Goal: Information Seeking & Learning: Find specific fact

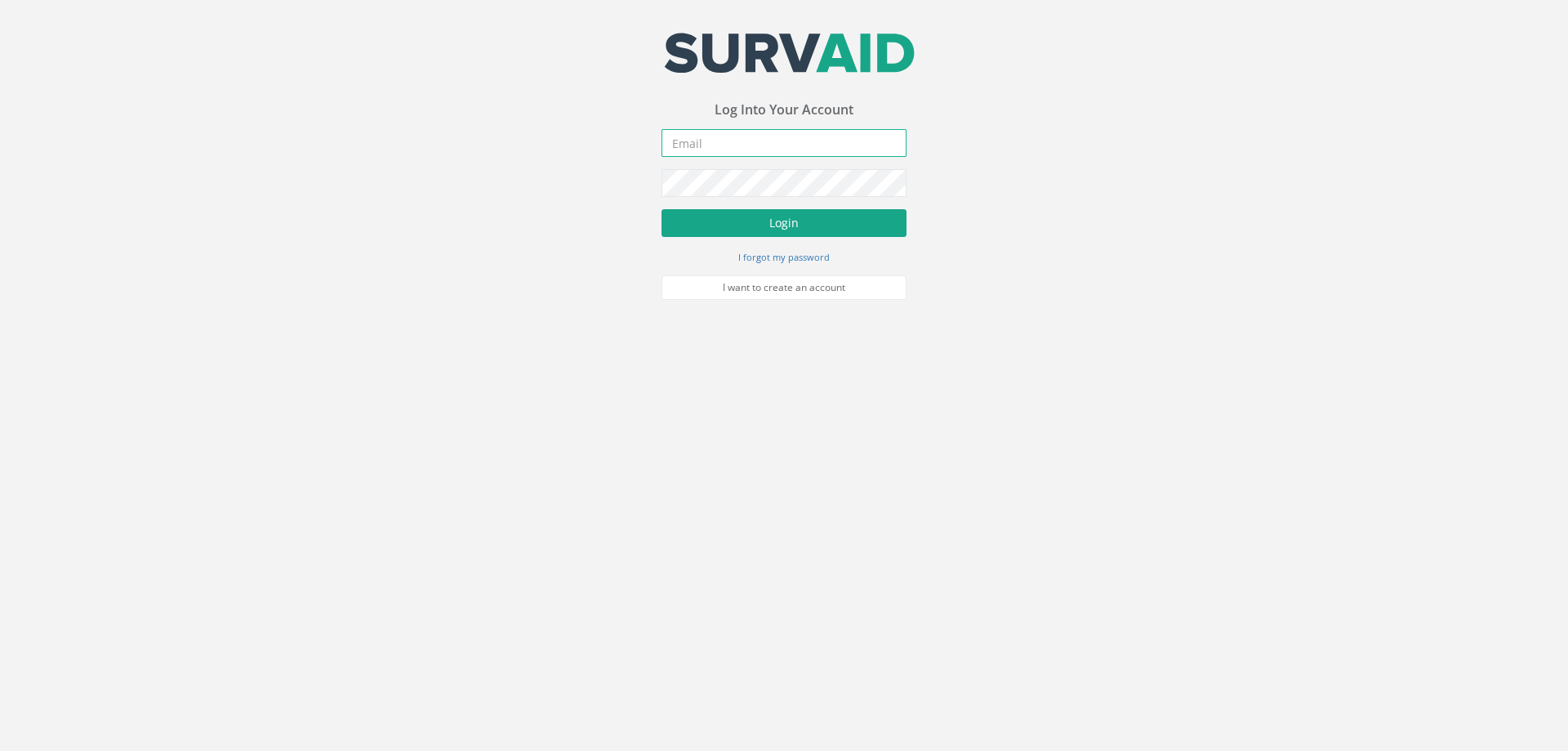
type input "[PERSON_NAME][EMAIL_ADDRESS][PERSON_NAME][DOMAIN_NAME]"
click at [772, 220] on button "Login" at bounding box center [784, 222] width 245 height 28
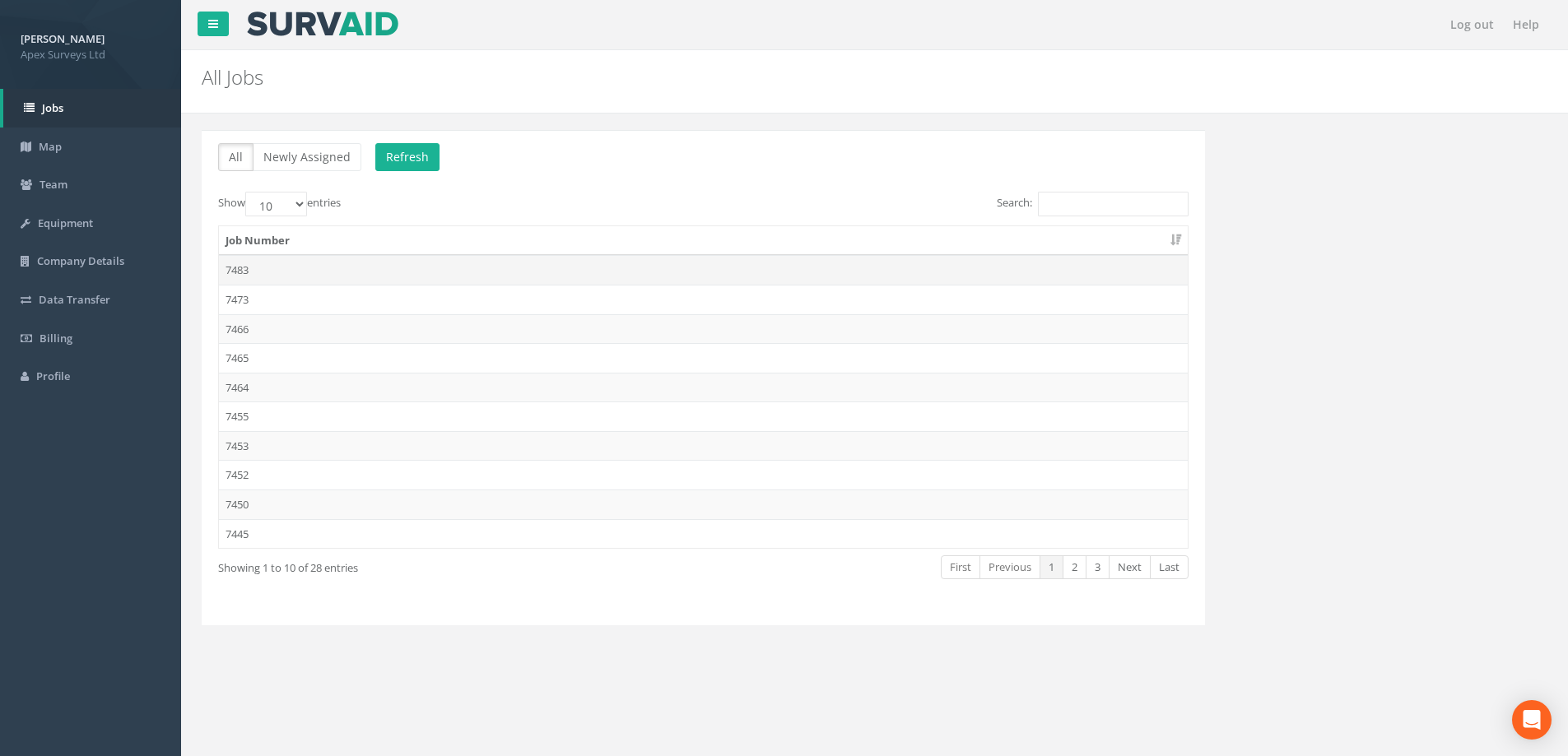
click at [237, 273] on td "7483" at bounding box center [703, 269] width 969 height 30
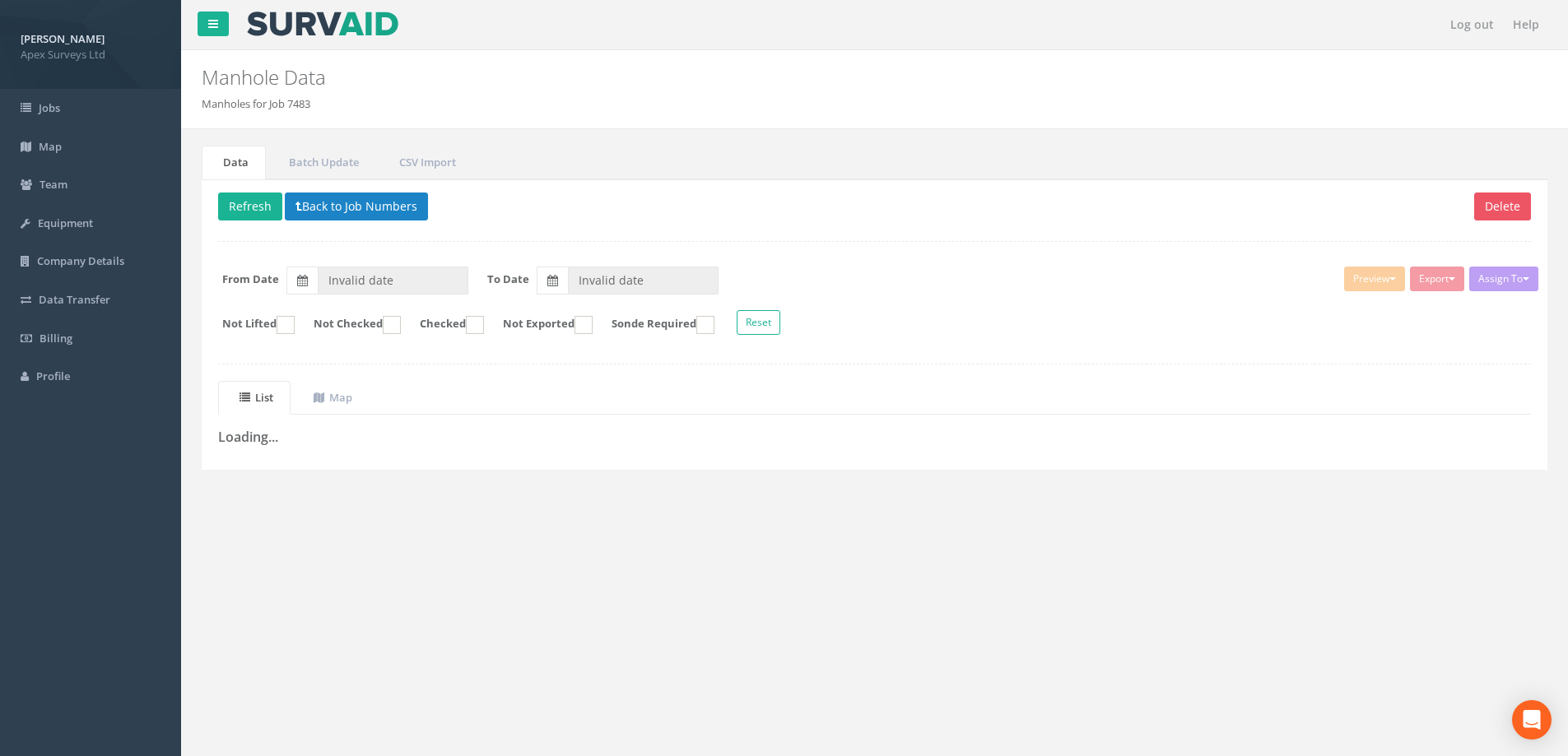
type input "[DATE]"
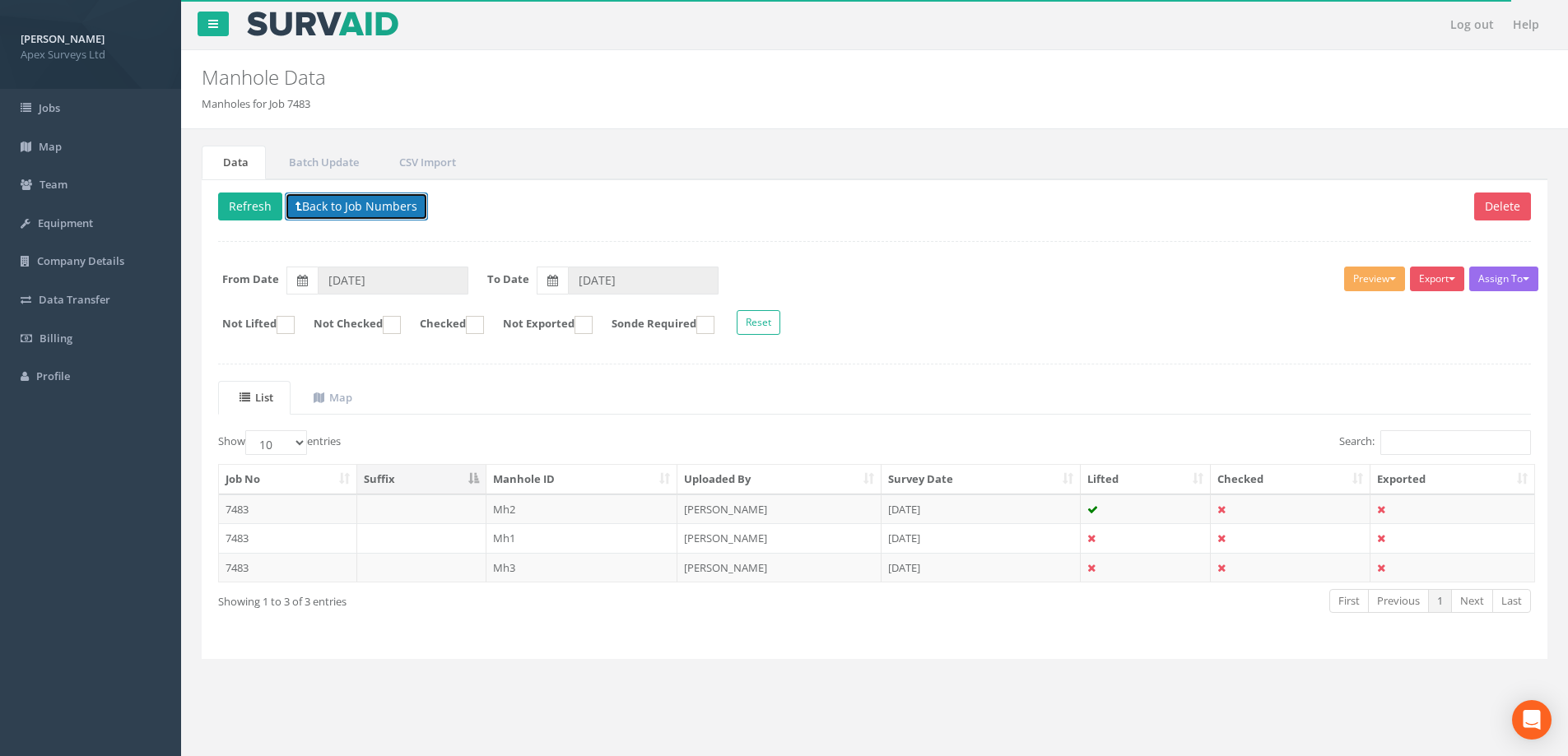
click at [312, 207] on button "Back to Job Numbers" at bounding box center [357, 206] width 144 height 28
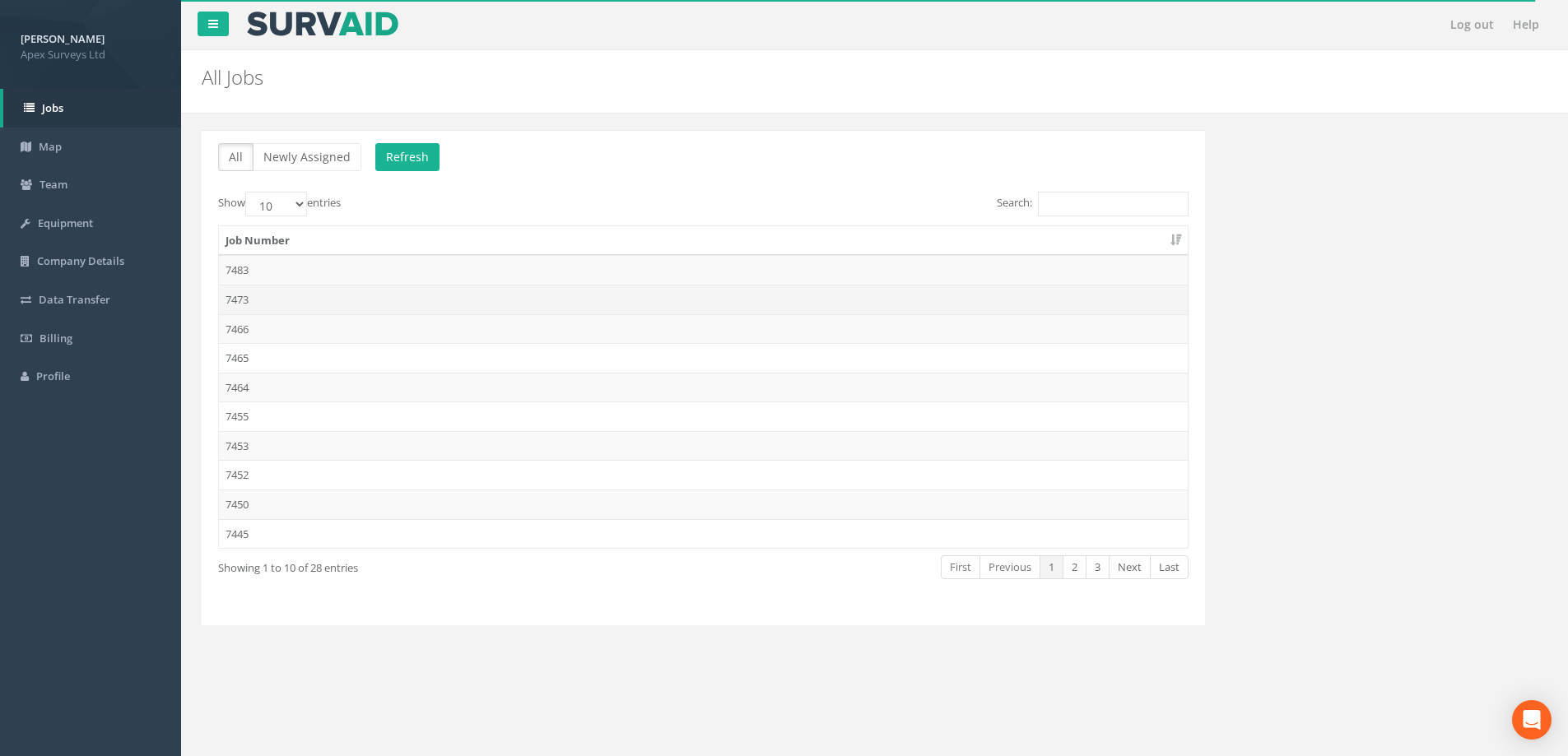
click at [243, 297] on td "7473" at bounding box center [703, 299] width 969 height 30
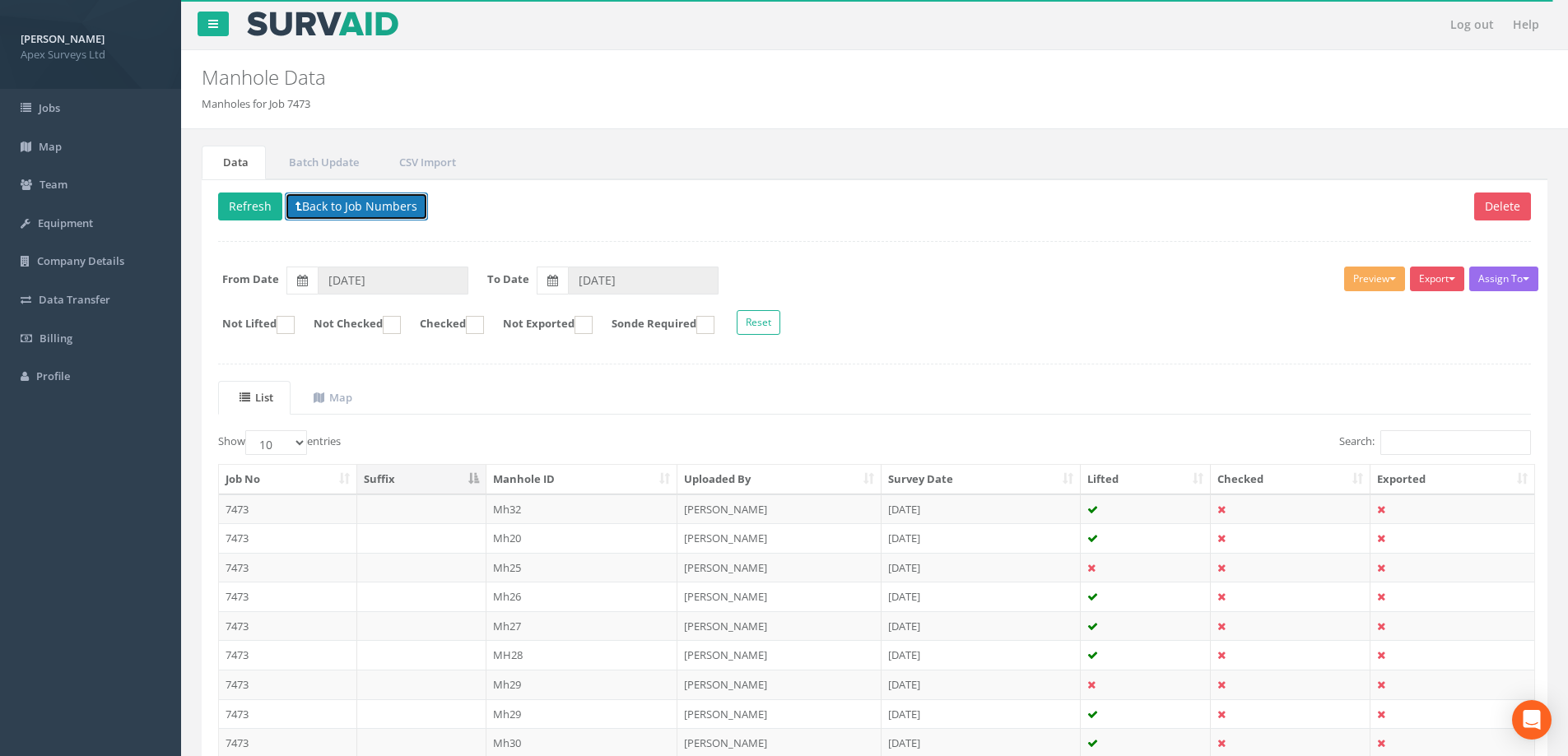
click at [335, 209] on button "Back to Job Numbers" at bounding box center [357, 206] width 144 height 28
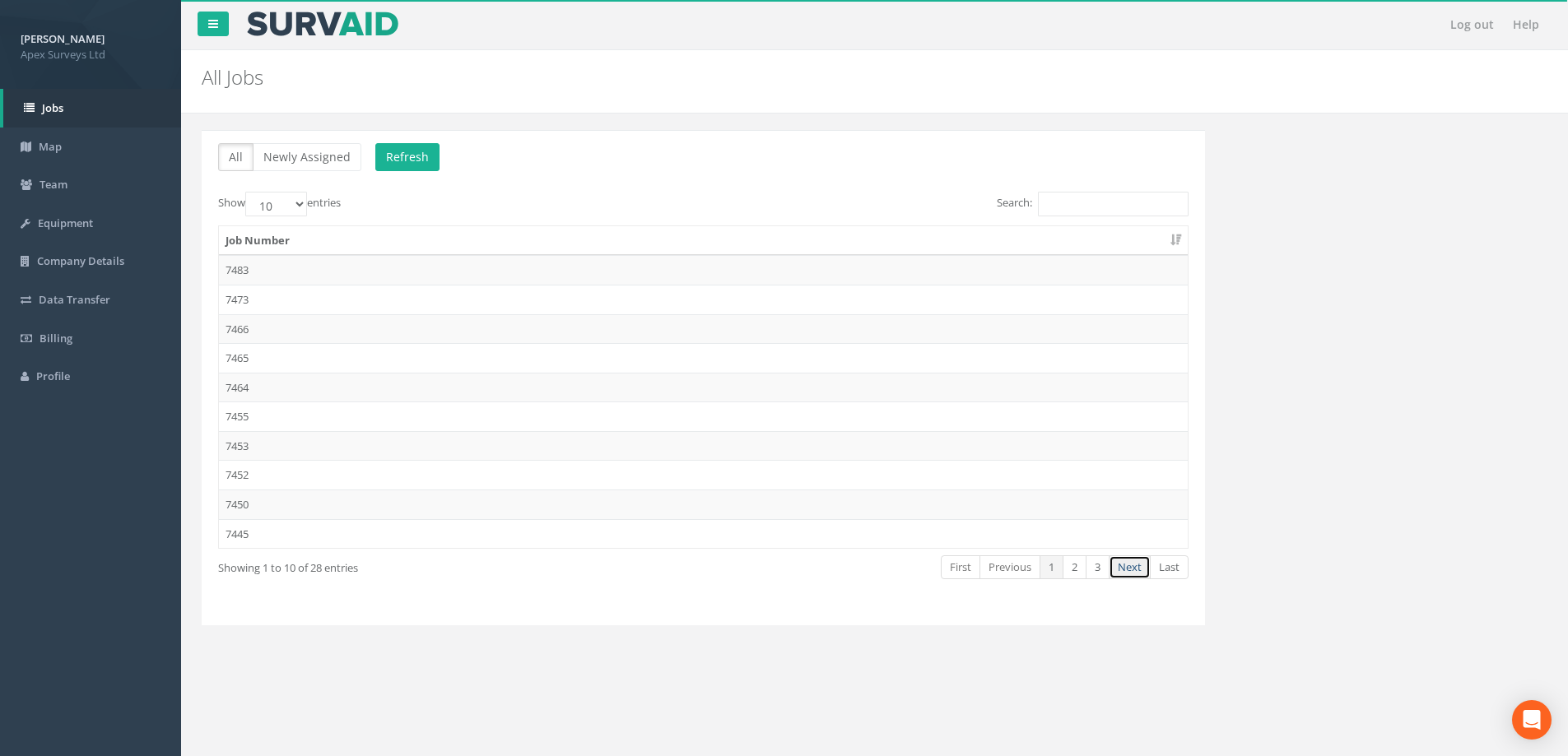
click at [1134, 566] on link "Next" at bounding box center [1129, 567] width 42 height 24
click at [234, 503] on td "7432" at bounding box center [703, 504] width 969 height 30
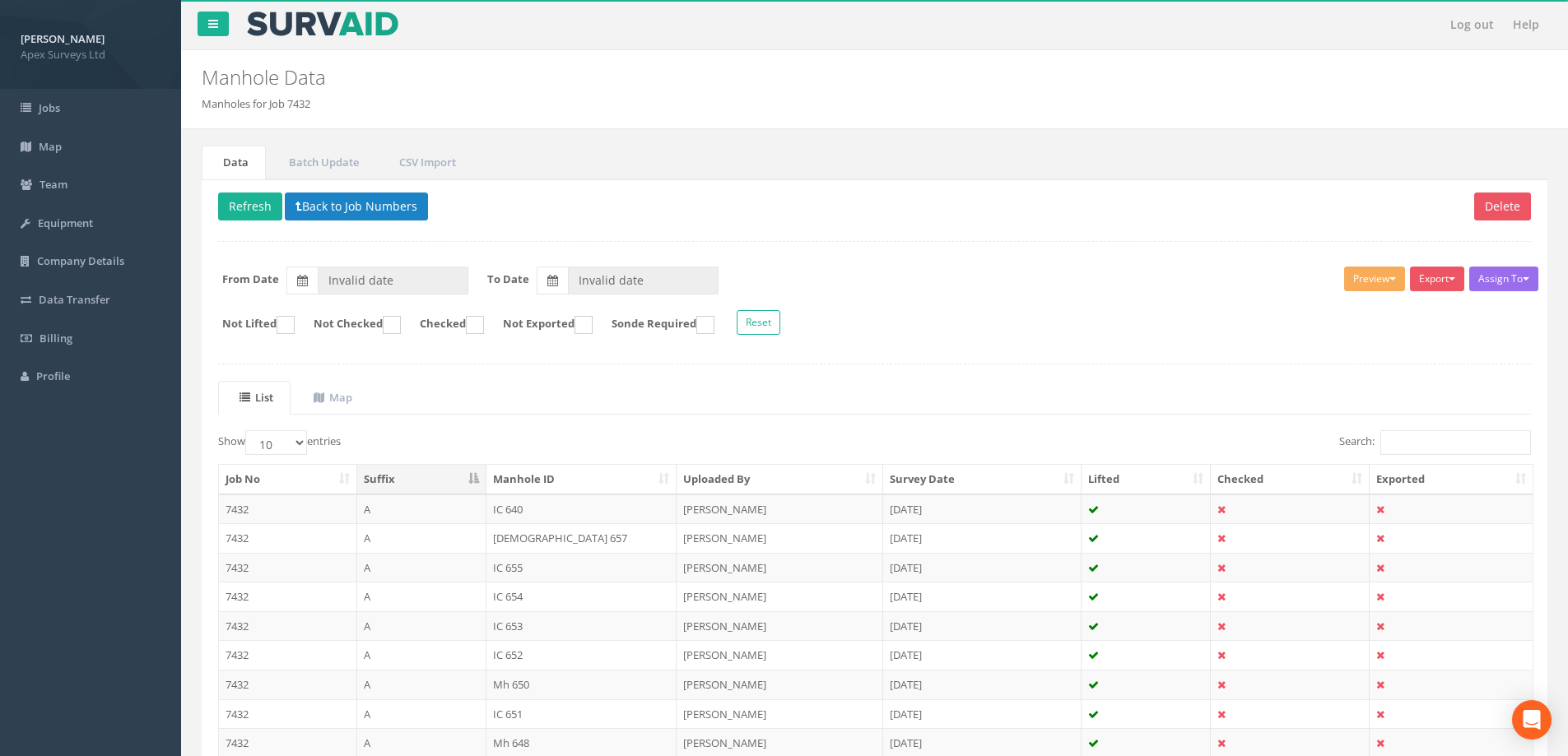
type input "[DATE]"
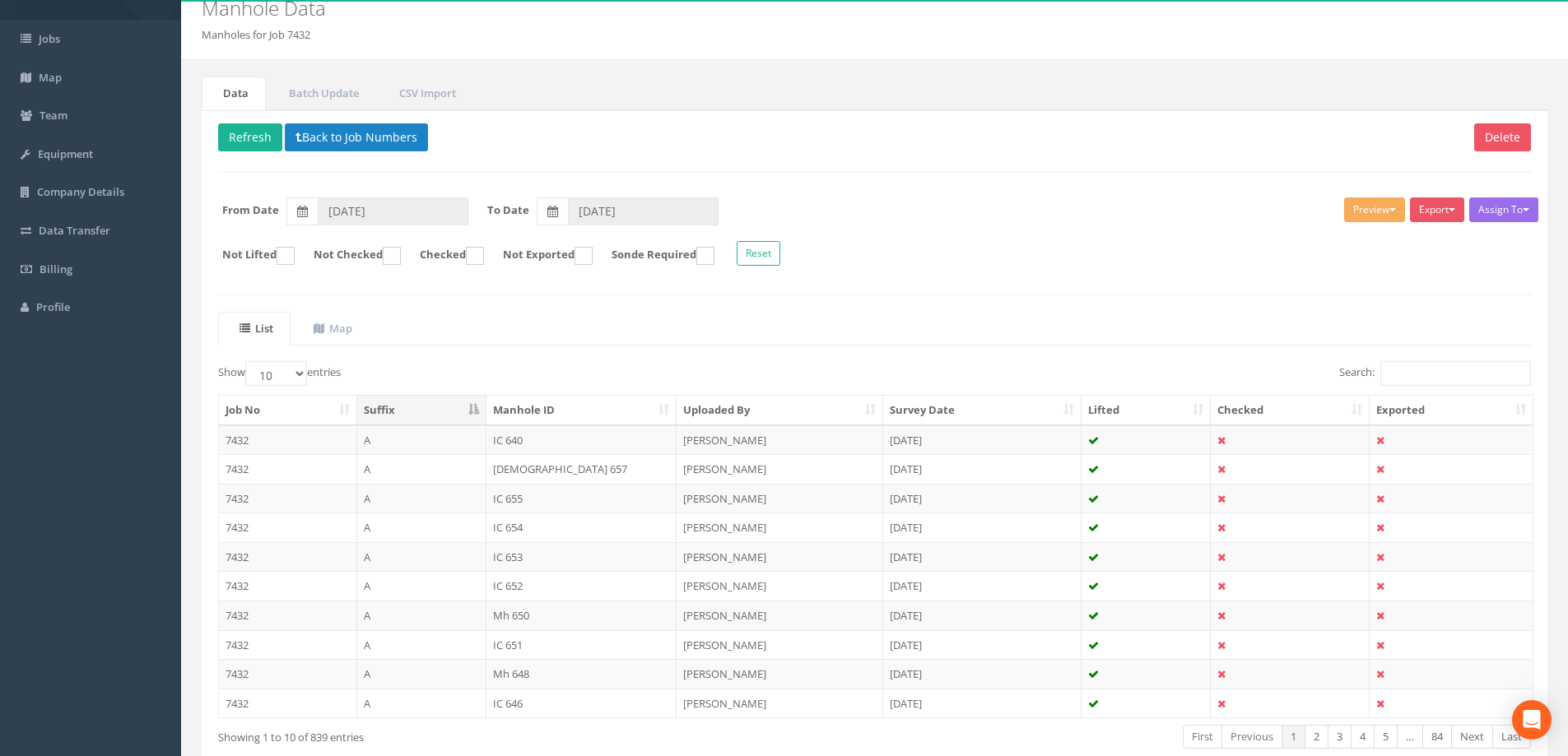
scroll to position [161, 0]
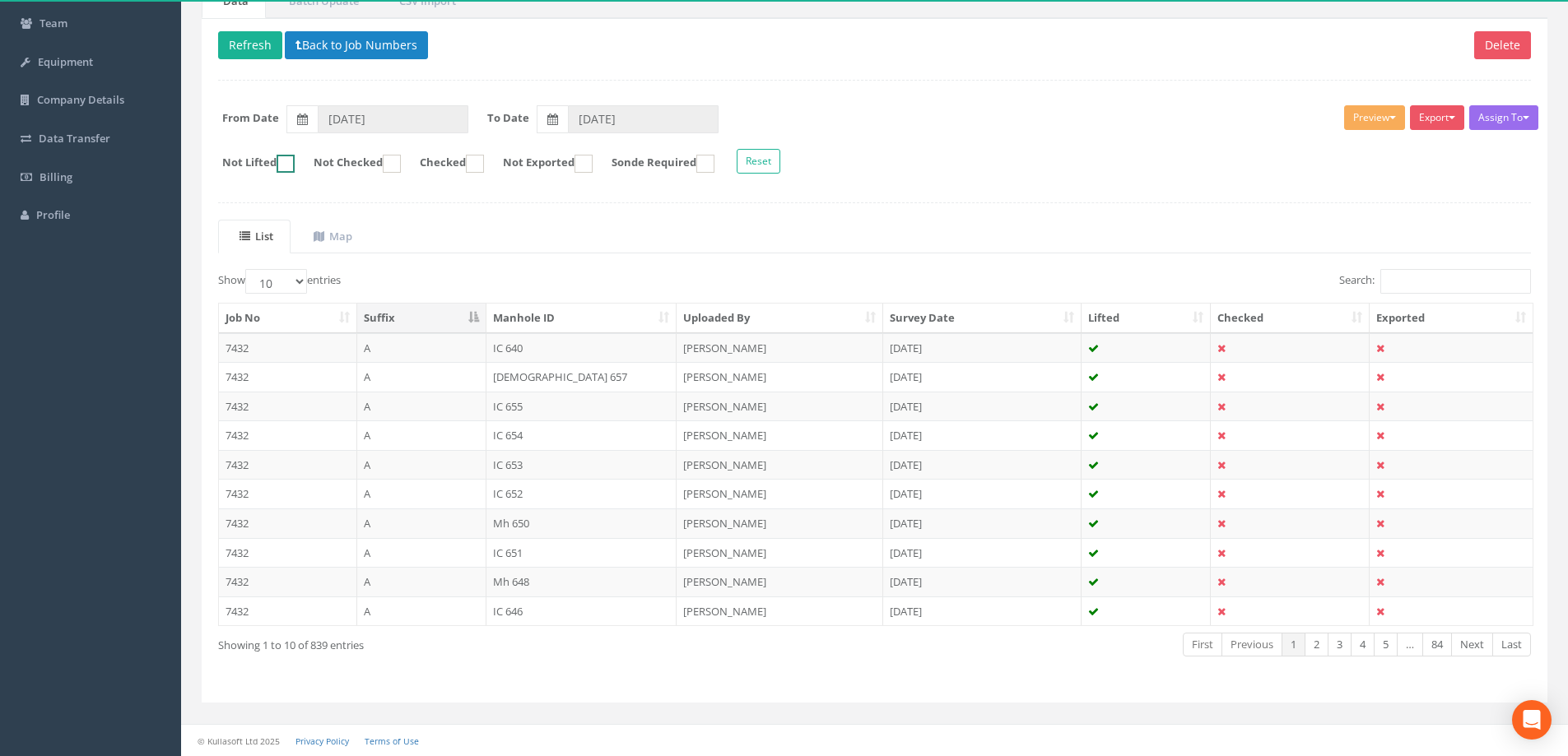
click at [294, 166] on ins at bounding box center [285, 164] width 18 height 18
checkbox input "false"
click at [342, 237] on uib-tab-heading "Map" at bounding box center [333, 236] width 39 height 15
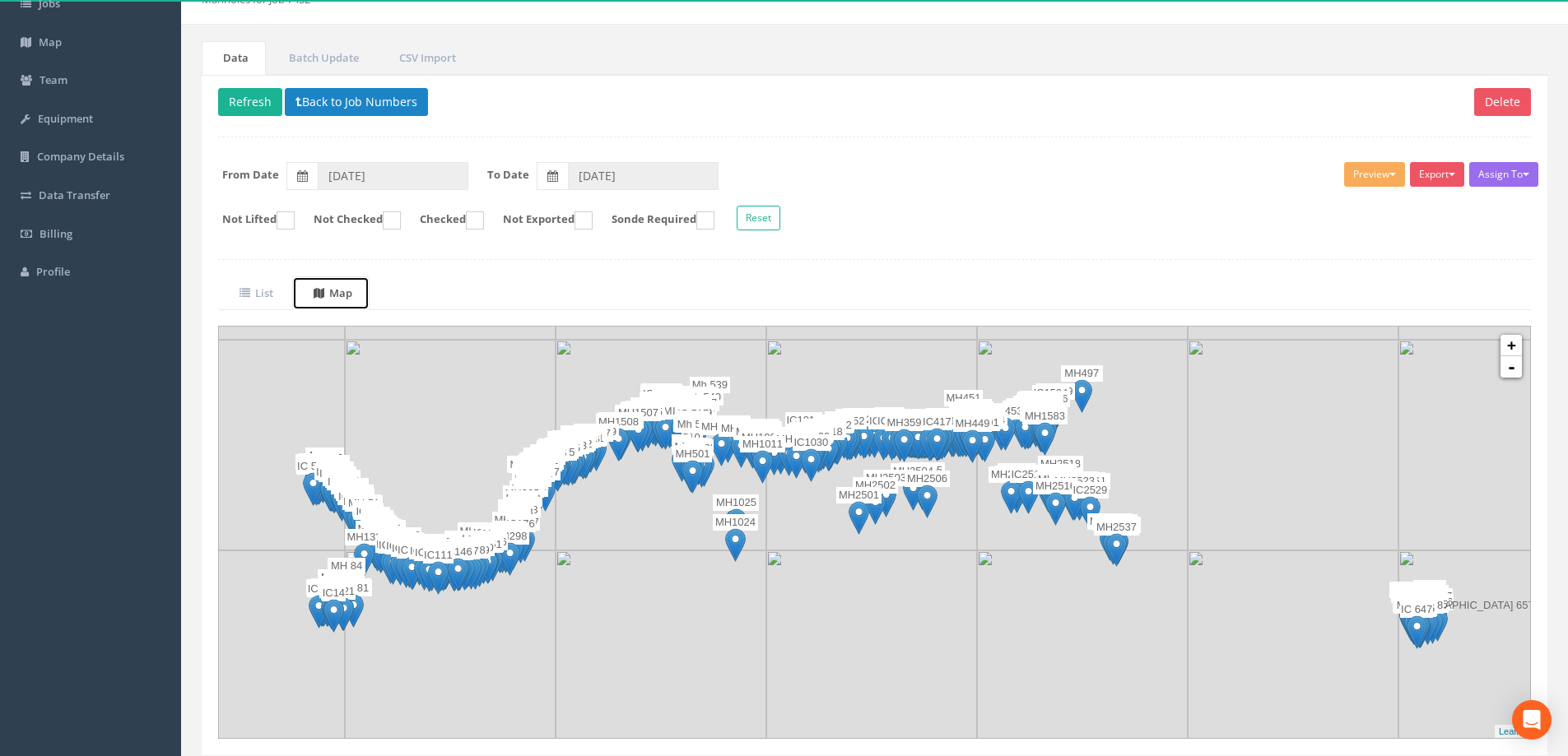
scroll to position [157, 0]
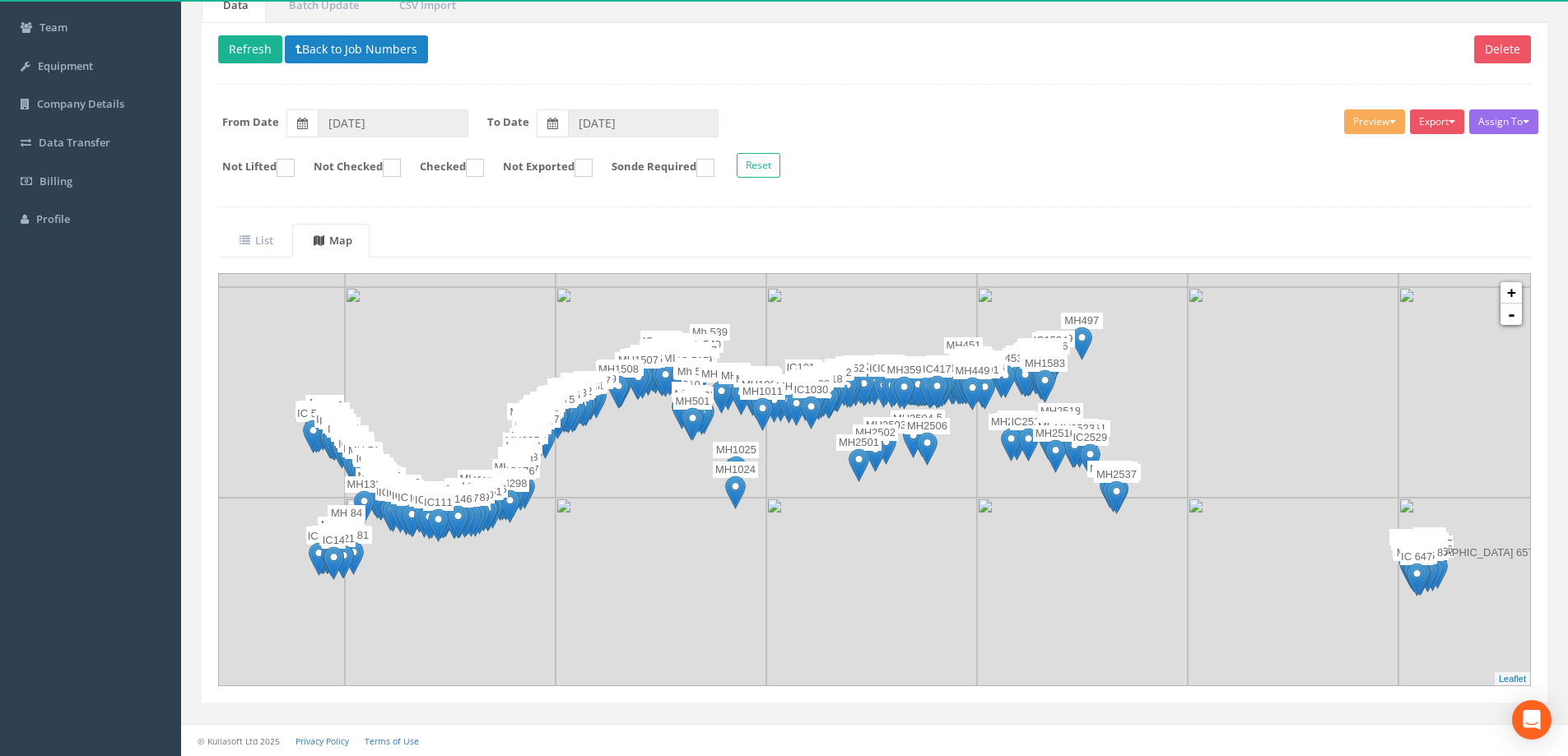
click at [416, 437] on img at bounding box center [450, 392] width 210 height 210
click at [1511, 291] on link "+" at bounding box center [1511, 293] width 21 height 21
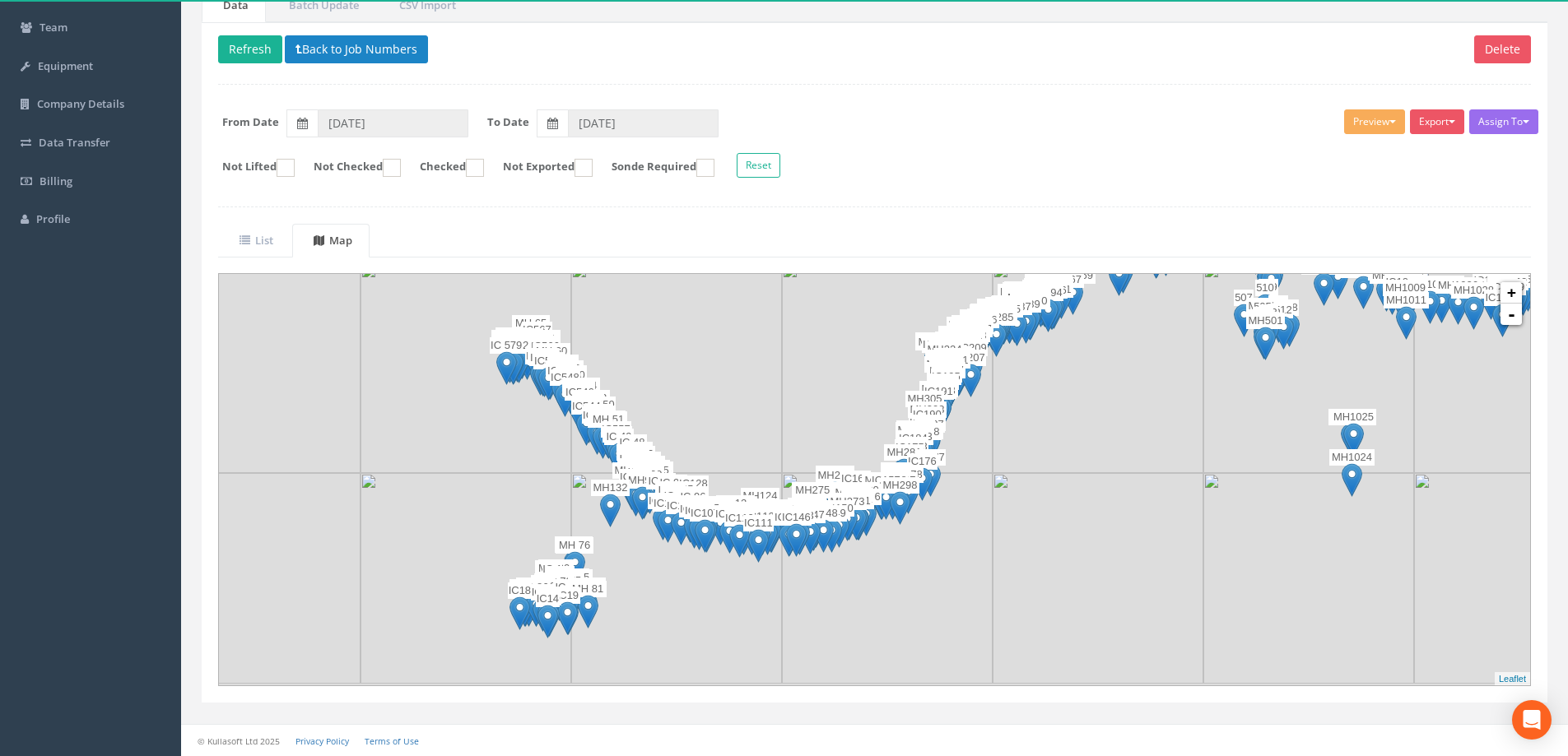
drag, startPoint x: 415, startPoint y: 431, endPoint x: 1155, endPoint y: 386, distance: 741.4
click at [1155, 386] on img at bounding box center [1097, 367] width 210 height 210
click at [1515, 291] on link "+" at bounding box center [1511, 293] width 21 height 21
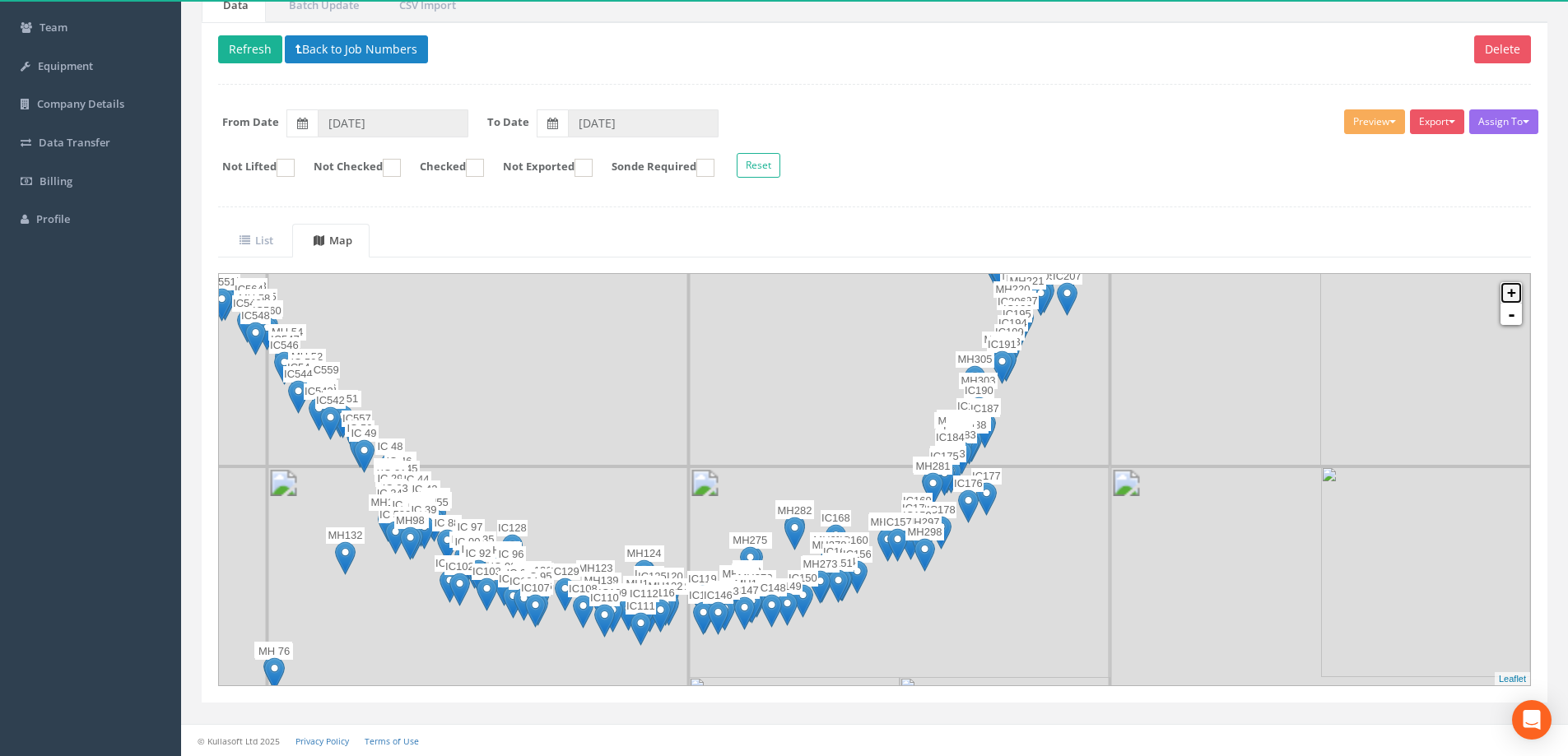
click at [1514, 291] on link "+" at bounding box center [1511, 293] width 21 height 21
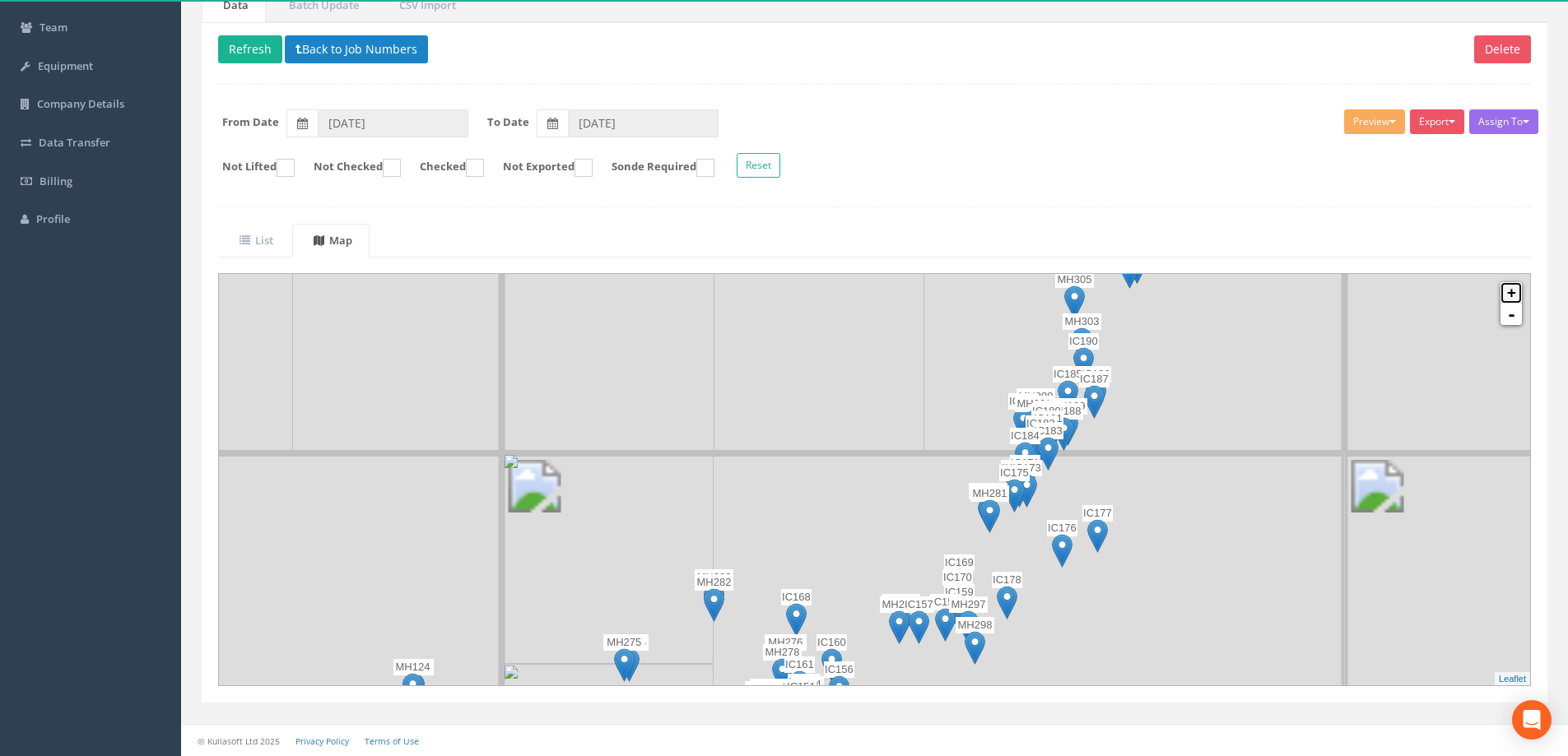
click at [1514, 291] on link "+" at bounding box center [1511, 293] width 21 height 21
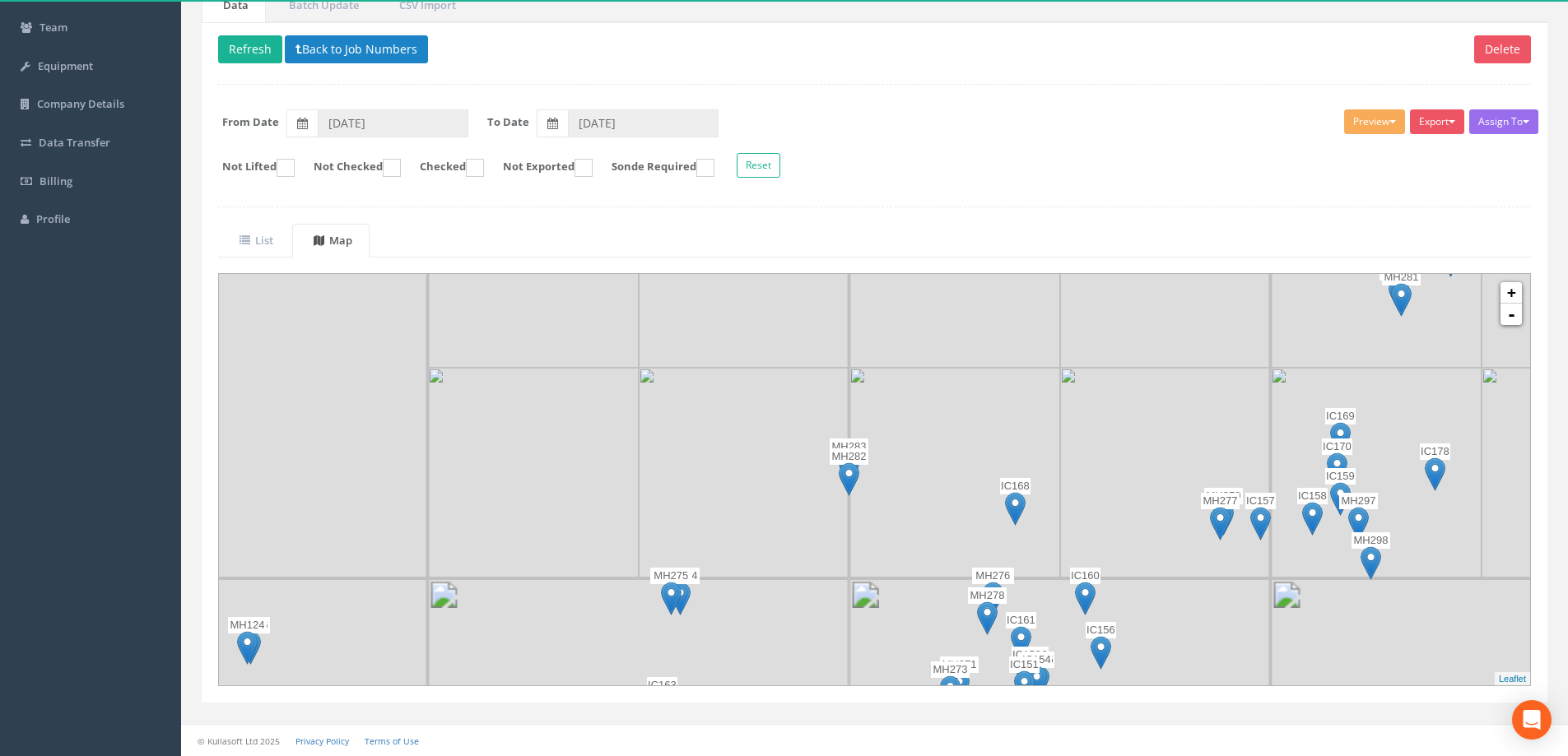
drag, startPoint x: 639, startPoint y: 458, endPoint x: 866, endPoint y: 278, distance: 289.7
click at [849, 278] on img at bounding box center [744, 262] width 210 height 210
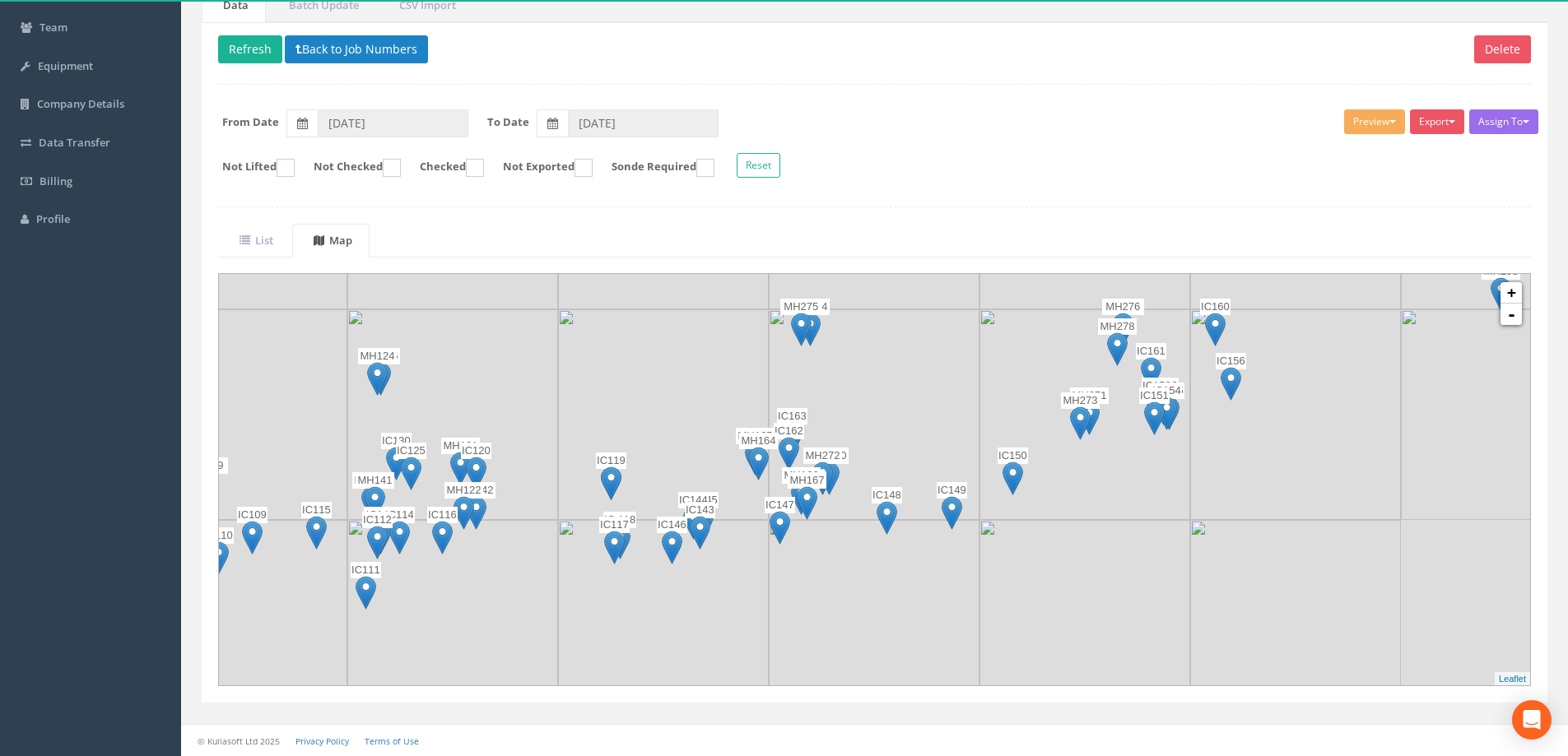
drag, startPoint x: 500, startPoint y: 568, endPoint x: 607, endPoint y: 323, distance: 267.3
click at [607, 323] on img at bounding box center [662, 414] width 210 height 210
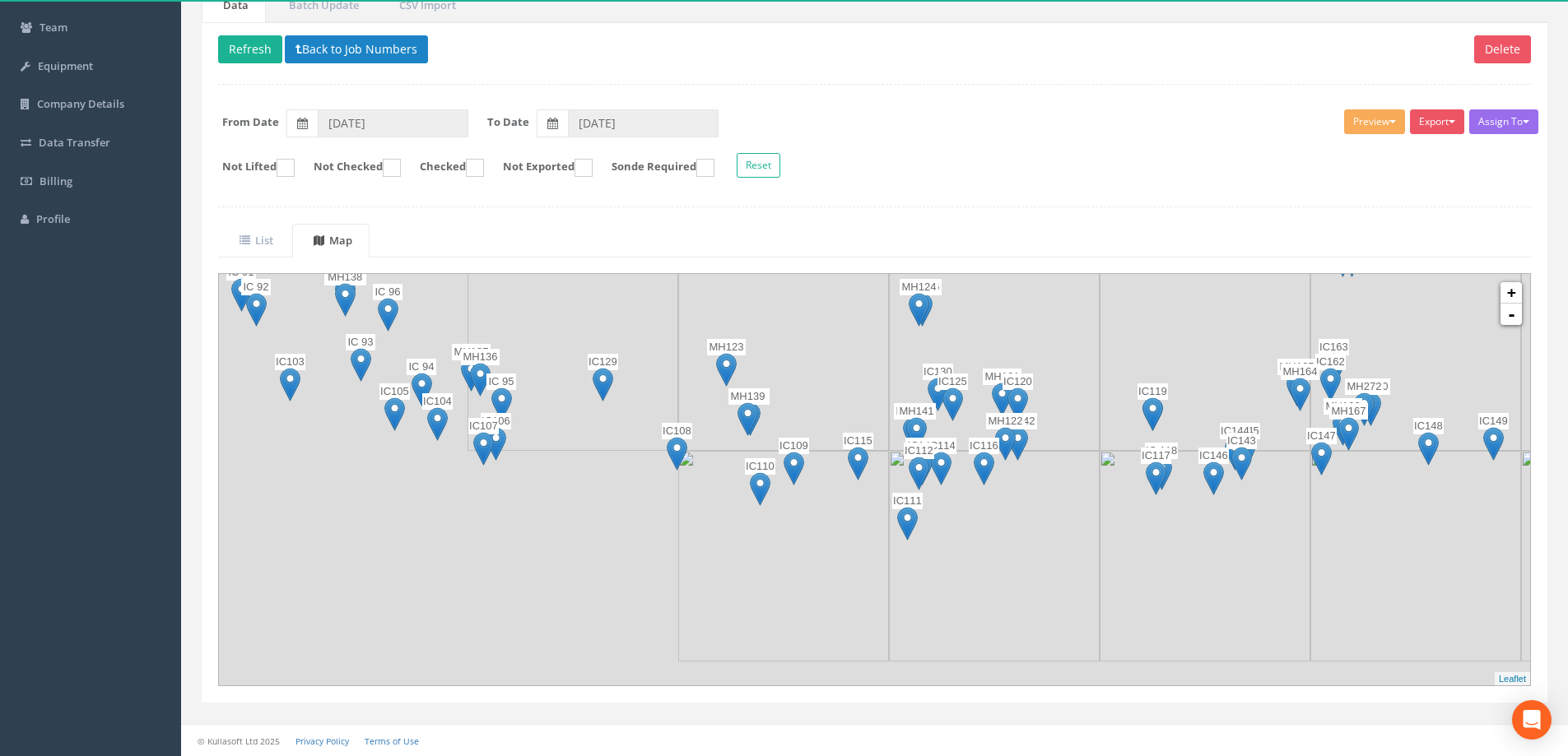
drag, startPoint x: 552, startPoint y: 410, endPoint x: 1103, endPoint y: 341, distance: 555.3
click at [1100, 341] on img at bounding box center [994, 345] width 210 height 210
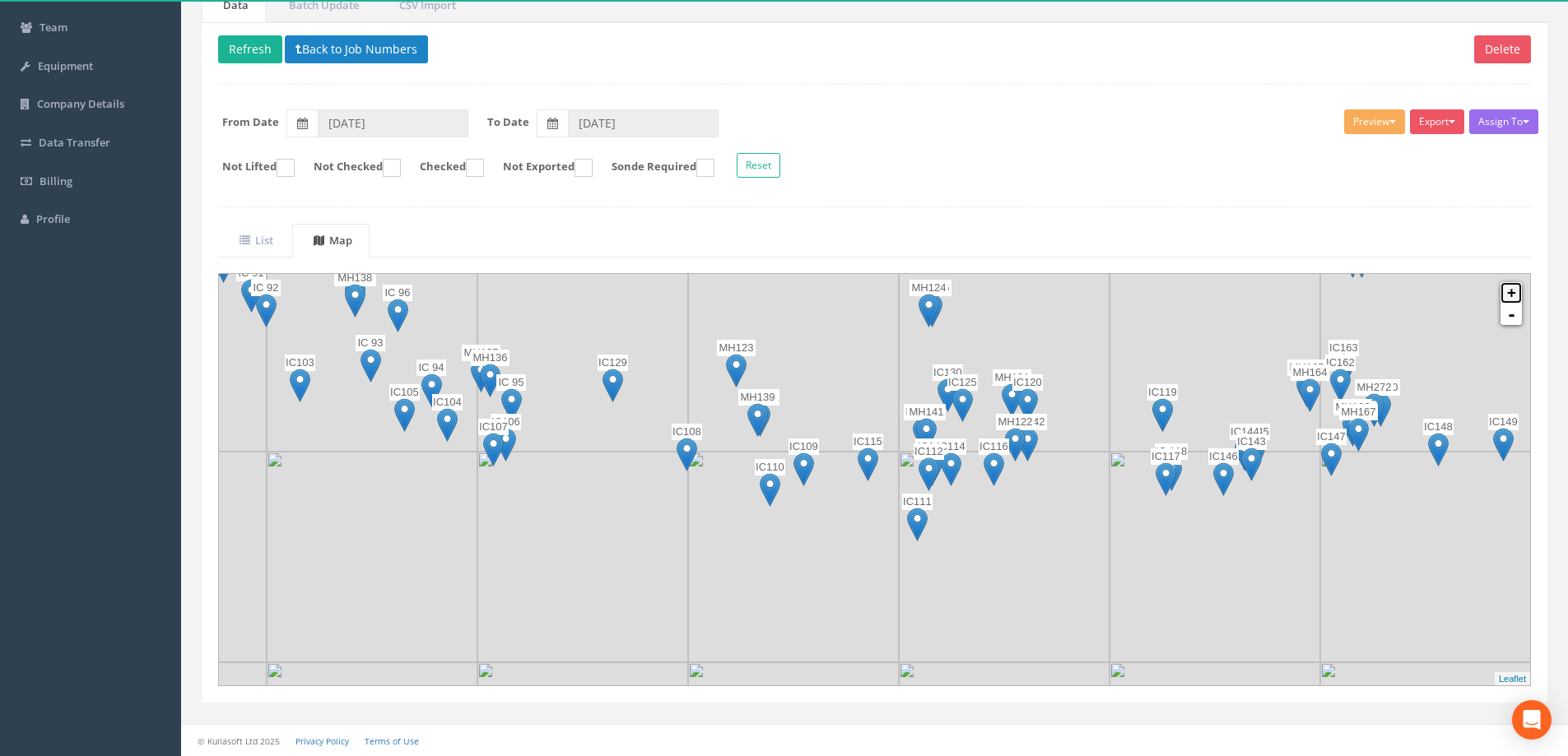
click at [1512, 295] on link "+" at bounding box center [1511, 293] width 21 height 21
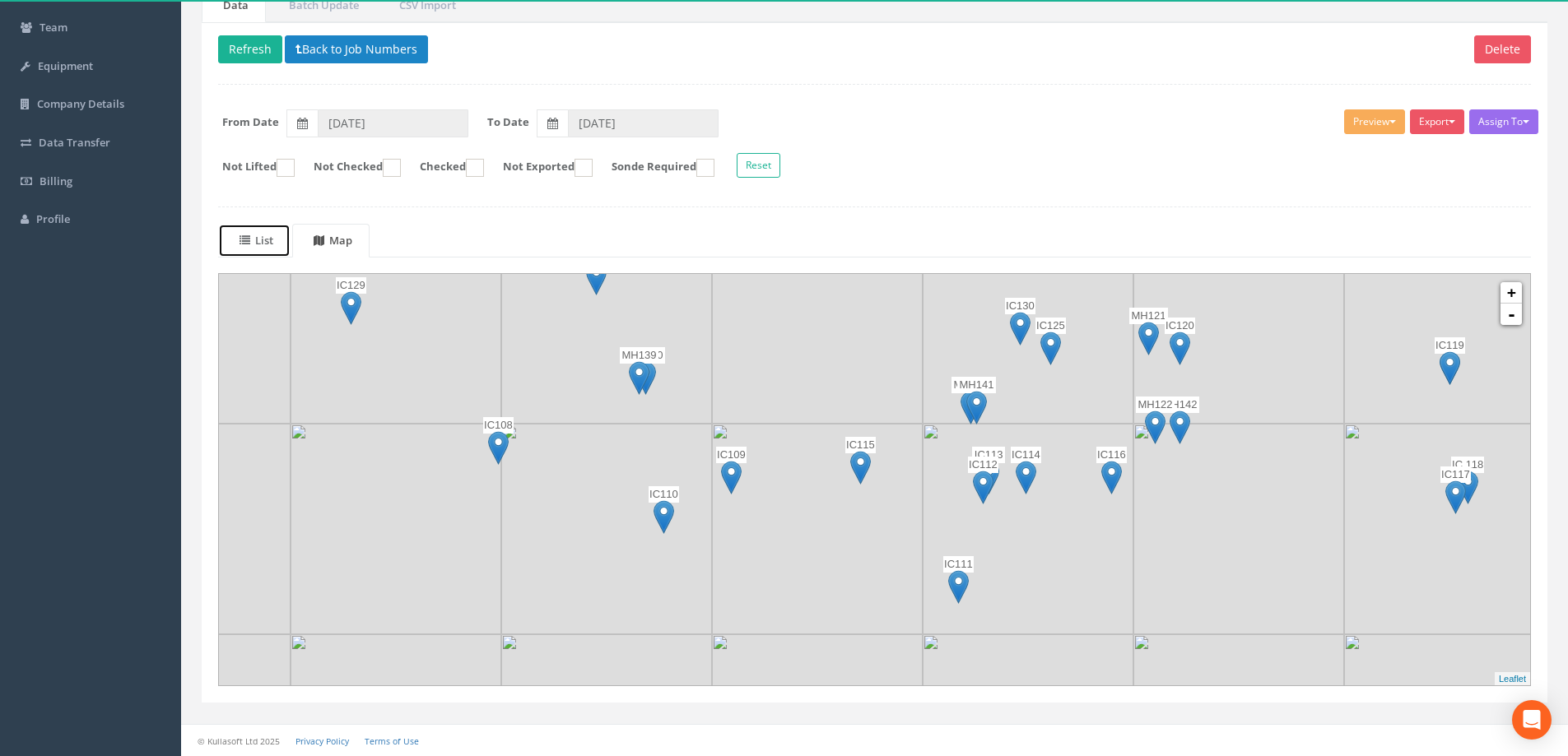
click at [247, 241] on icon at bounding box center [244, 240] width 11 height 11
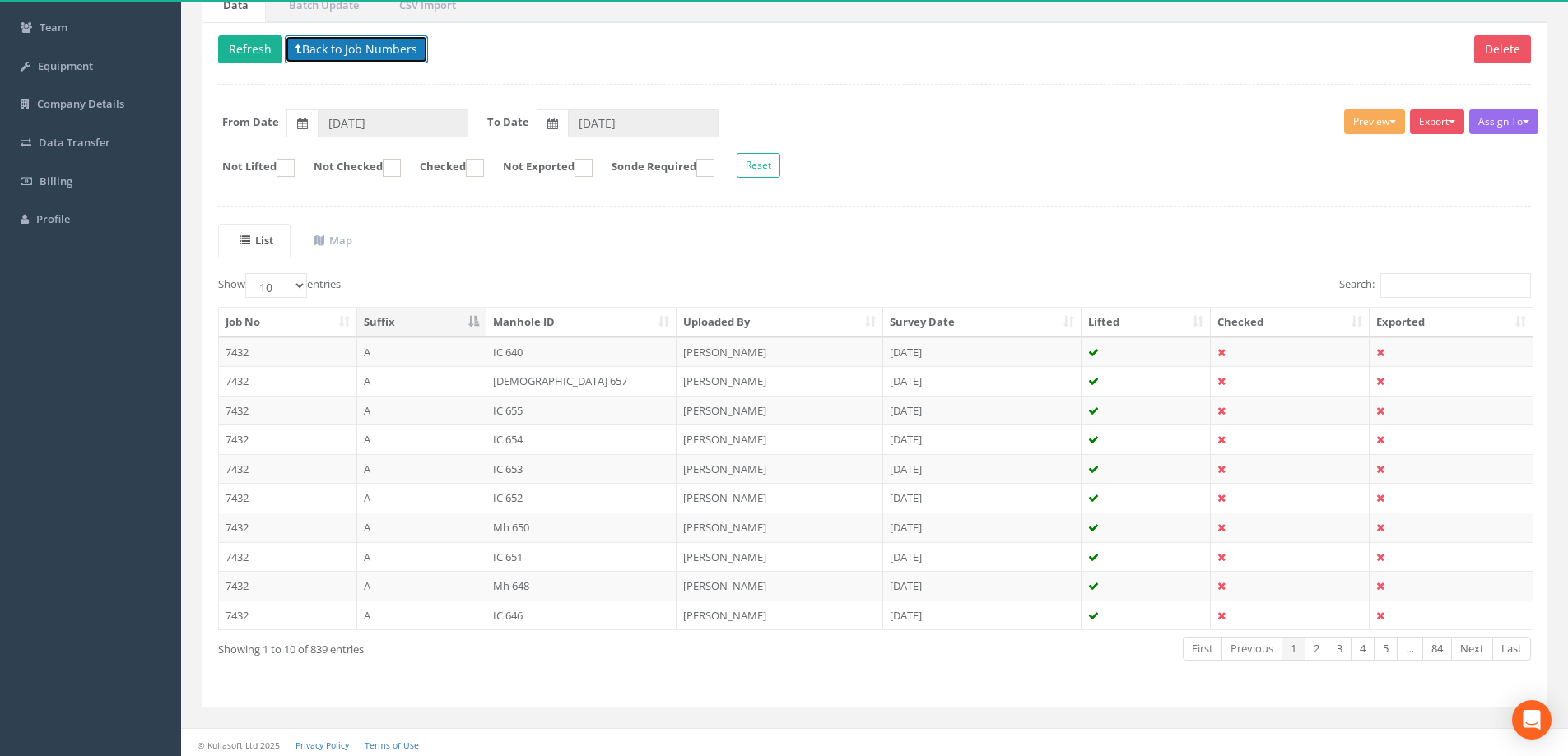
click at [325, 48] on button "Back to Job Numbers" at bounding box center [357, 48] width 144 height 28
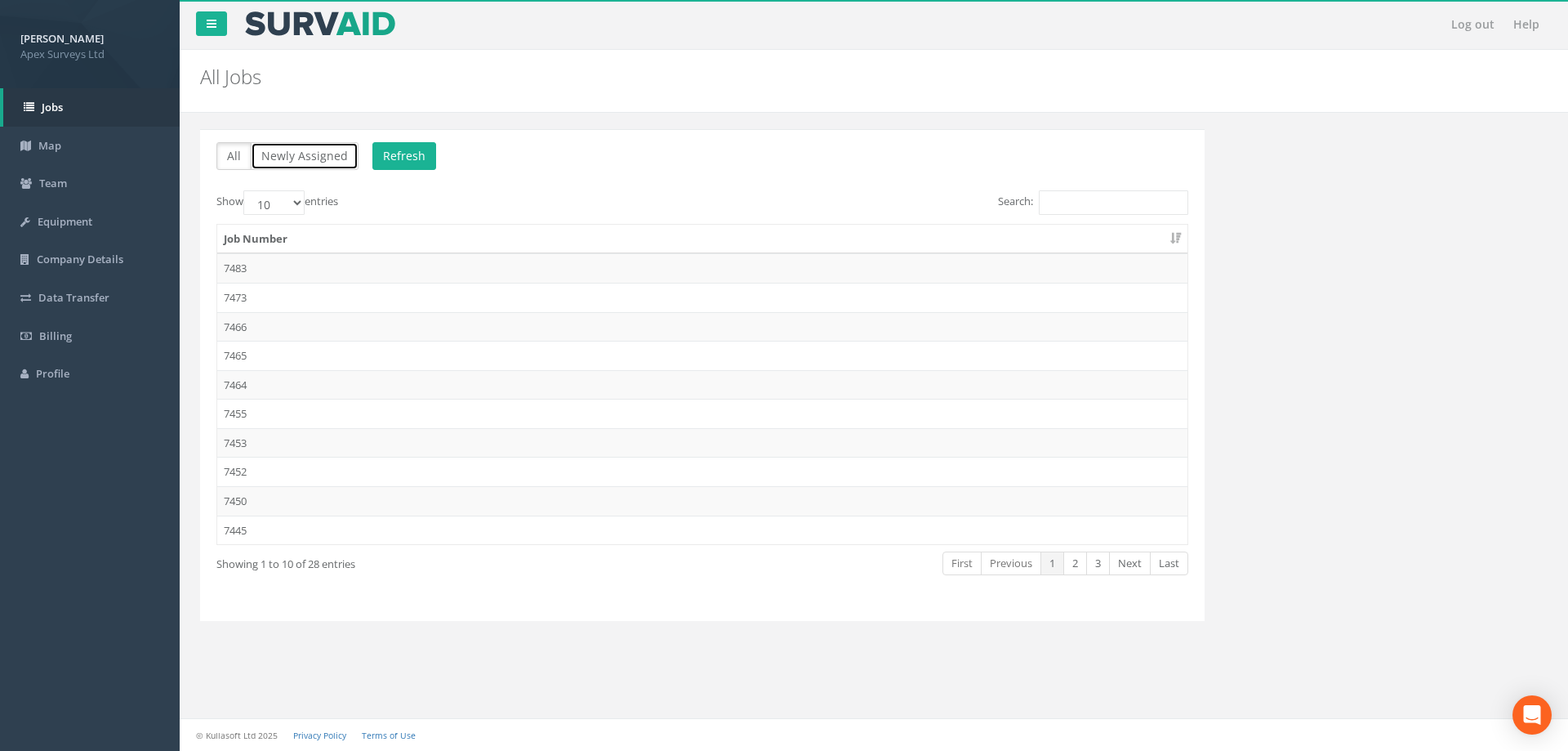
click at [297, 154] on button "Newly Assigned" at bounding box center [305, 156] width 108 height 28
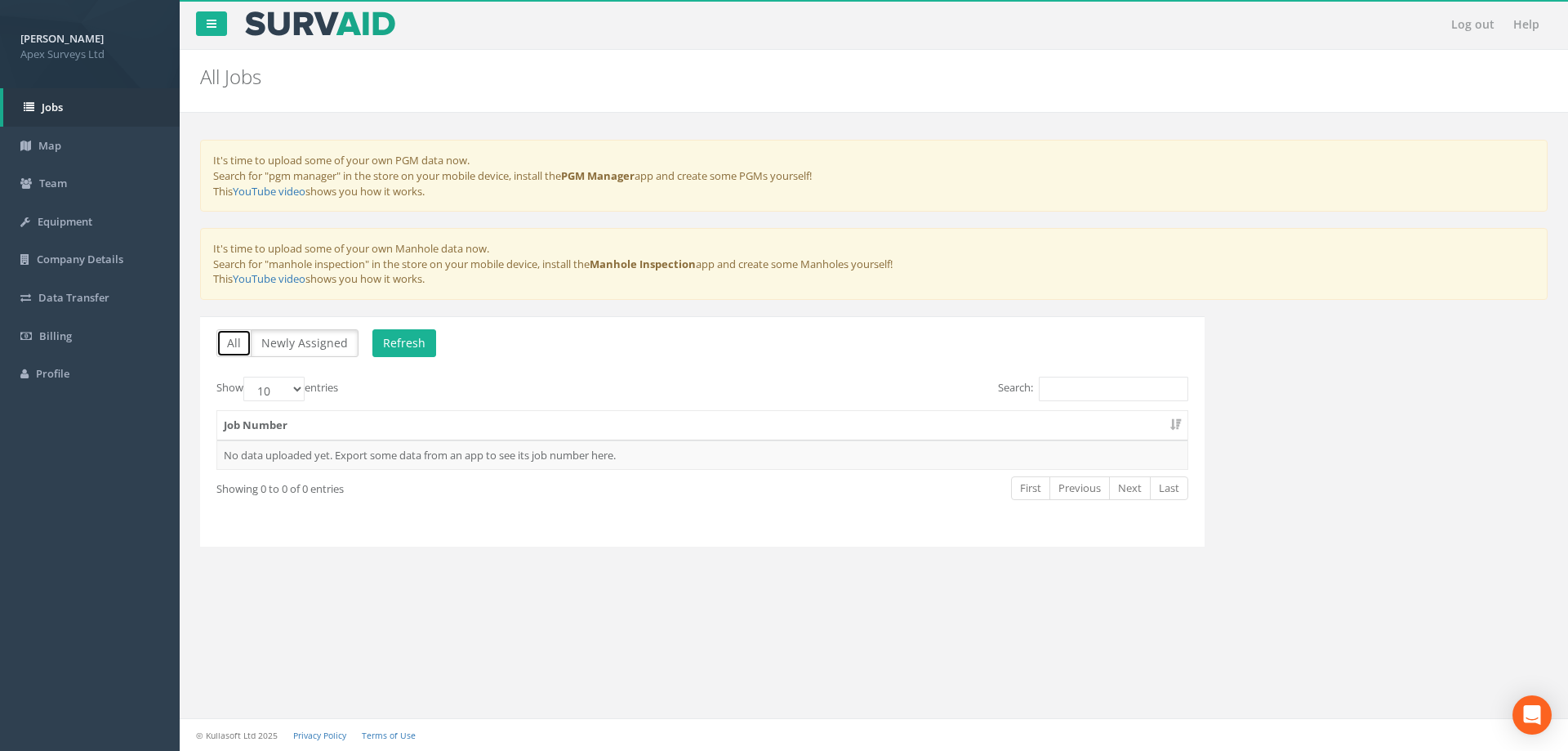
click at [227, 348] on button "All" at bounding box center [234, 343] width 35 height 28
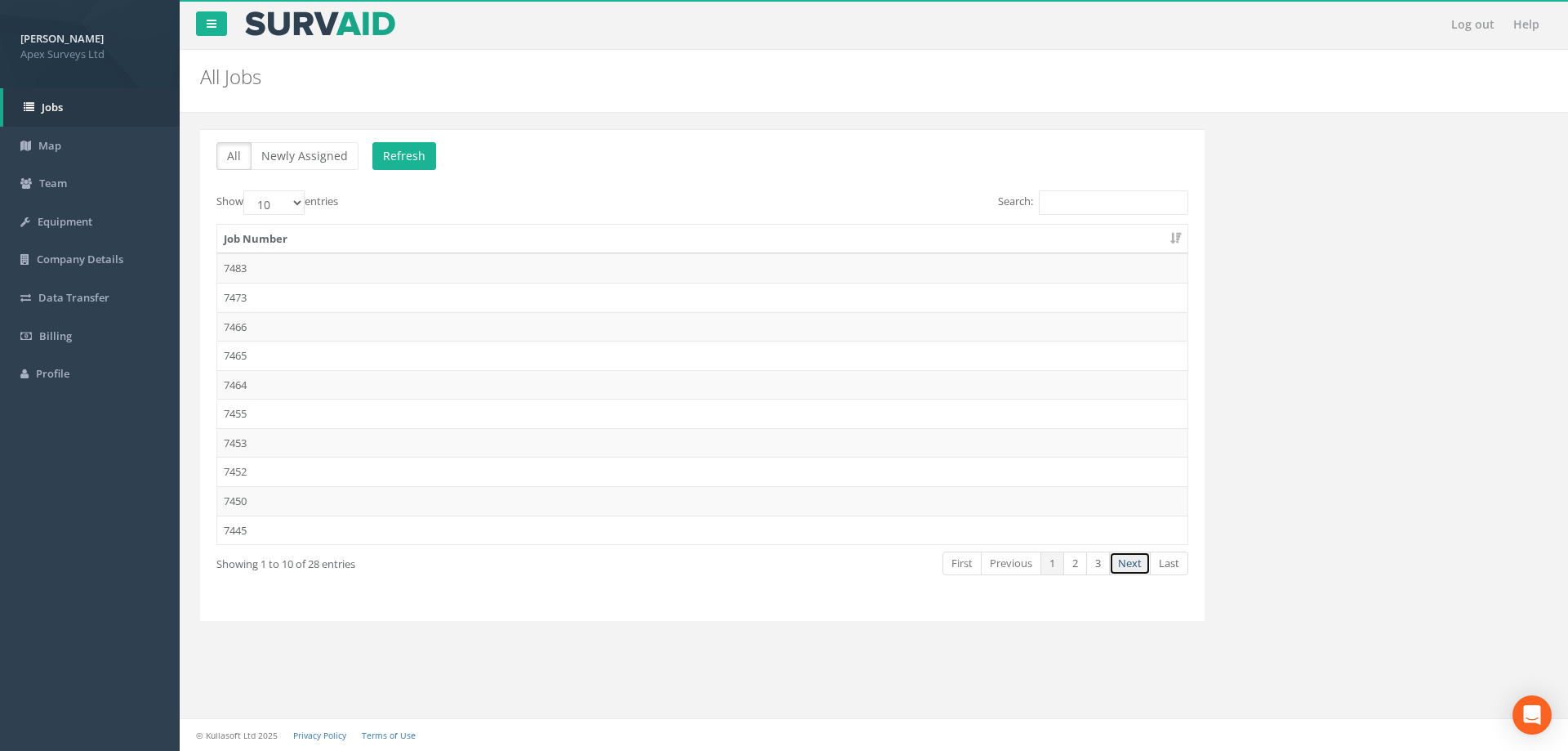
click at [1131, 567] on link "Next" at bounding box center [1129, 563] width 41 height 24
click at [240, 498] on td "7432" at bounding box center [703, 501] width 970 height 30
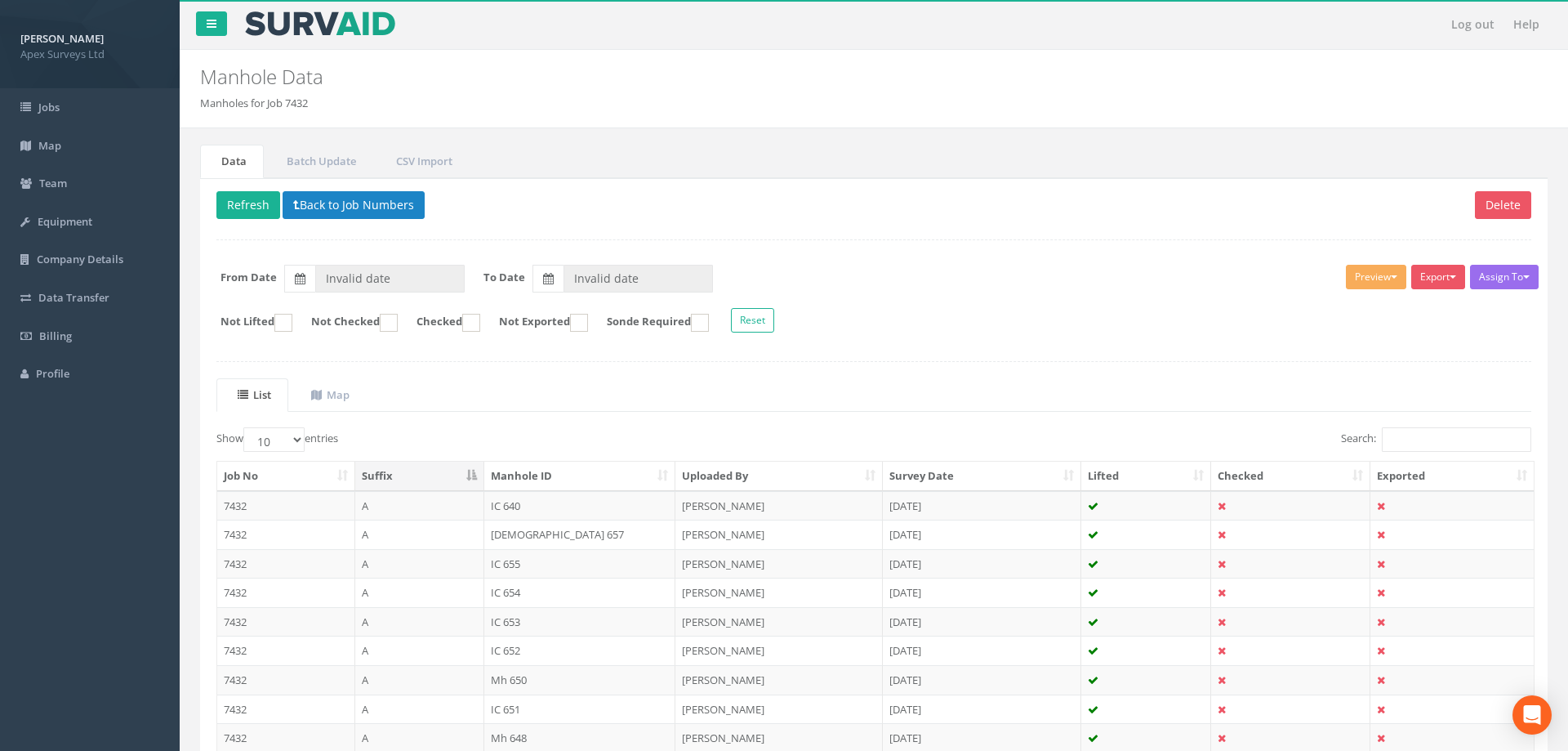
type input "[DATE]"
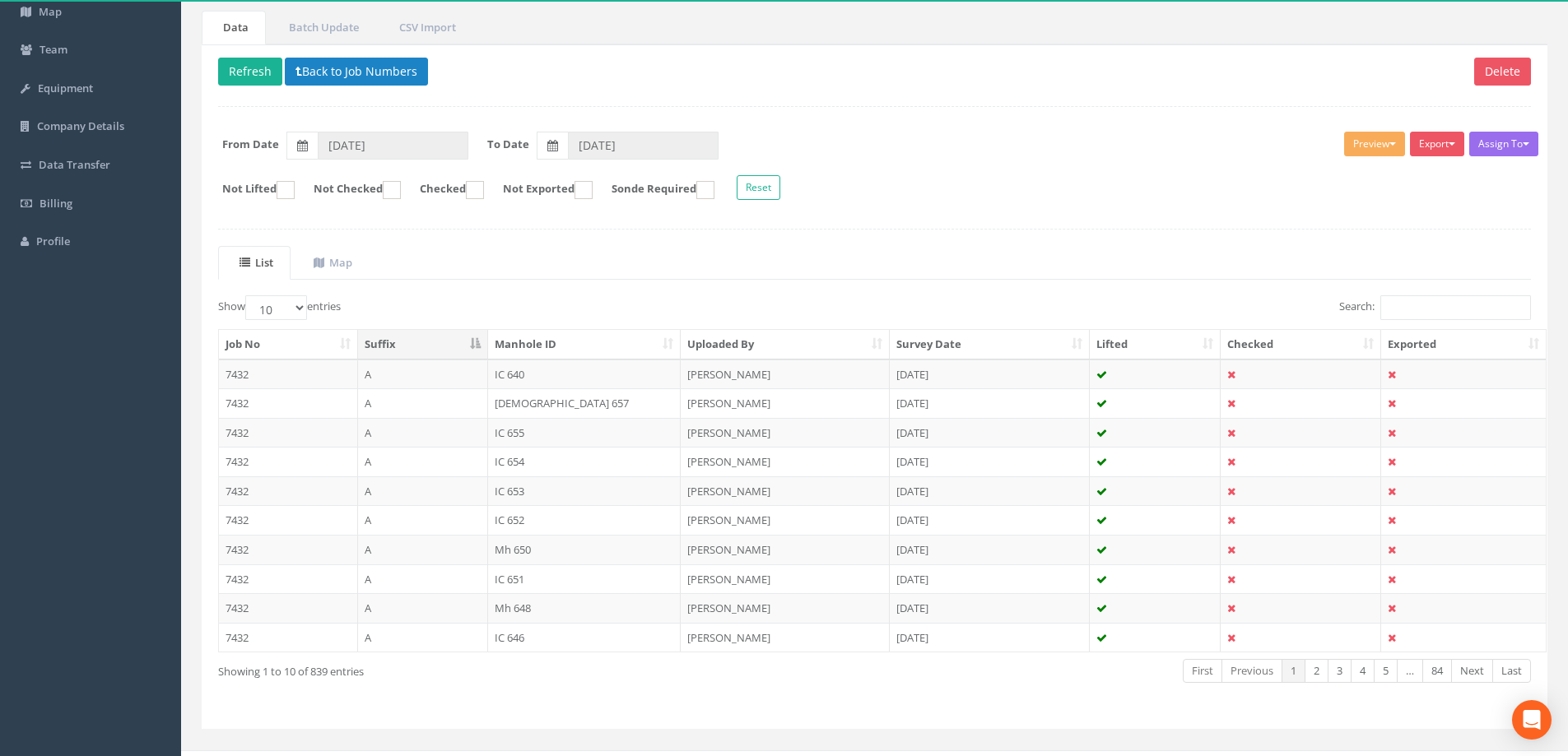
scroll to position [161, 0]
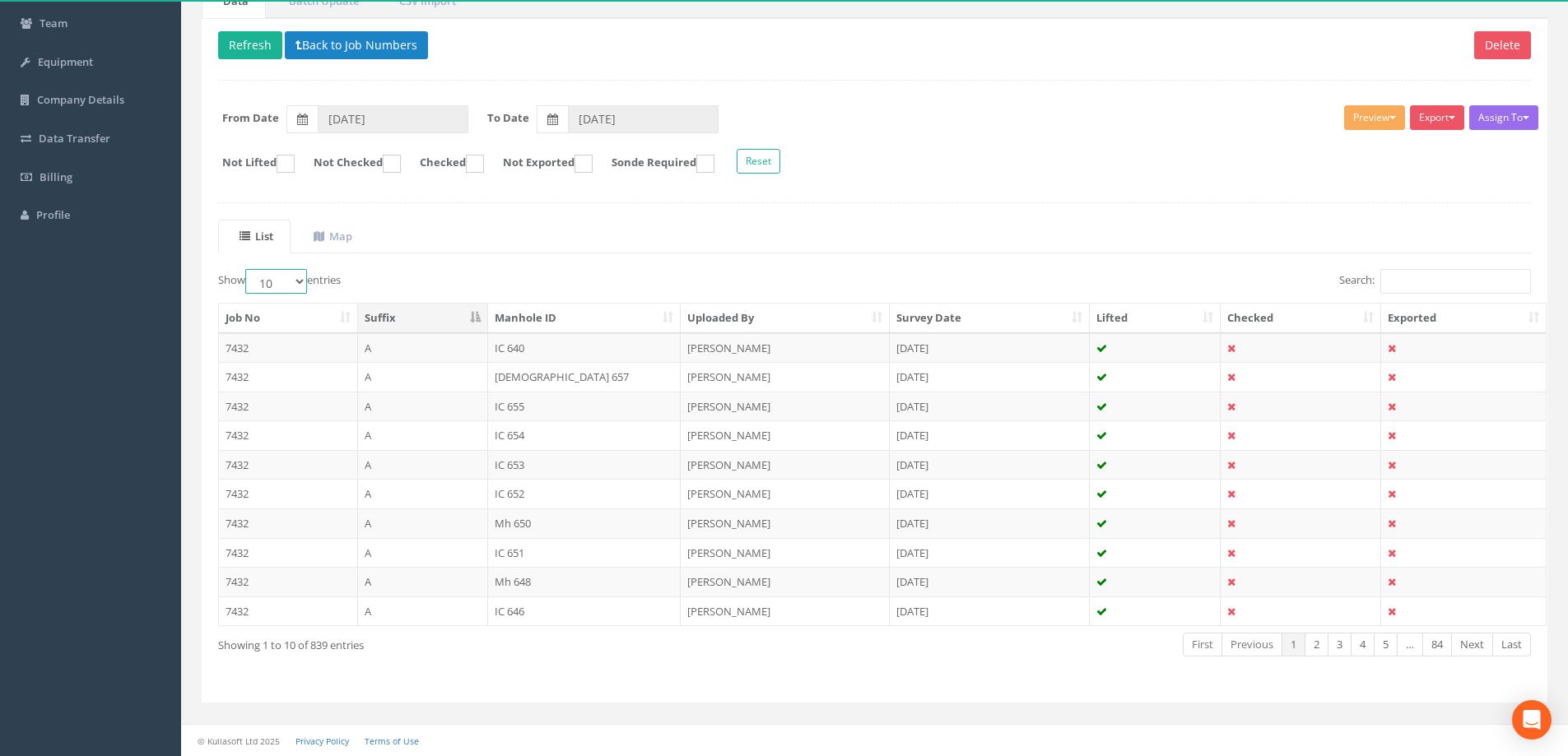
click at [302, 283] on select "10 25 50 100" at bounding box center [276, 281] width 62 height 24
select select "100"
click at [247, 269] on select "10 25 50 100" at bounding box center [276, 281] width 62 height 24
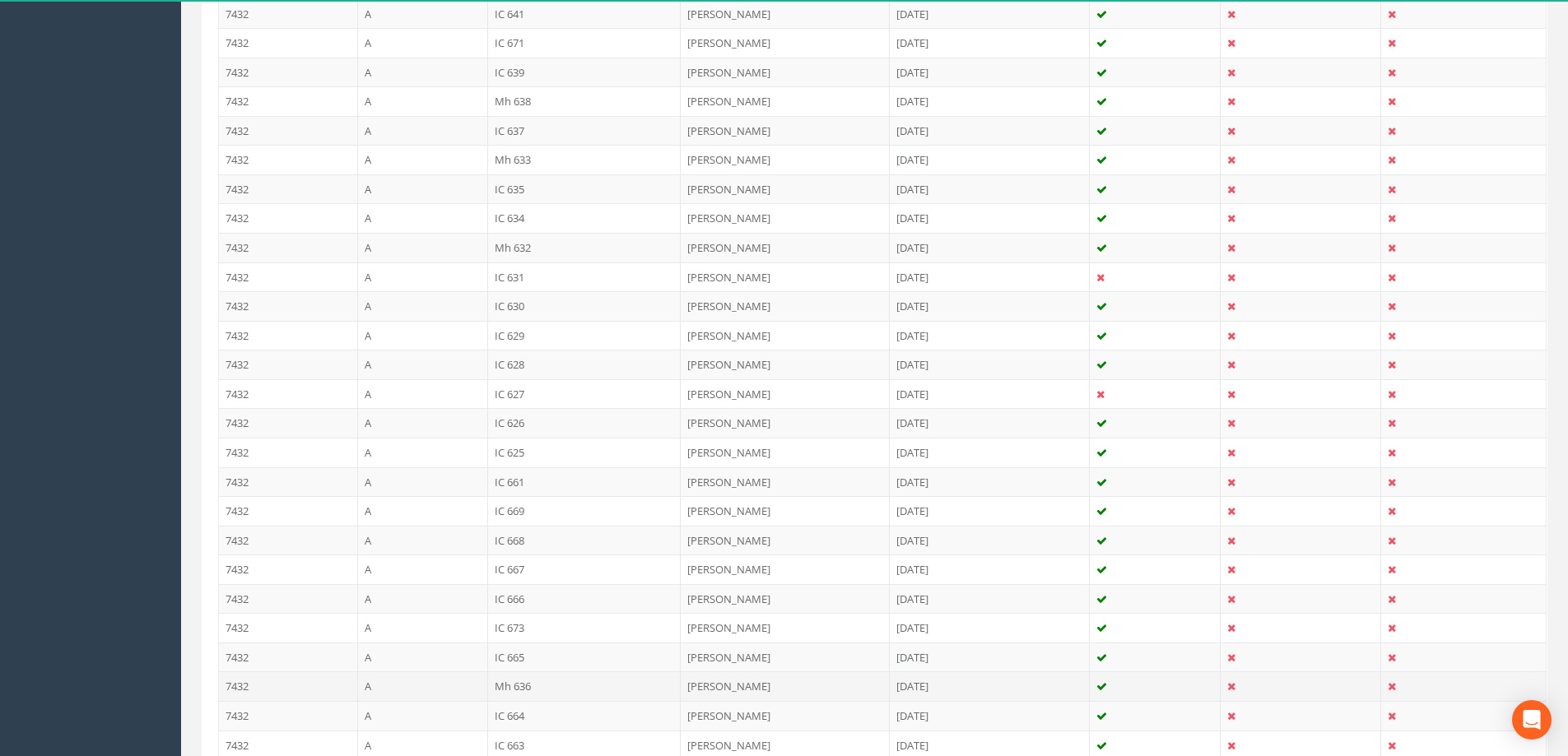
scroll to position [902, 0]
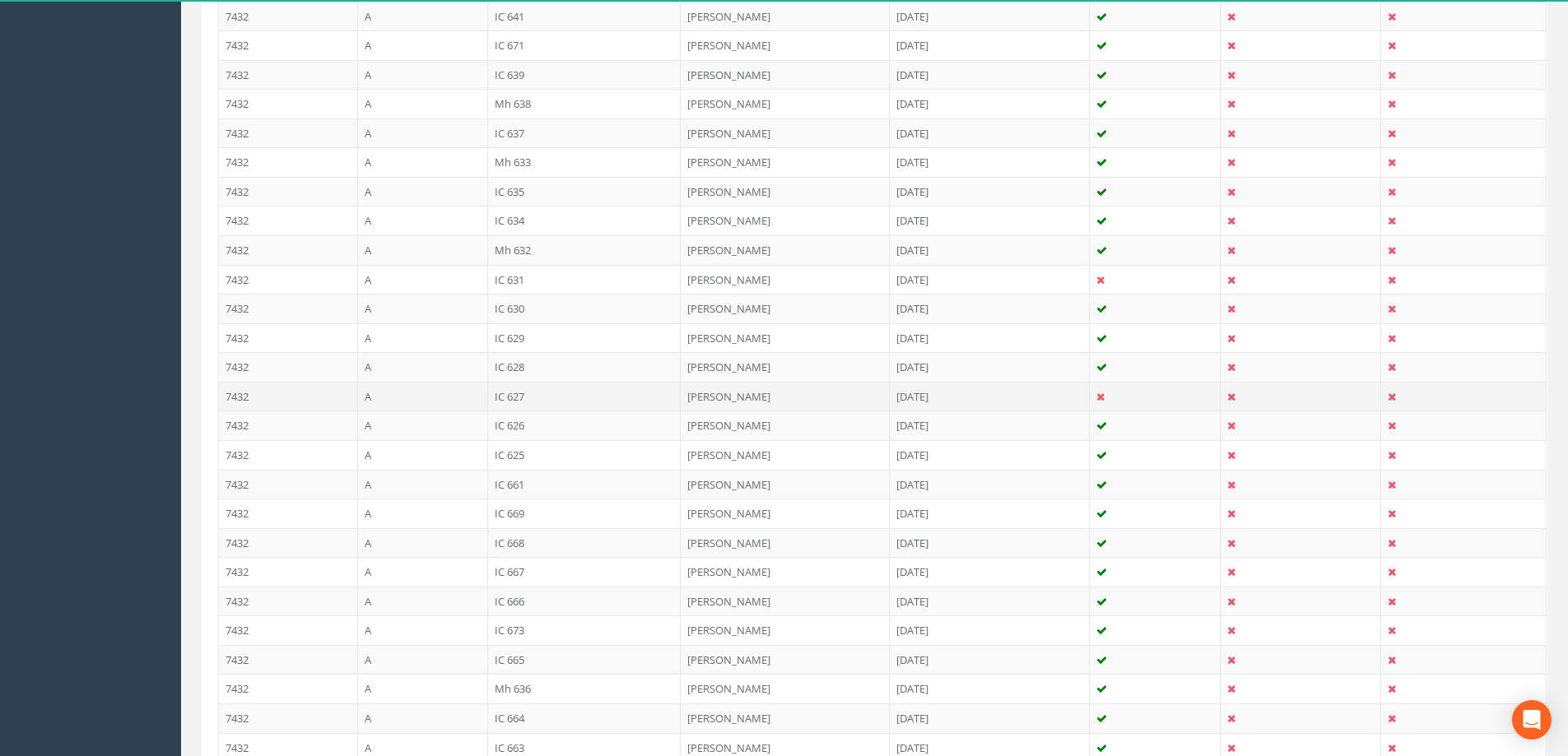
click at [276, 395] on td "7432" at bounding box center [288, 396] width 139 height 30
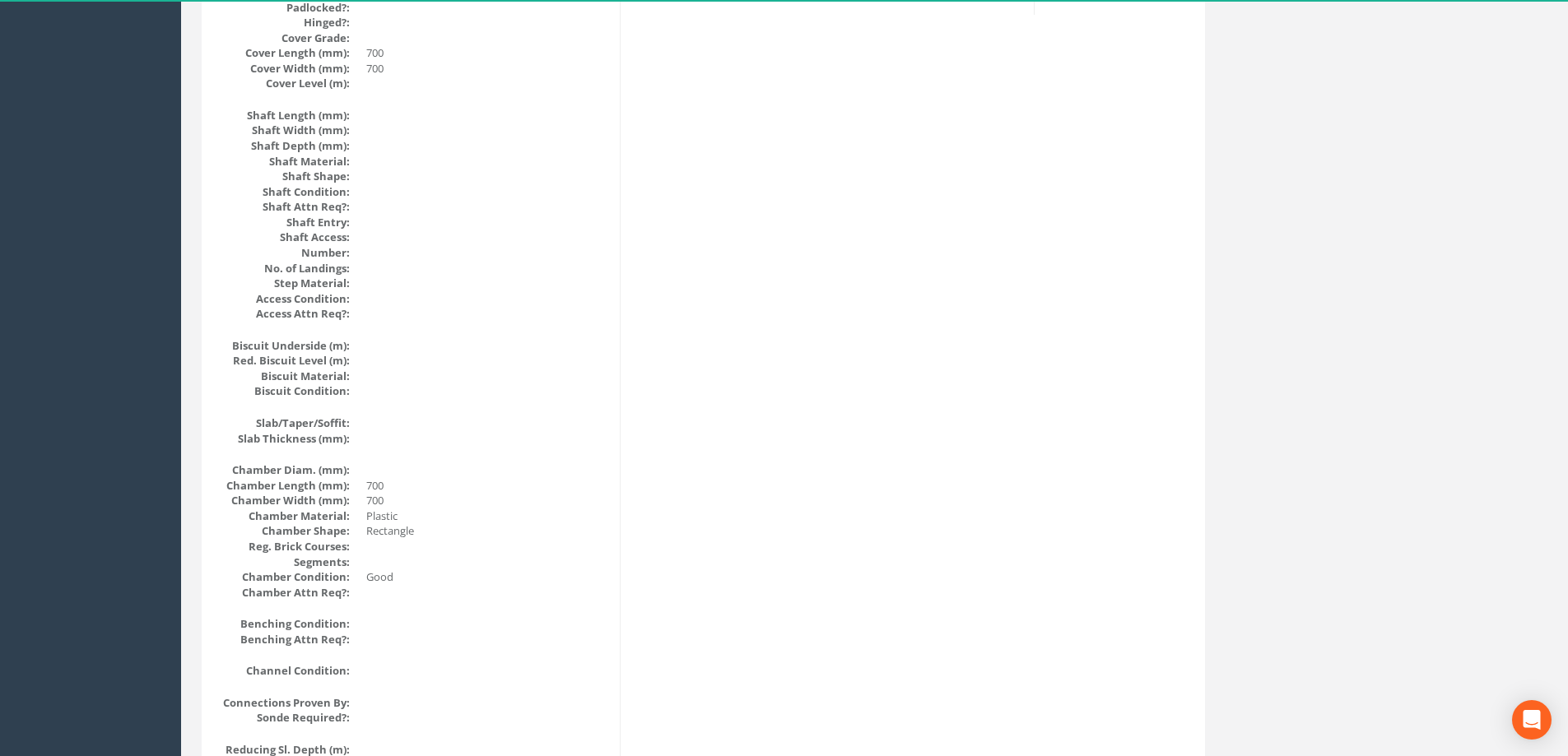
scroll to position [0, 0]
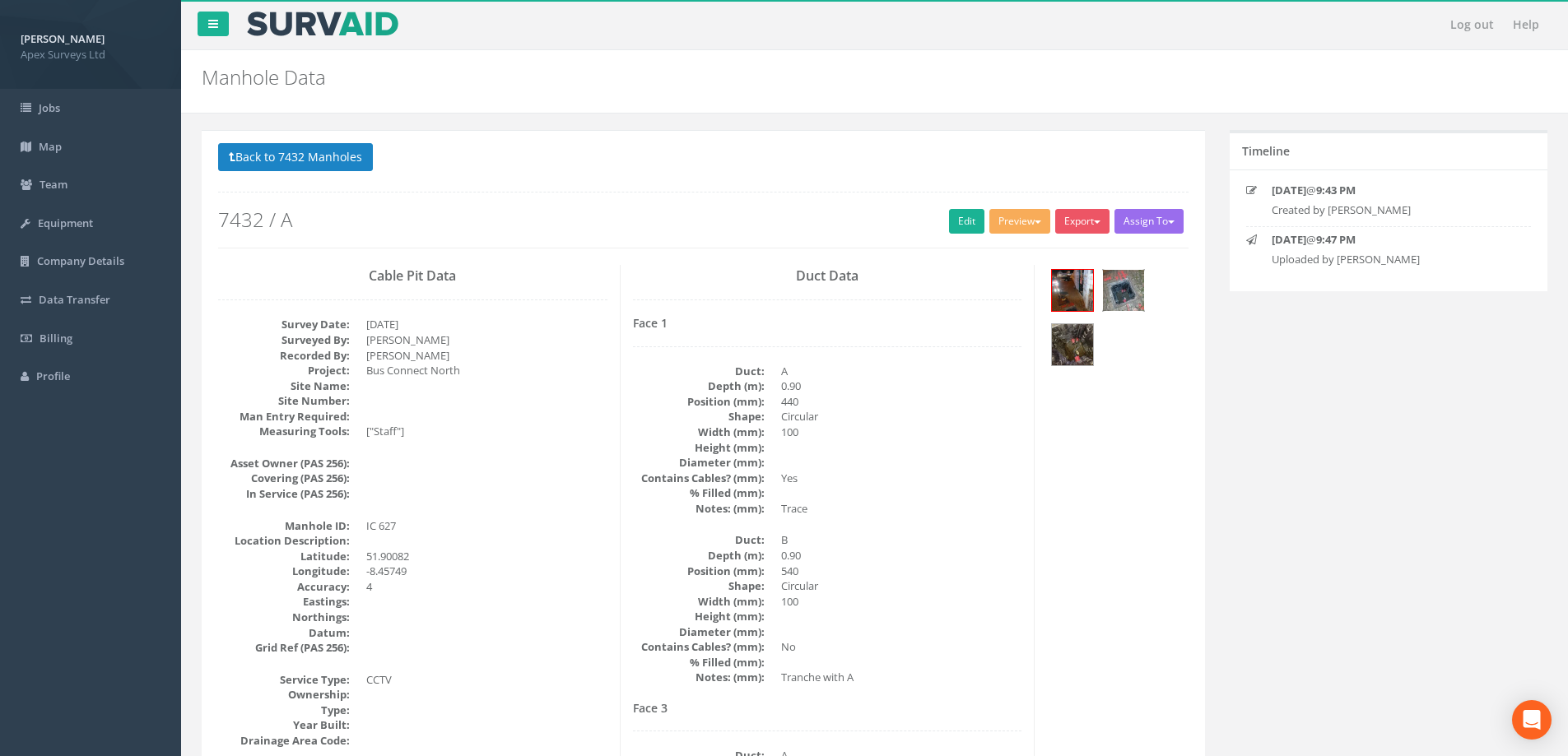
click at [1117, 286] on img at bounding box center [1123, 290] width 41 height 41
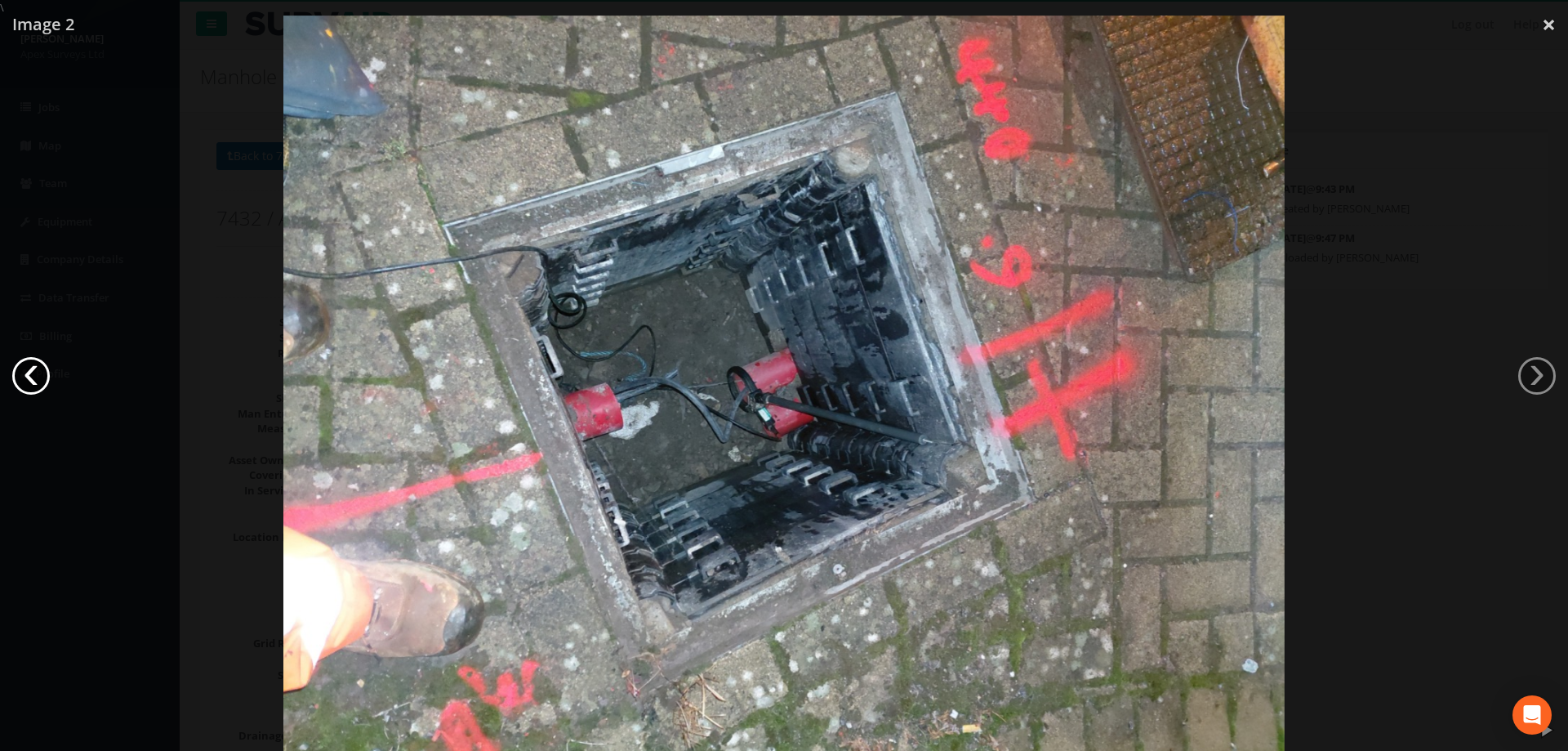
click at [29, 373] on link "‹" at bounding box center [31, 376] width 38 height 38
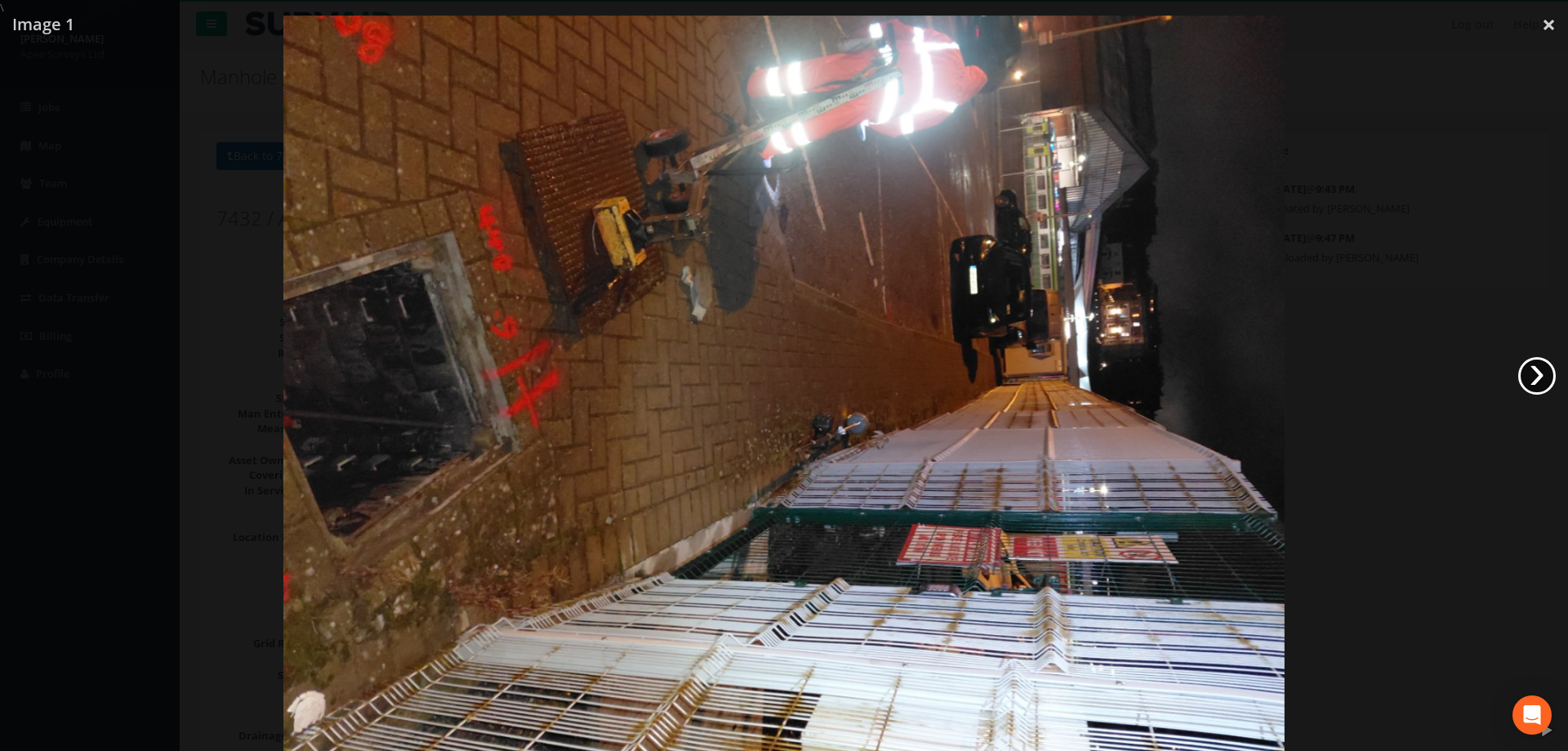
click at [1538, 379] on link "›" at bounding box center [1537, 376] width 38 height 38
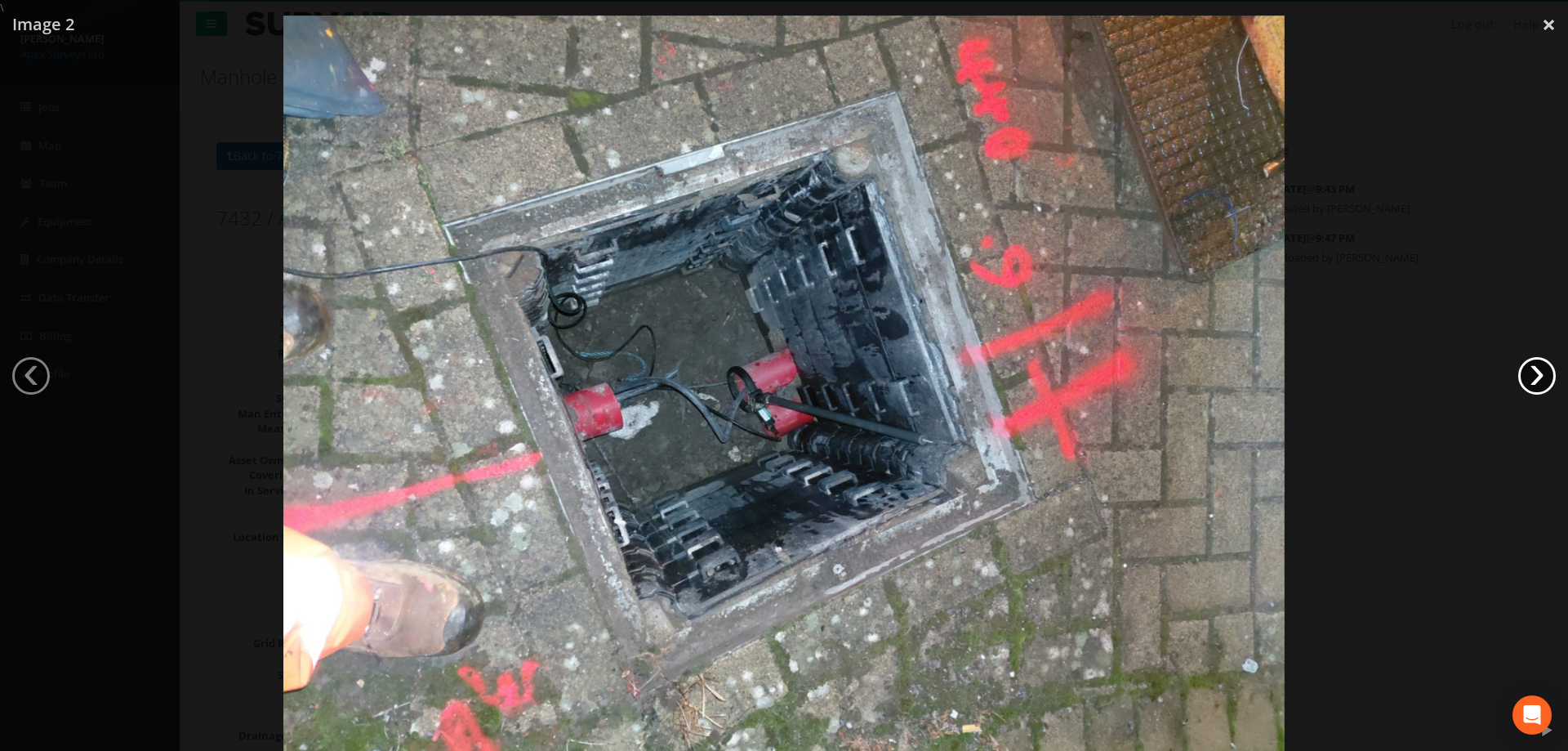
click at [1538, 379] on link "›" at bounding box center [1537, 376] width 38 height 38
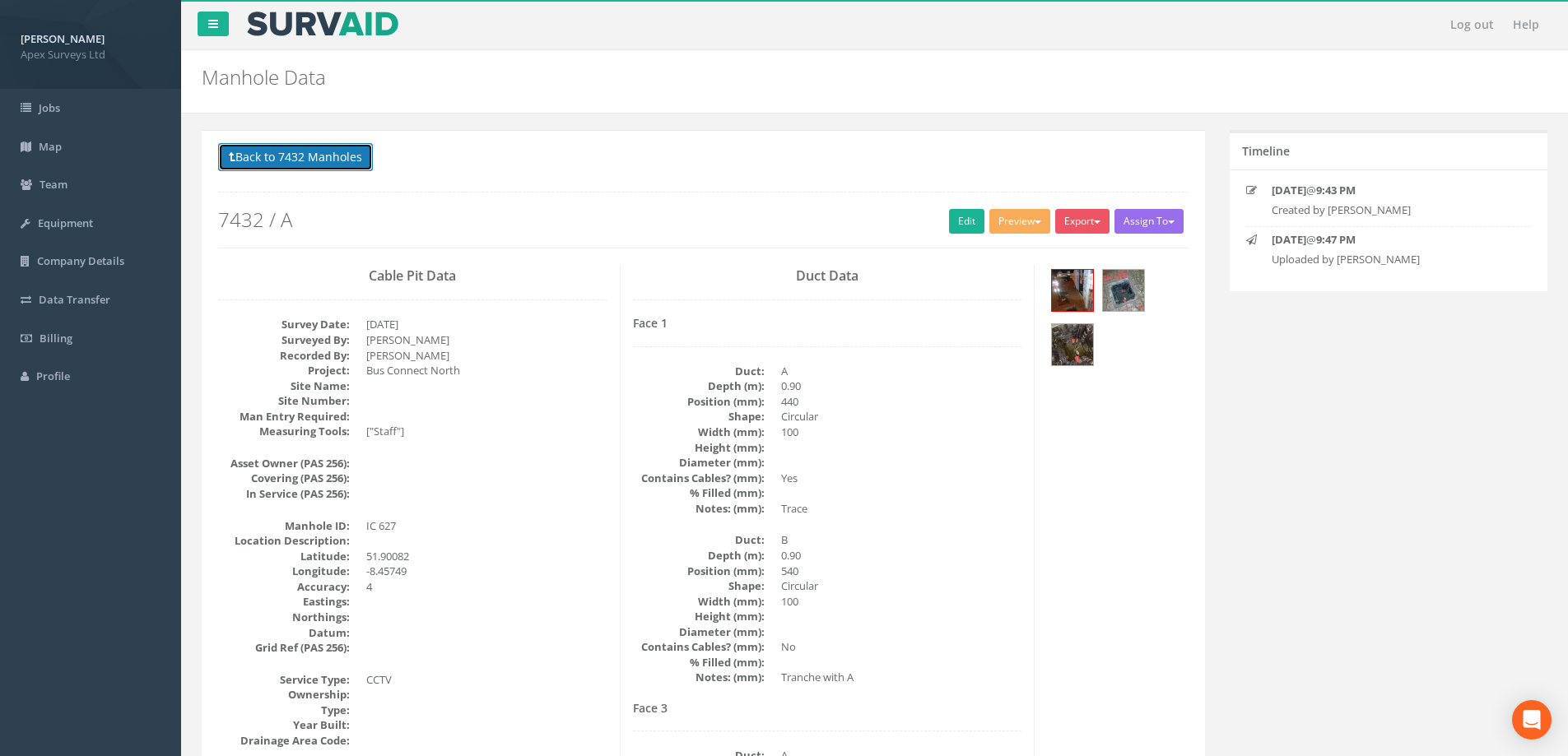
click at [300, 159] on button "Back to 7432 Manholes" at bounding box center [296, 157] width 155 height 28
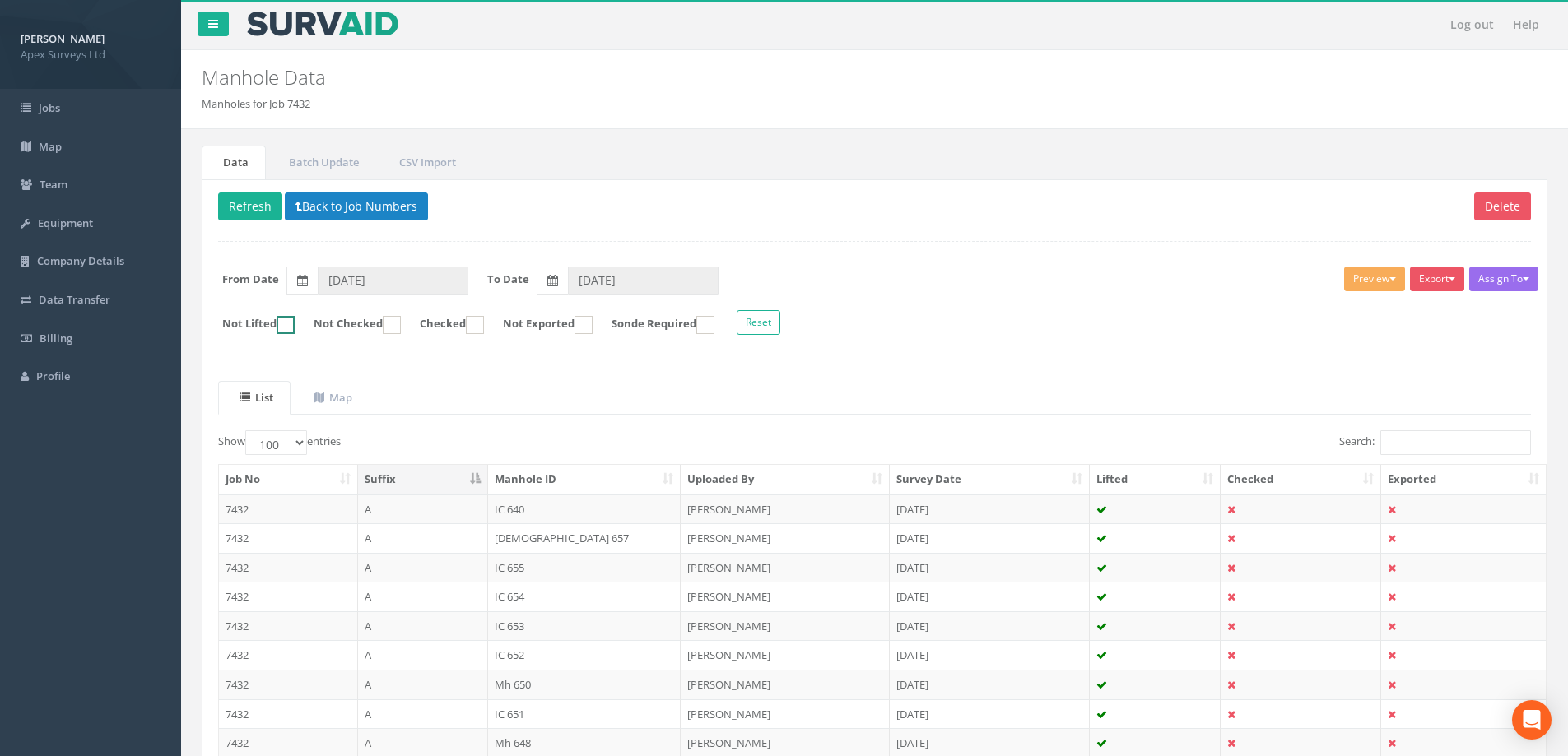
click at [290, 322] on ins at bounding box center [285, 325] width 18 height 18
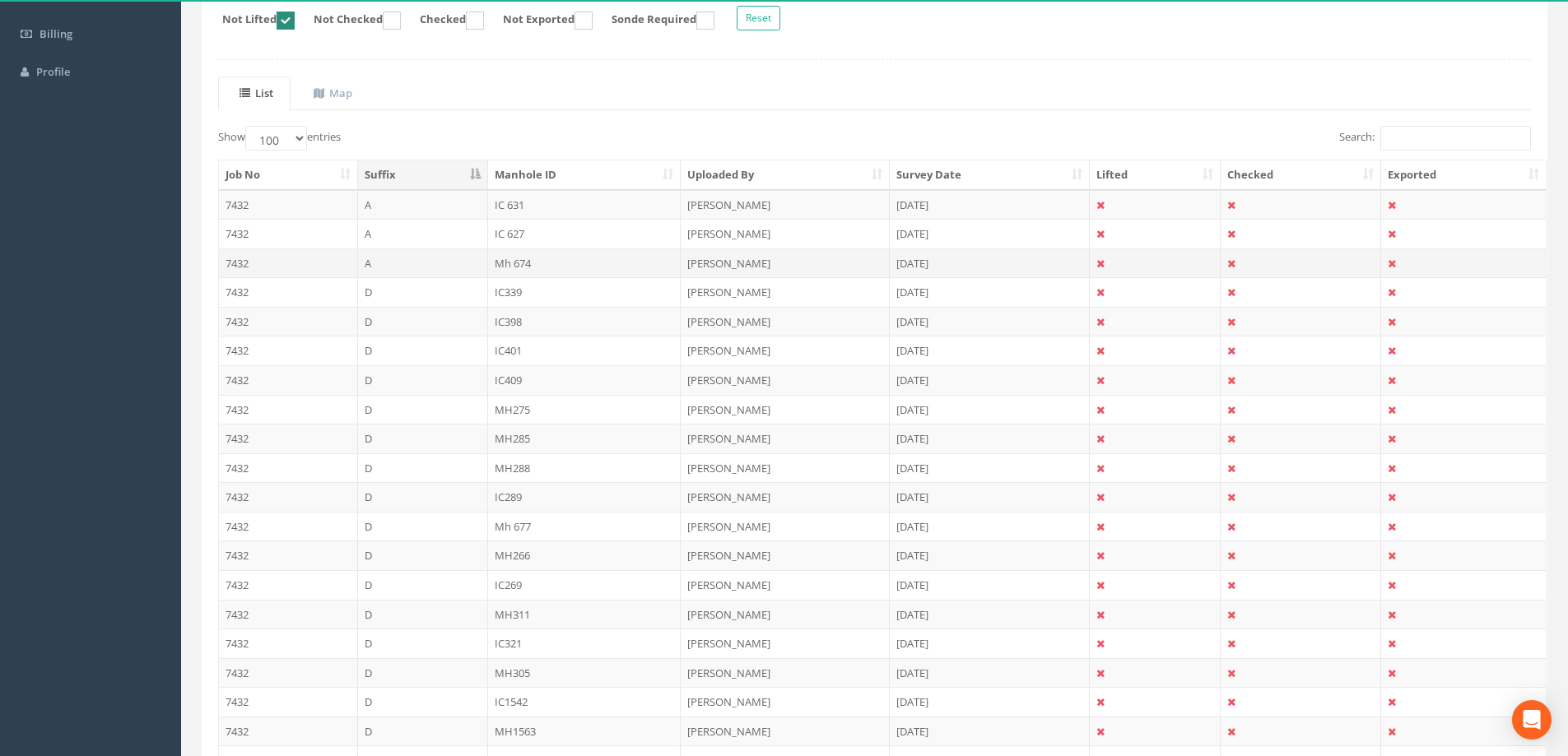
scroll to position [329, 0]
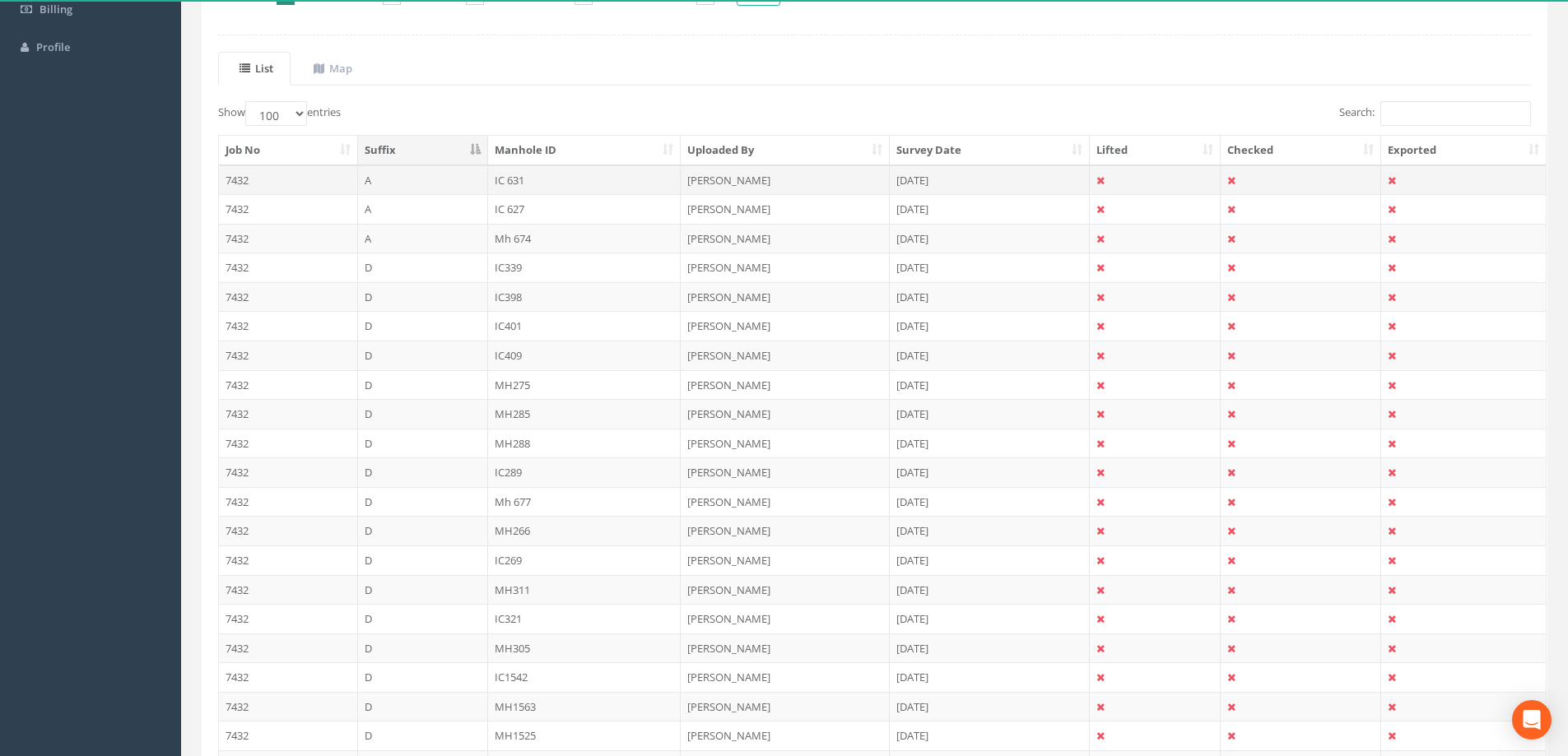
click at [241, 176] on td "7432" at bounding box center [288, 180] width 139 height 30
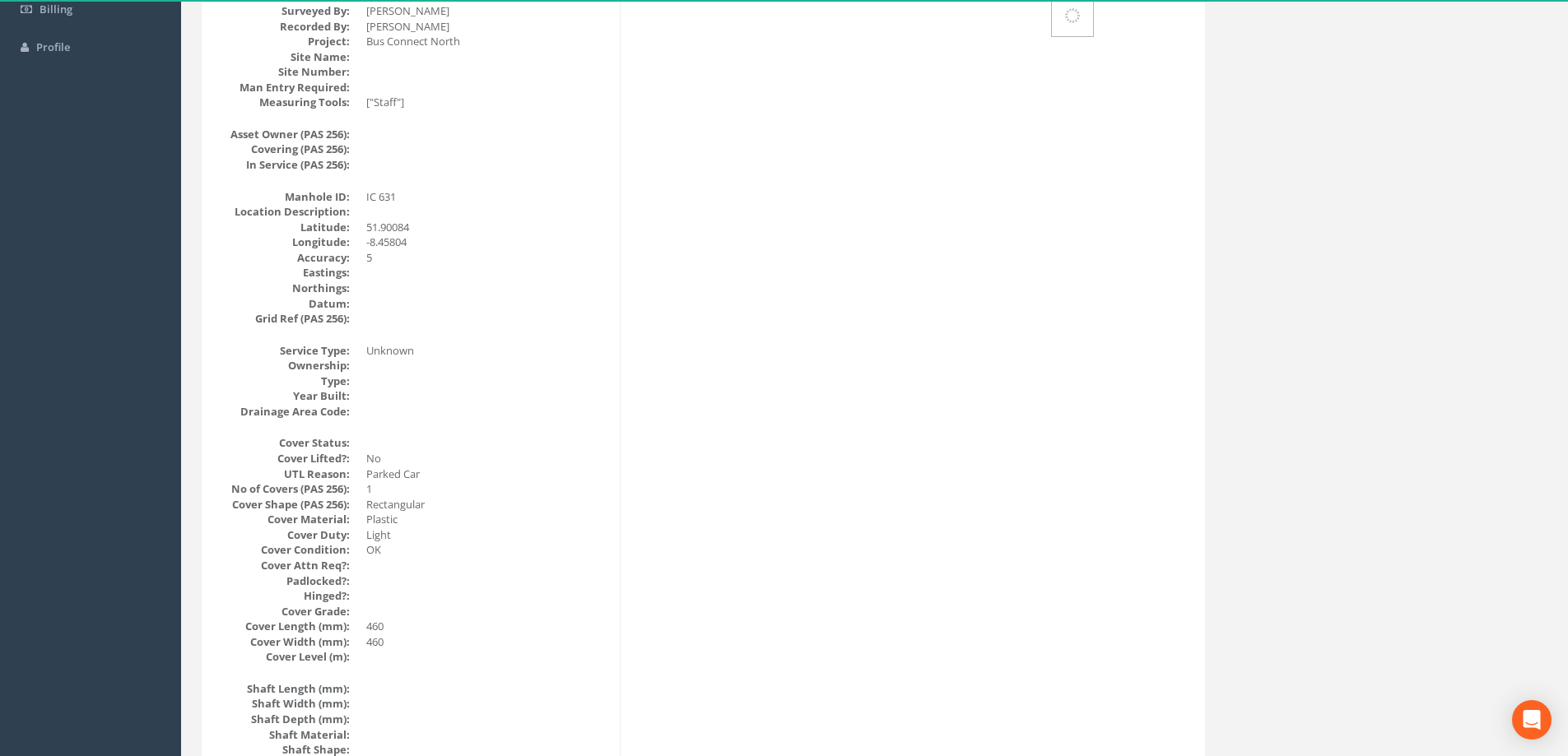
scroll to position [0, 0]
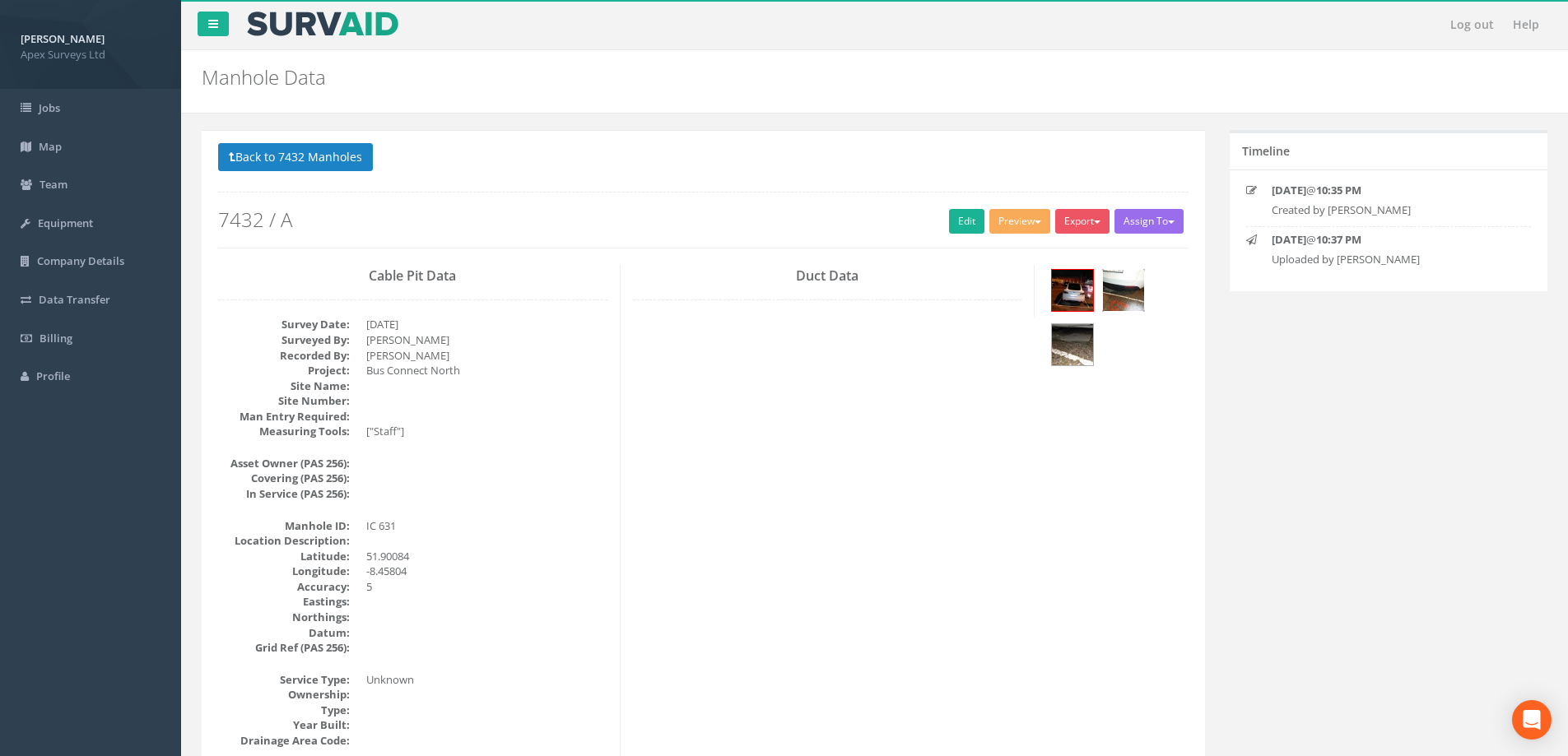
click at [1128, 295] on img at bounding box center [1123, 290] width 41 height 41
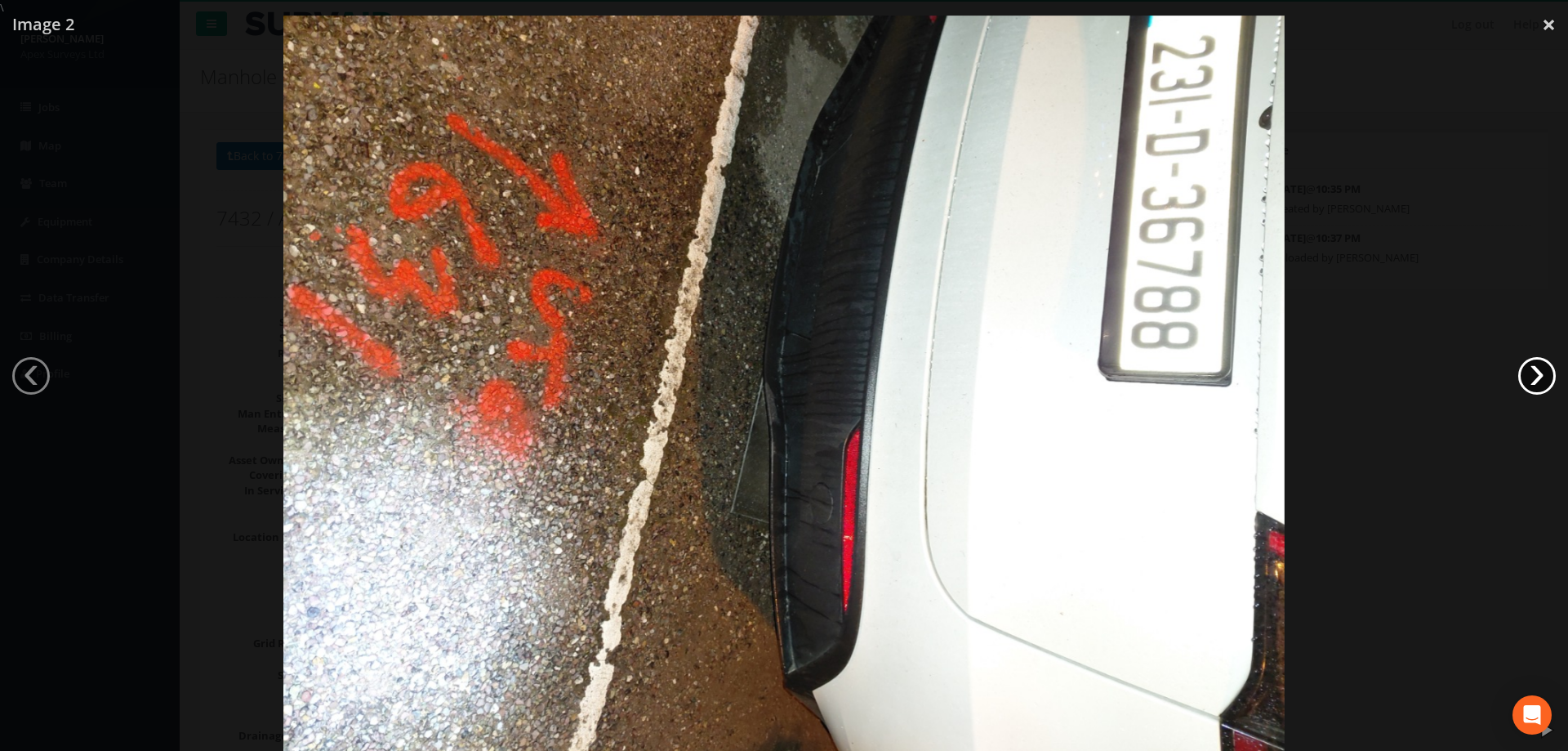
click at [1542, 376] on link "›" at bounding box center [1537, 376] width 38 height 38
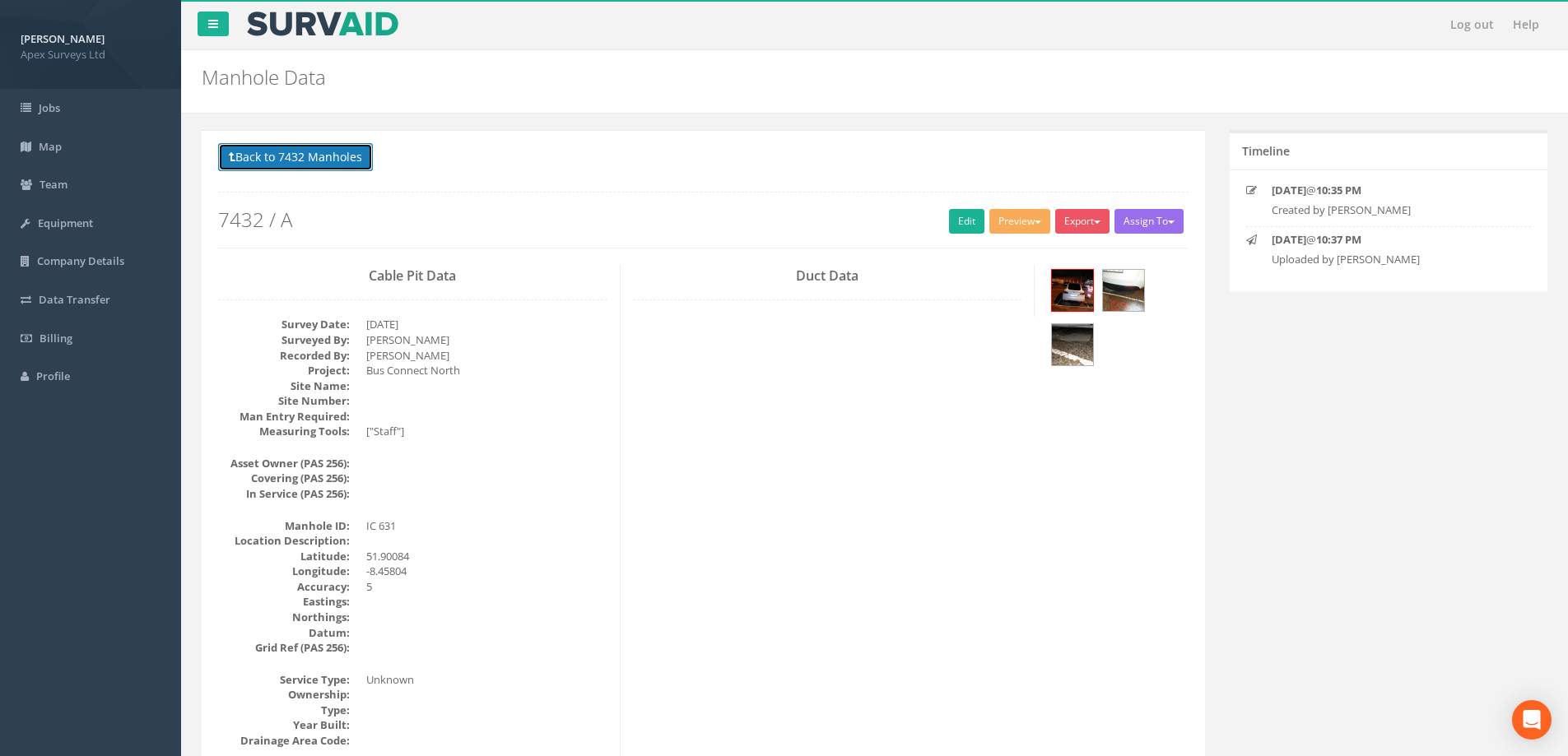
click at [290, 160] on button "Back to 7432 Manholes" at bounding box center [296, 157] width 155 height 28
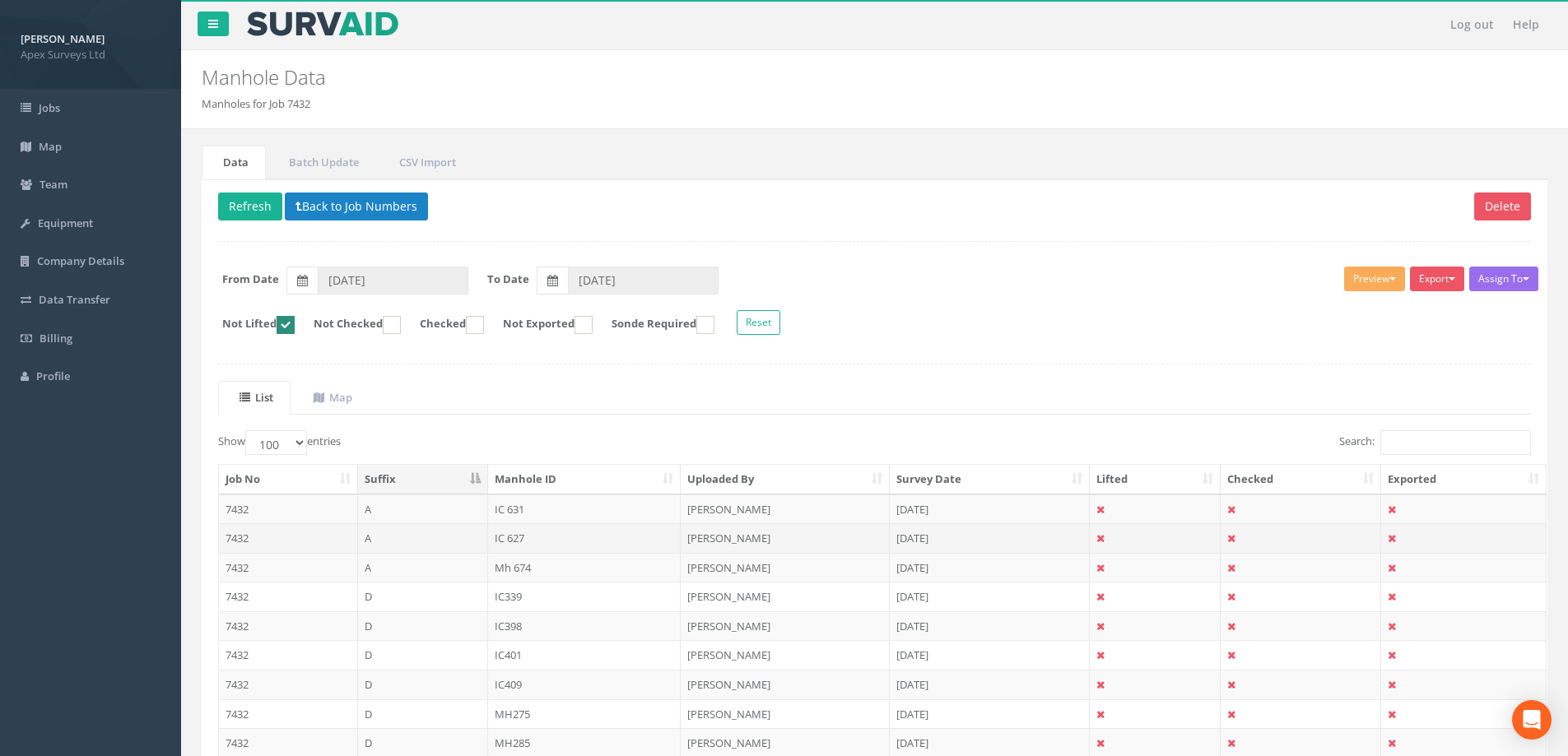
click at [241, 536] on td "7432" at bounding box center [288, 538] width 139 height 30
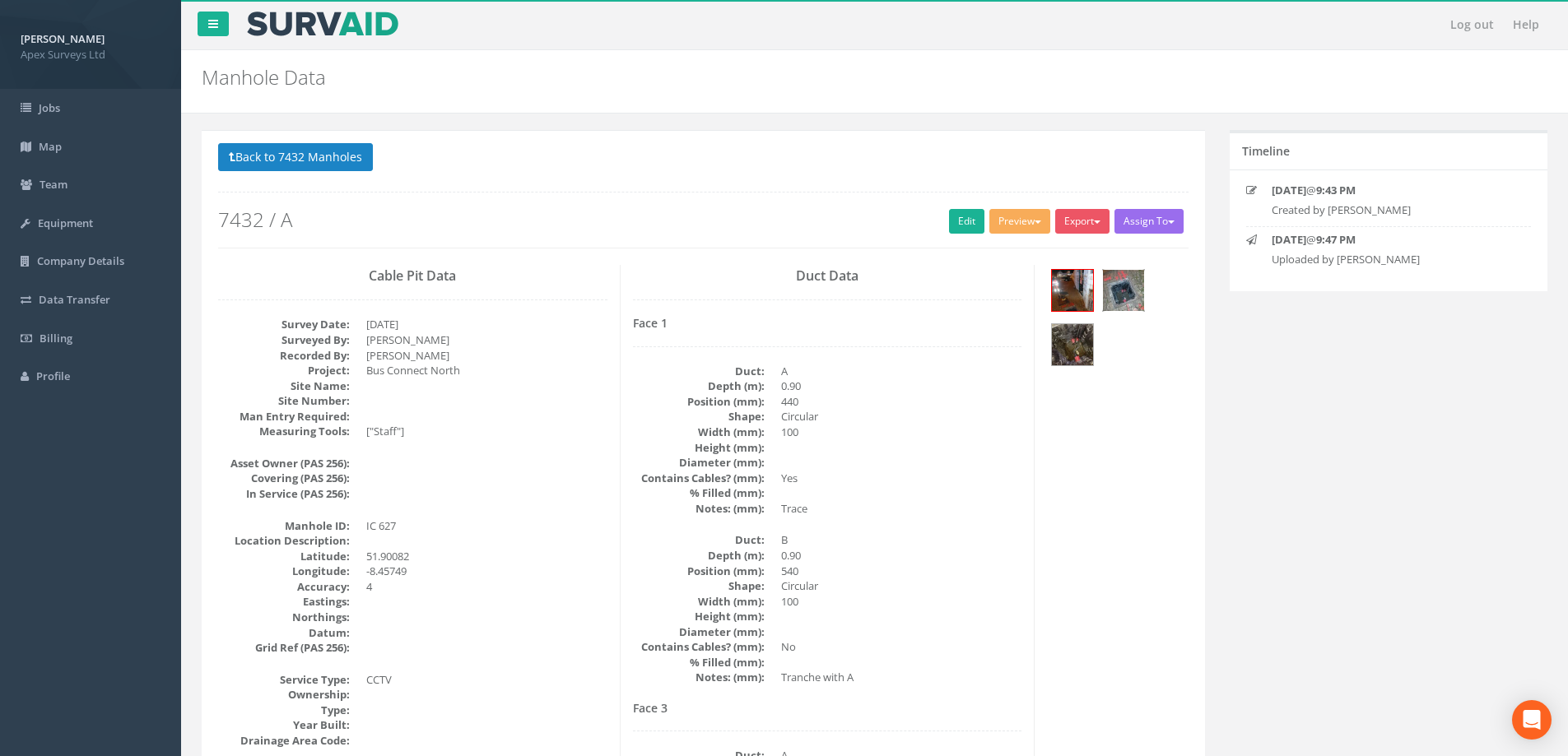
click at [1123, 292] on img at bounding box center [1123, 290] width 41 height 41
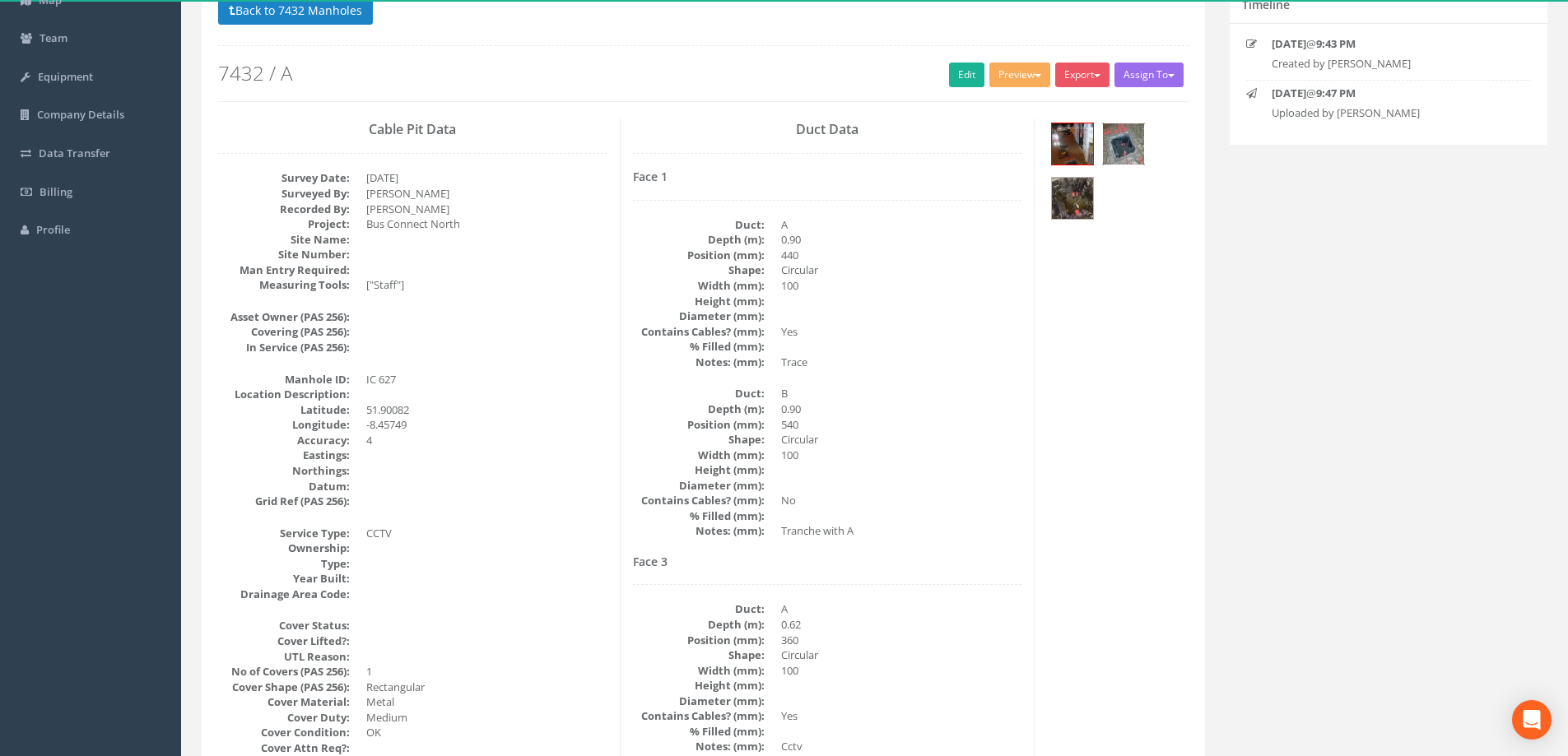
scroll to position [165, 0]
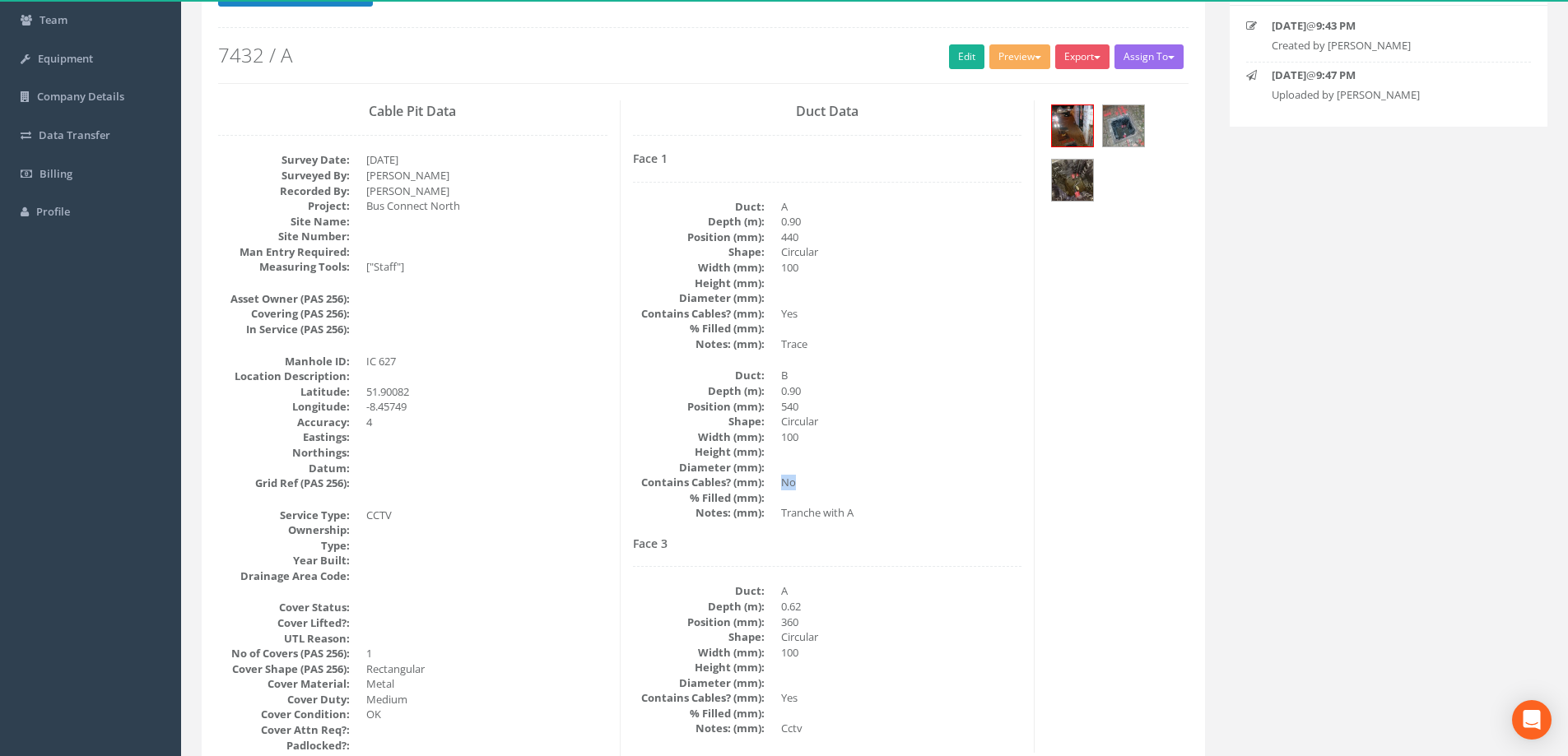
drag, startPoint x: 793, startPoint y: 482, endPoint x: 780, endPoint y: 483, distance: 13.0
click at [780, 483] on dl "Duct: B Depth (m): 0.90 Position (mm): 540 Shape: Circular Width (mm): 100 Heig…" at bounding box center [827, 444] width 389 height 153
click at [789, 481] on dd "No" at bounding box center [901, 483] width 241 height 16
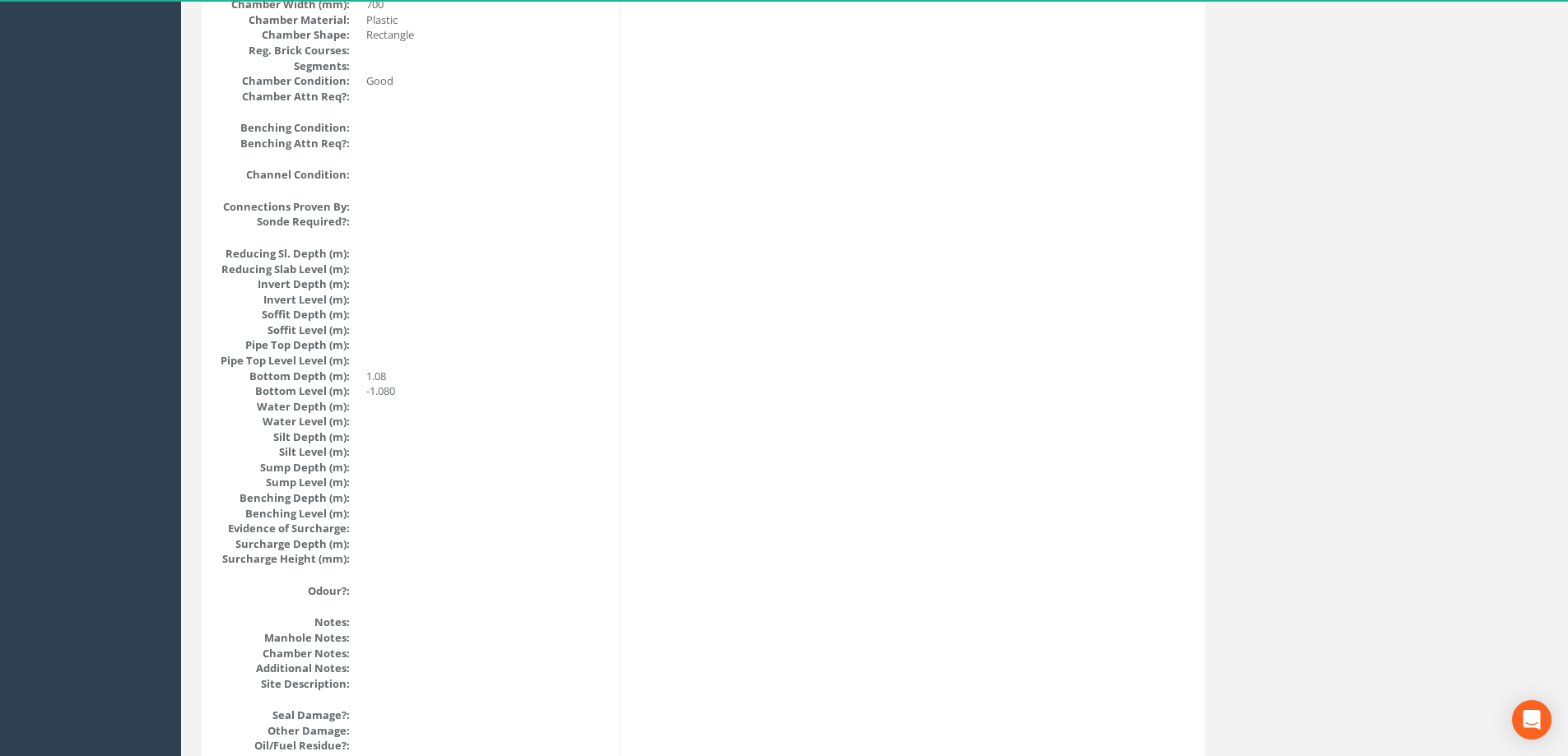
scroll to position [1780, 0]
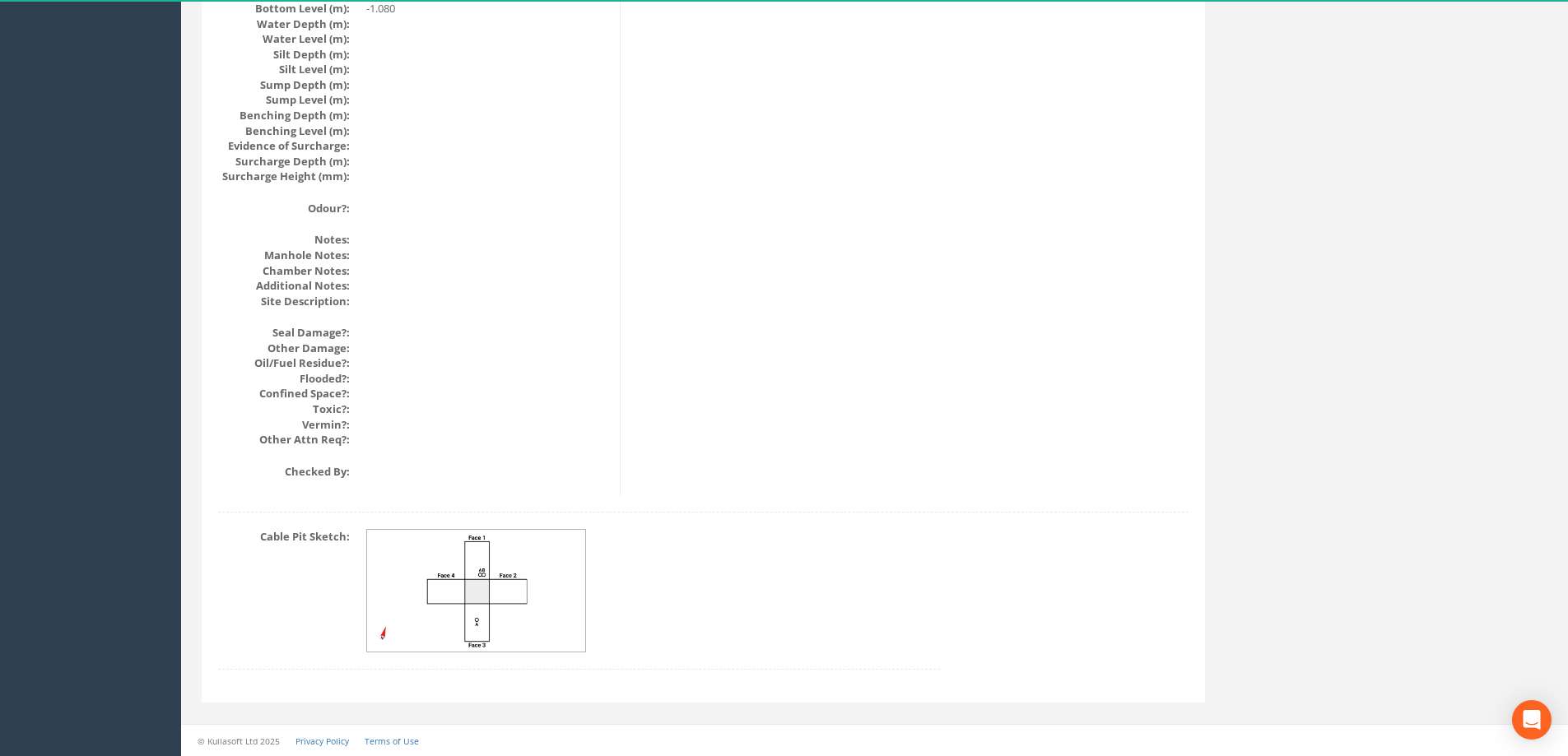
click at [541, 584] on img at bounding box center [476, 591] width 220 height 122
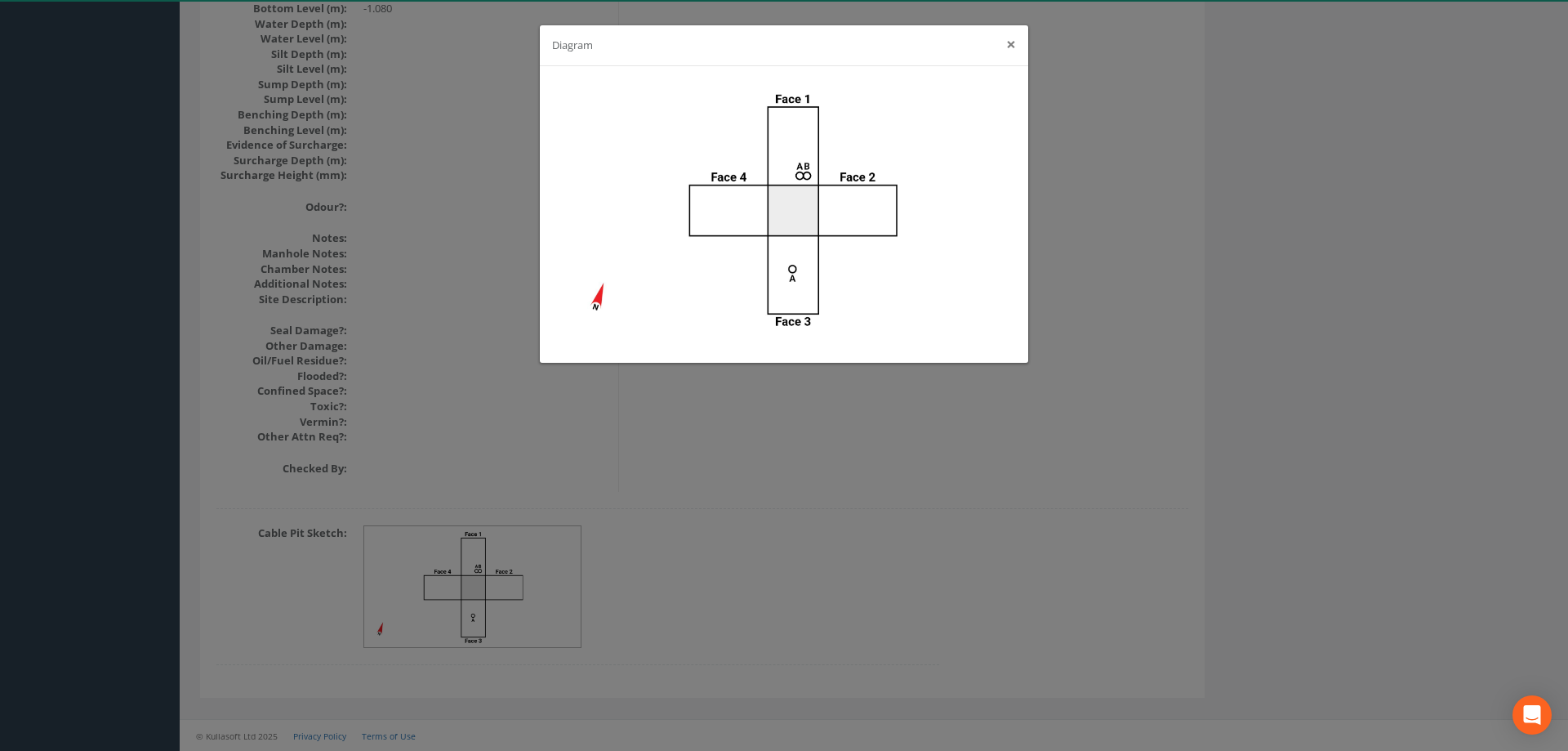
click at [1012, 41] on button "×" at bounding box center [1012, 44] width 10 height 17
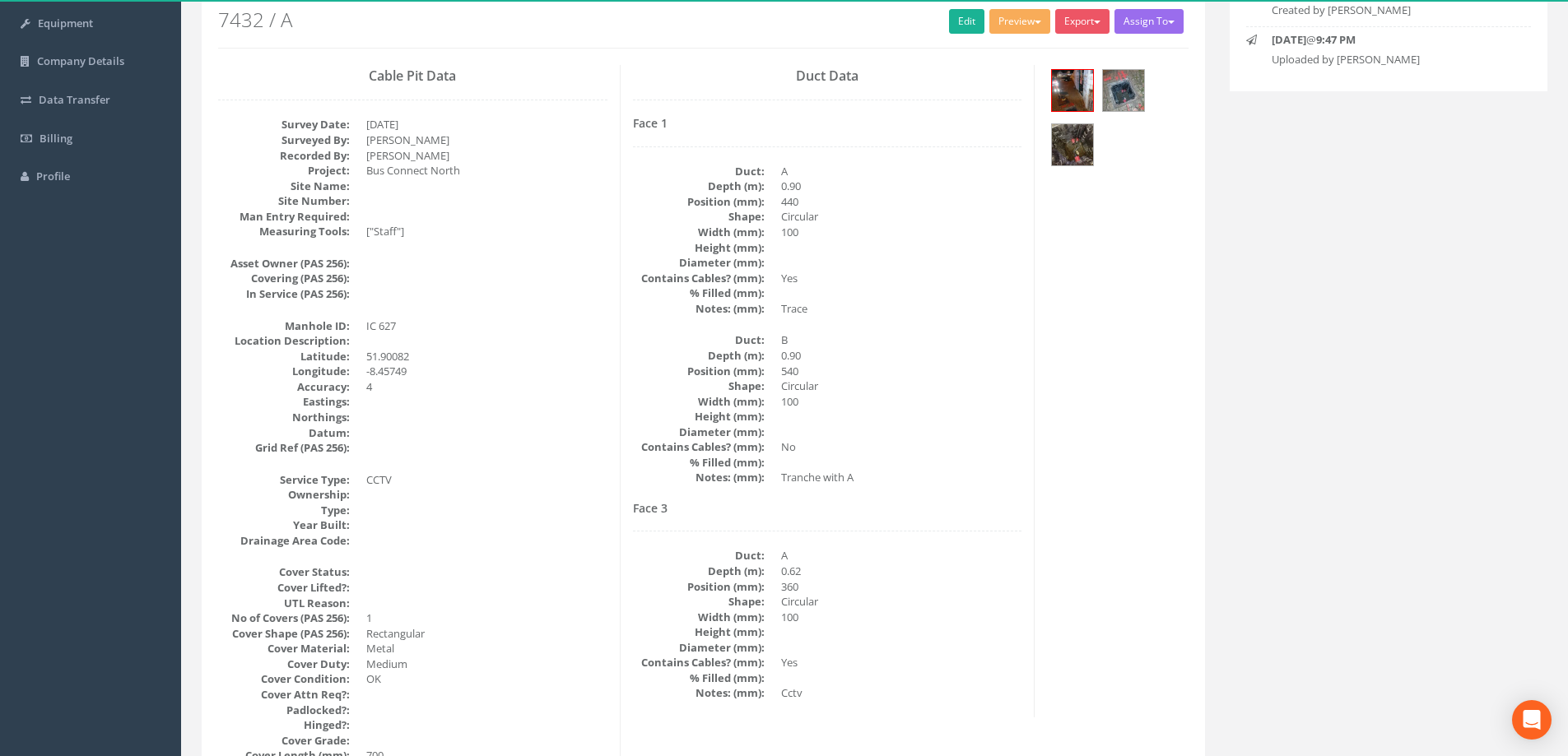
scroll to position [0, 0]
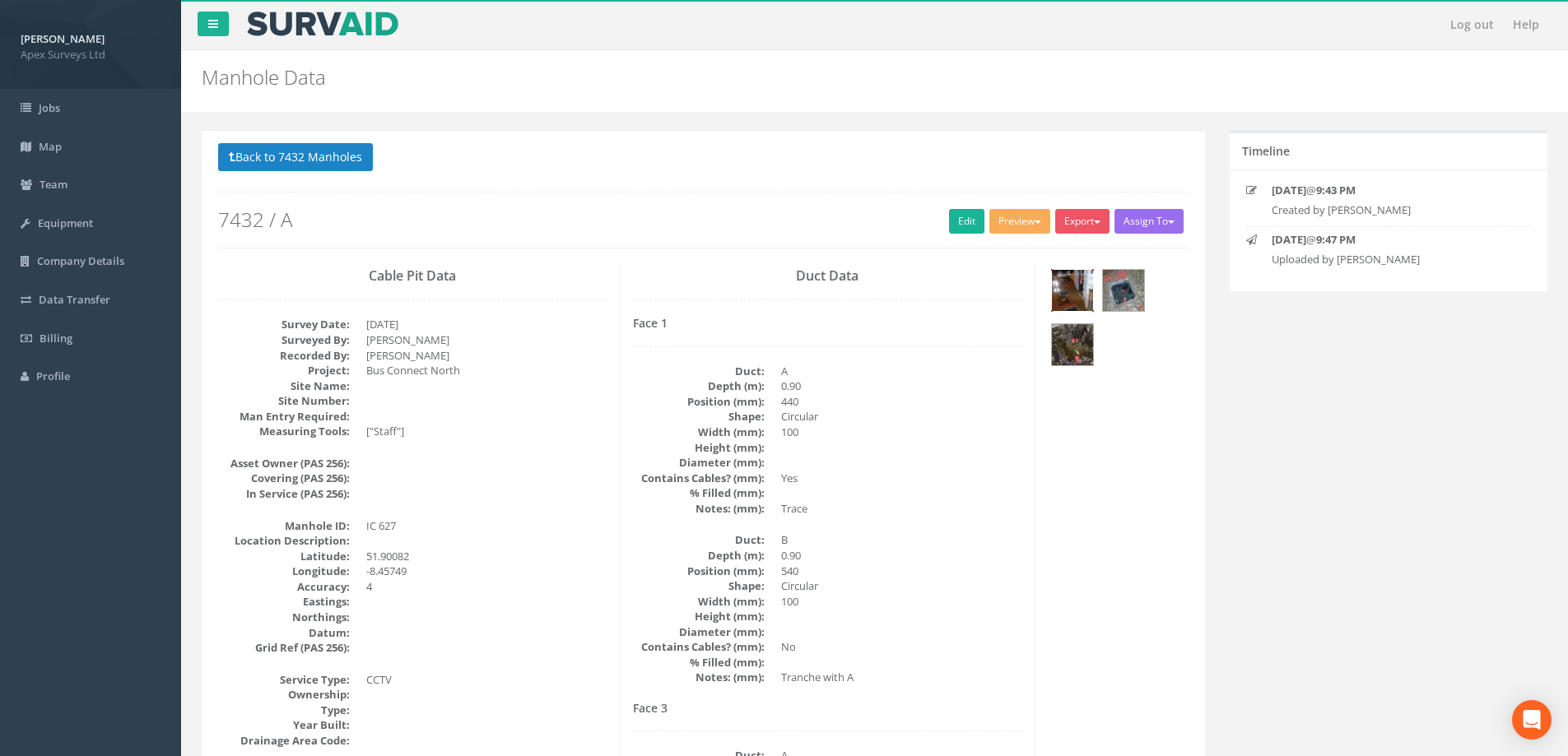
click at [1080, 284] on img at bounding box center [1072, 290] width 41 height 41
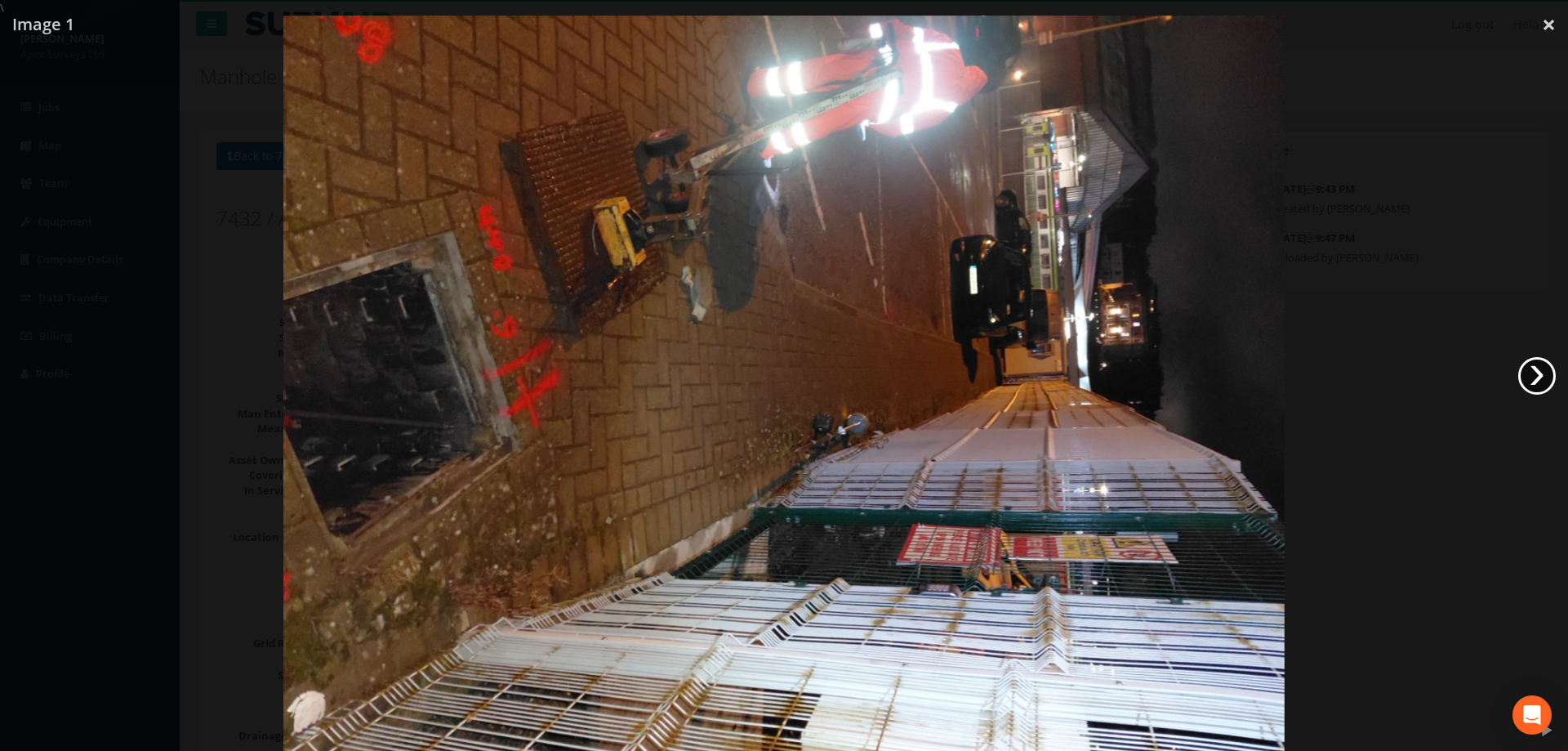
click at [1537, 380] on link "›" at bounding box center [1537, 376] width 38 height 38
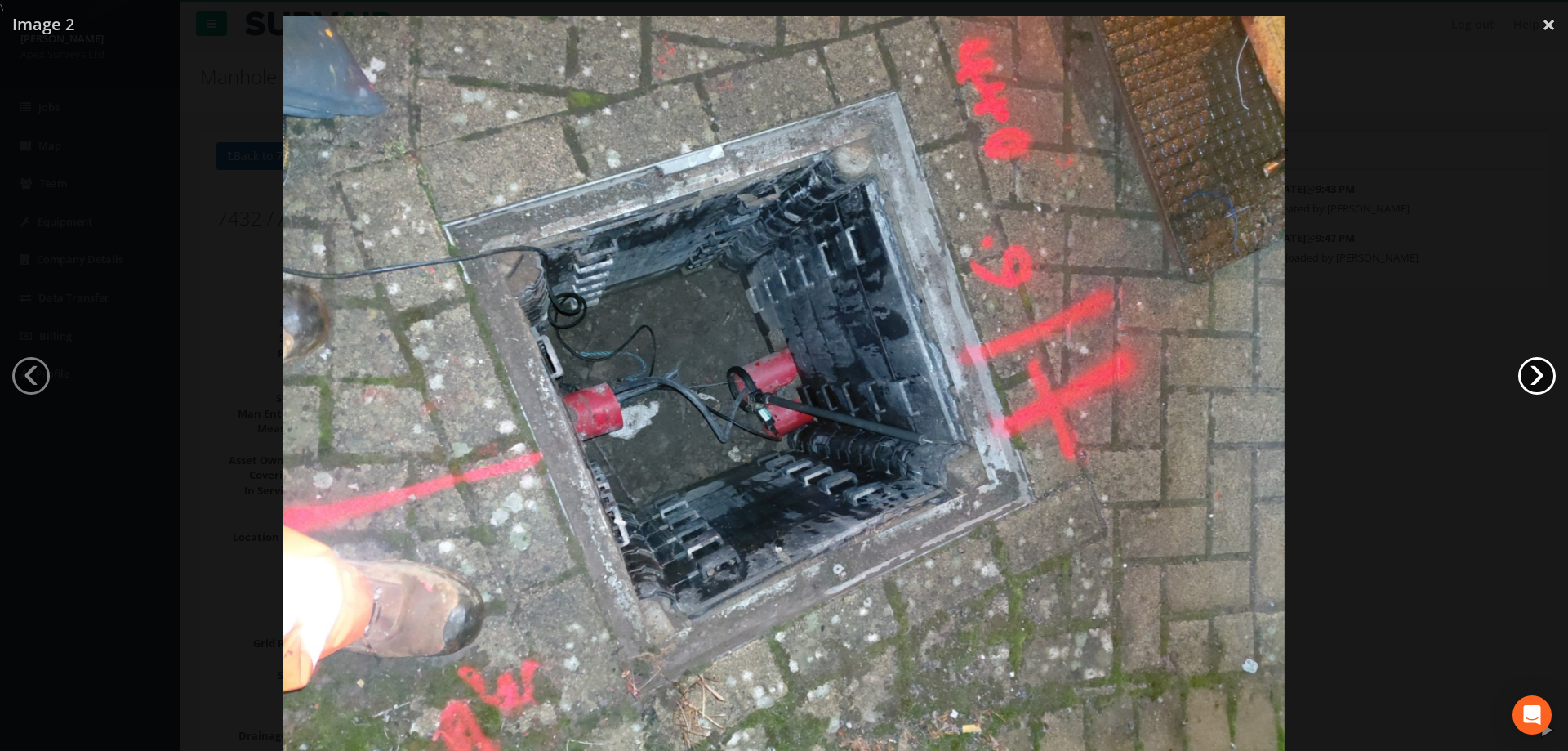
click at [1537, 378] on link "›" at bounding box center [1537, 376] width 38 height 38
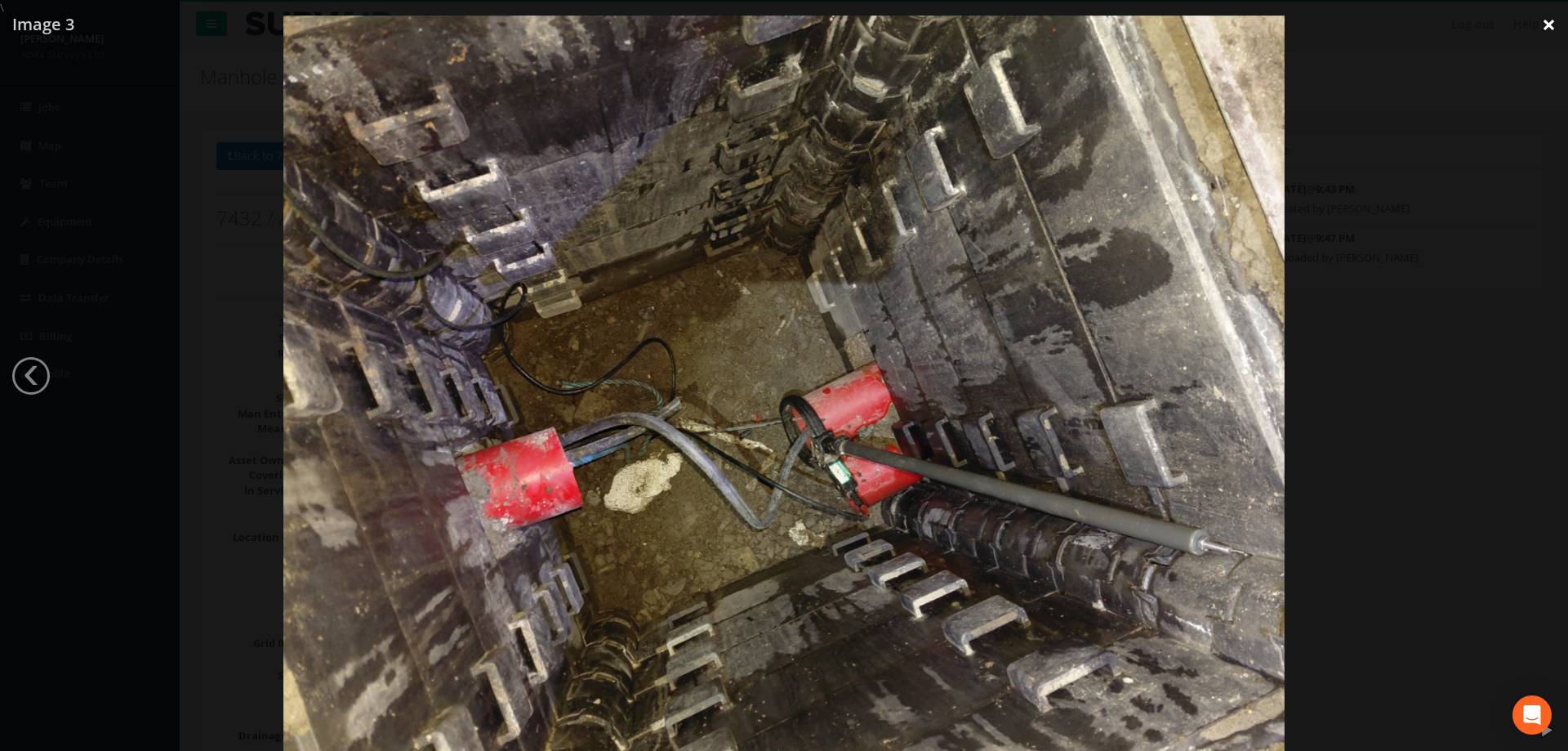
click at [1547, 28] on link "×" at bounding box center [1549, 24] width 39 height 49
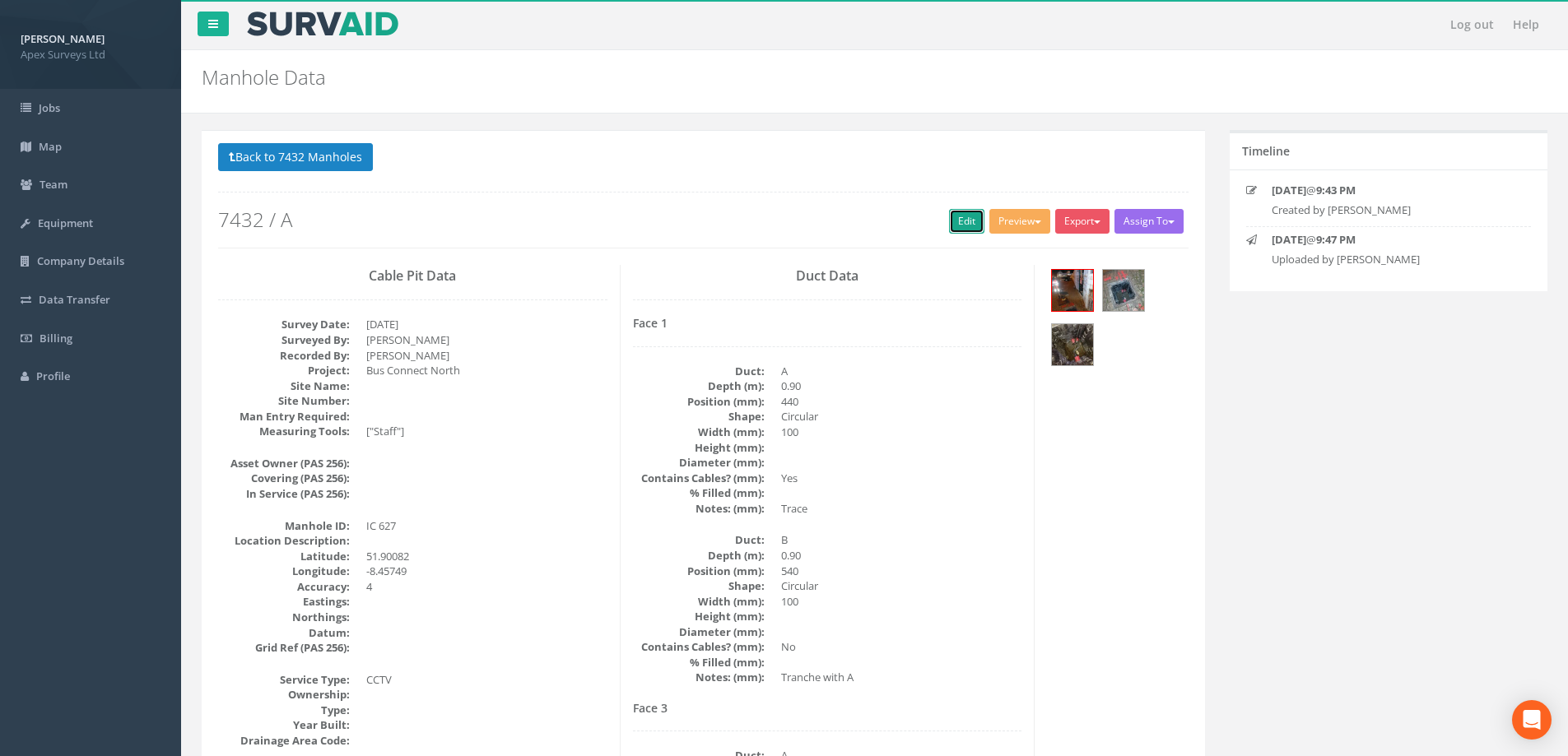
click at [958, 222] on link "Edit" at bounding box center [966, 221] width 35 height 24
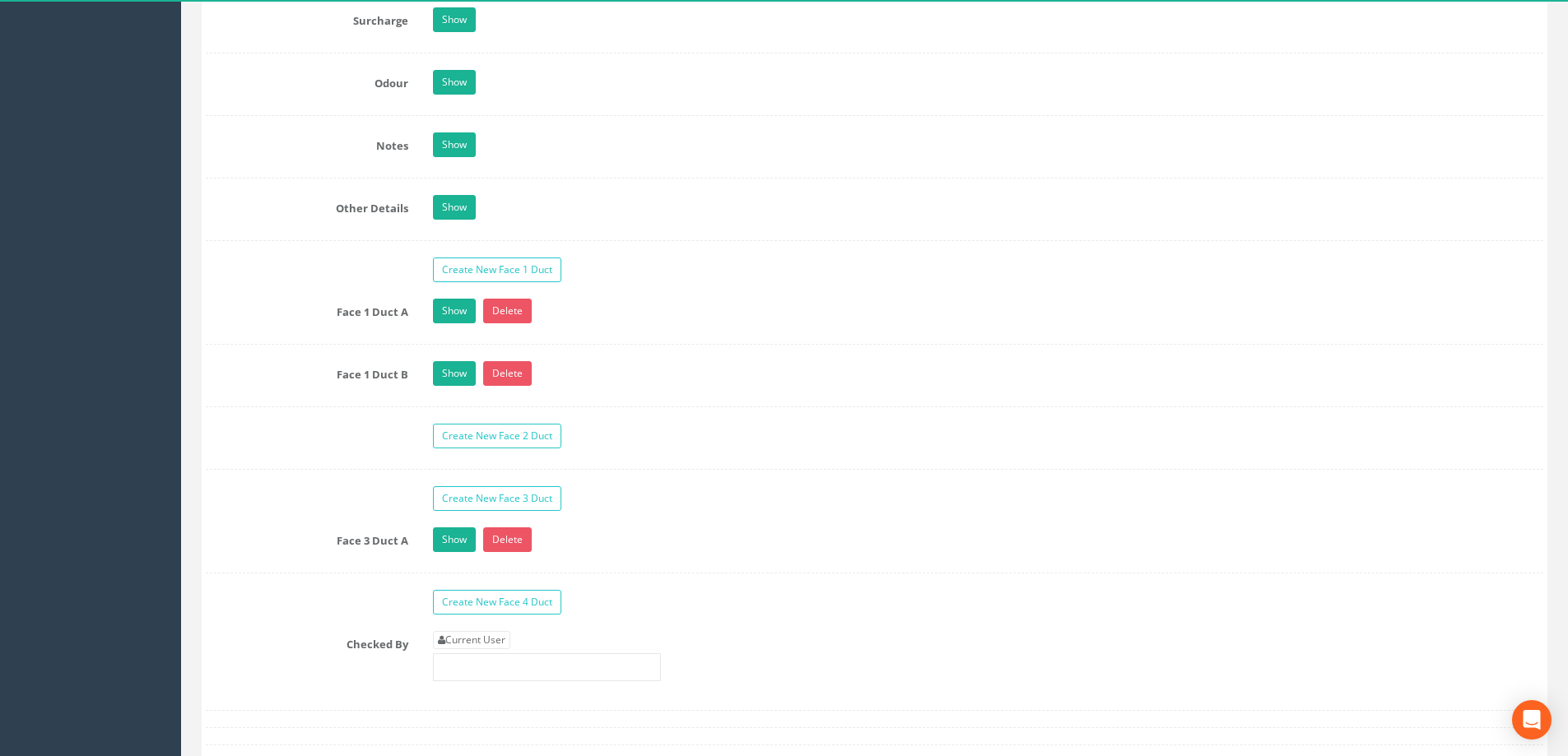
scroll to position [2385, 0]
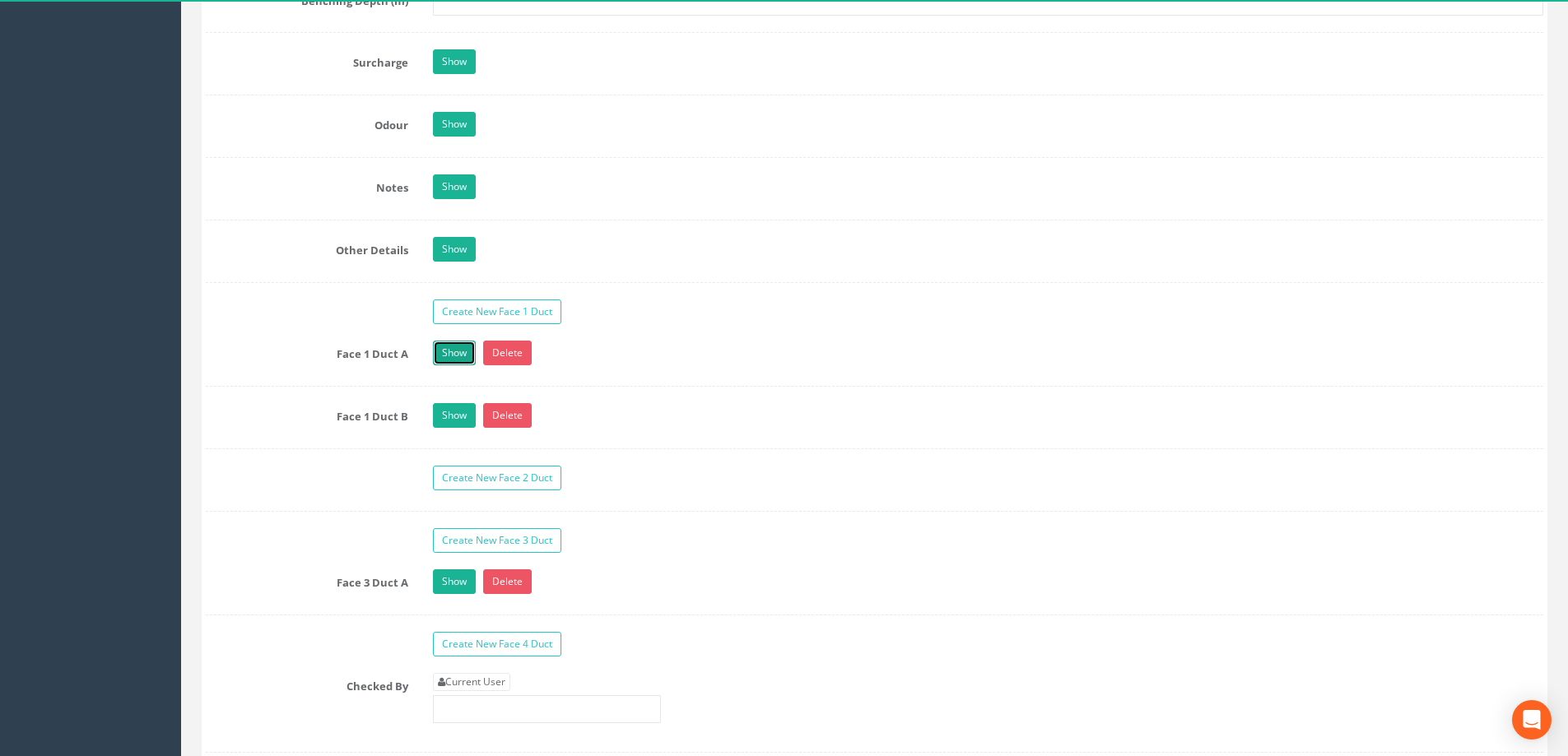
click at [446, 355] on link "Show" at bounding box center [454, 352] width 43 height 24
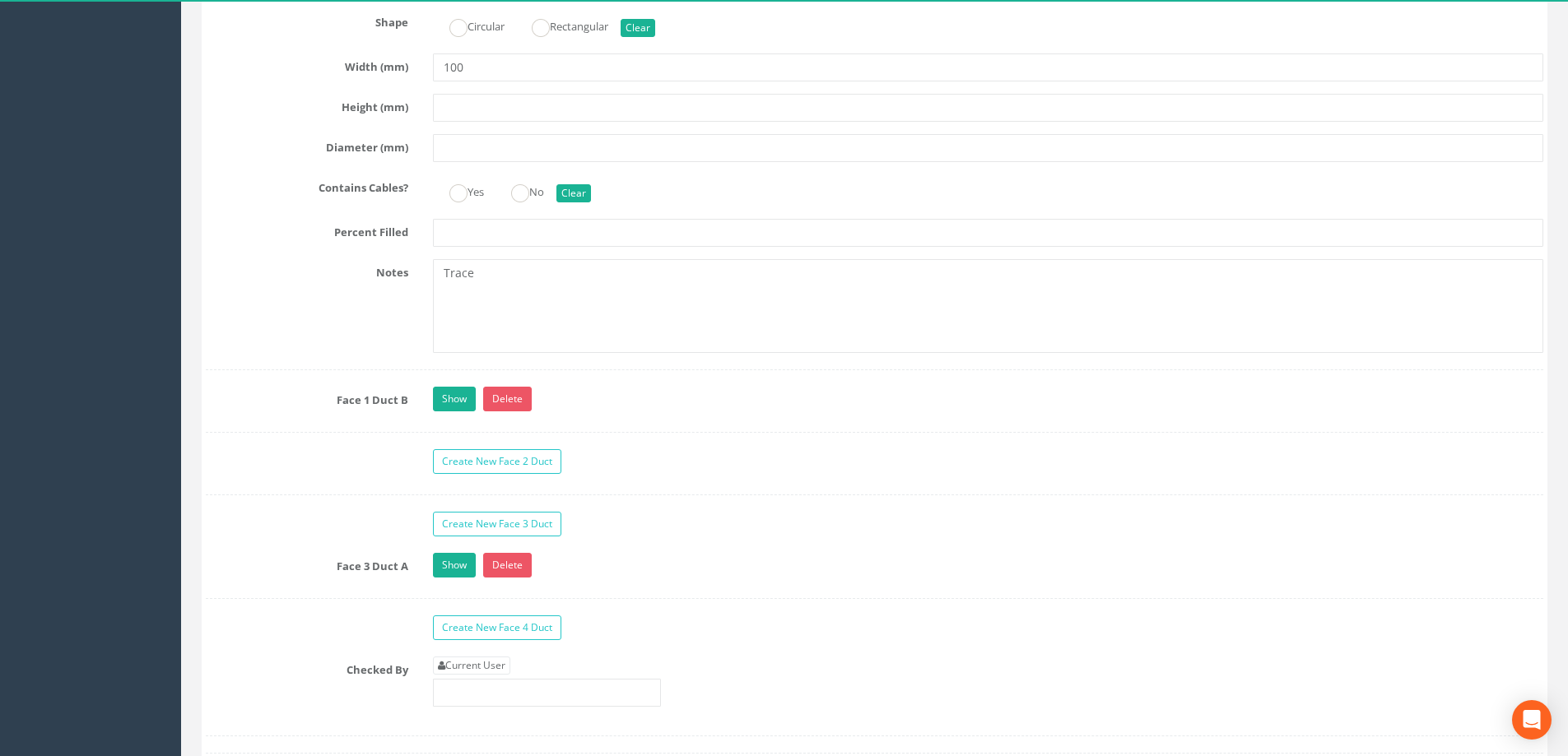
scroll to position [2879, 0]
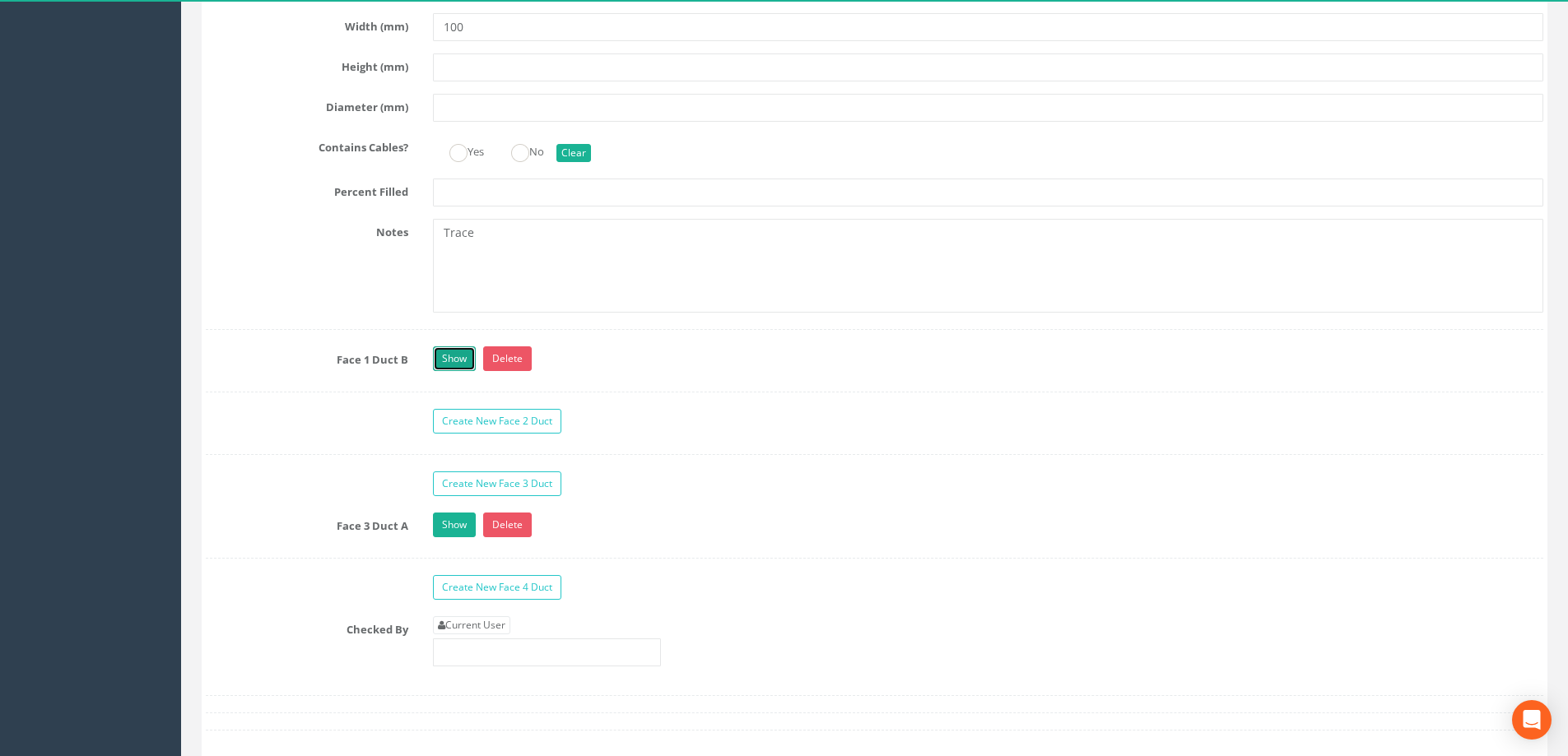
click at [449, 362] on link "Show" at bounding box center [454, 358] width 43 height 24
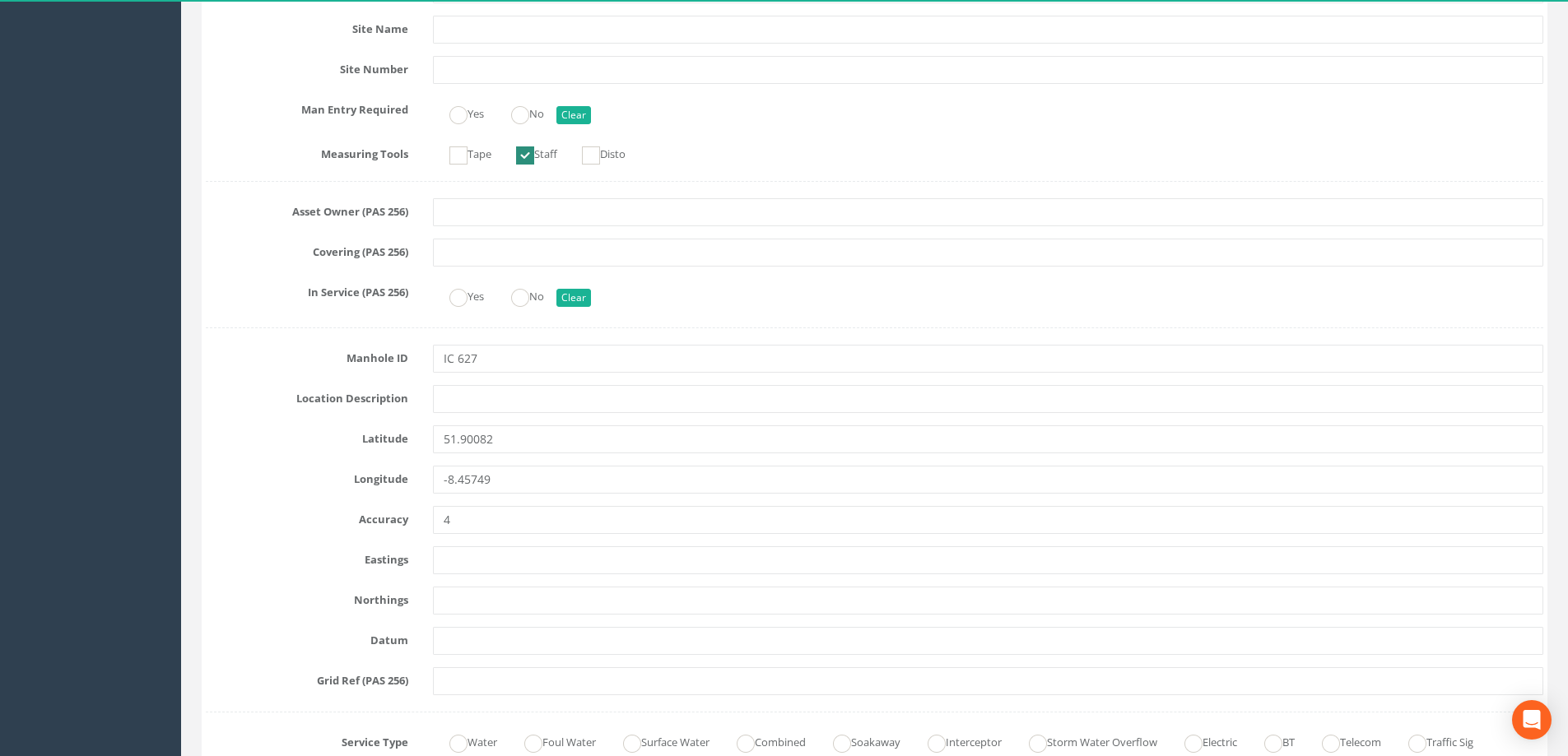
scroll to position [0, 0]
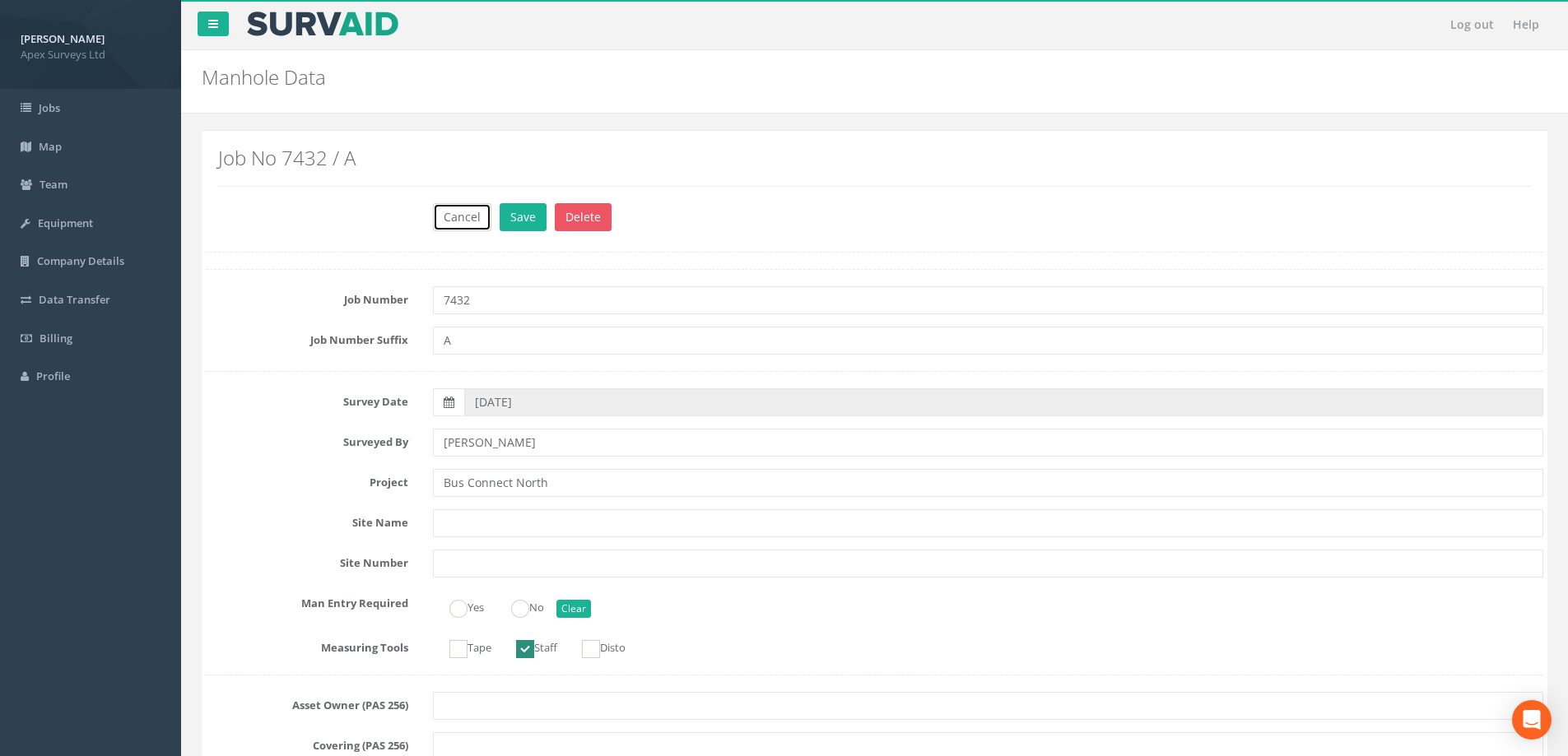
click at [456, 220] on button "Cancel" at bounding box center [462, 217] width 58 height 28
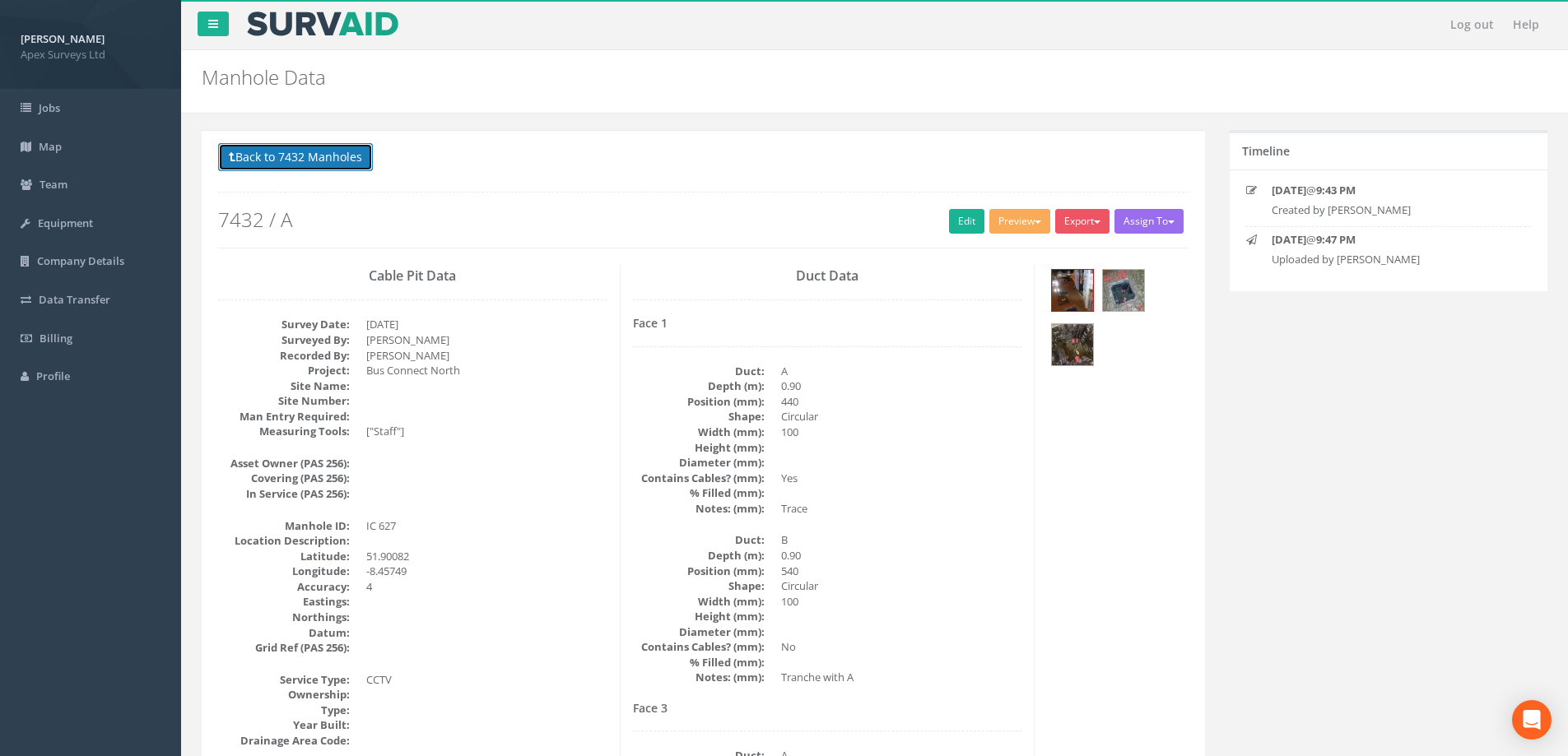
click at [297, 156] on button "Back to 7432 Manholes" at bounding box center [296, 157] width 155 height 28
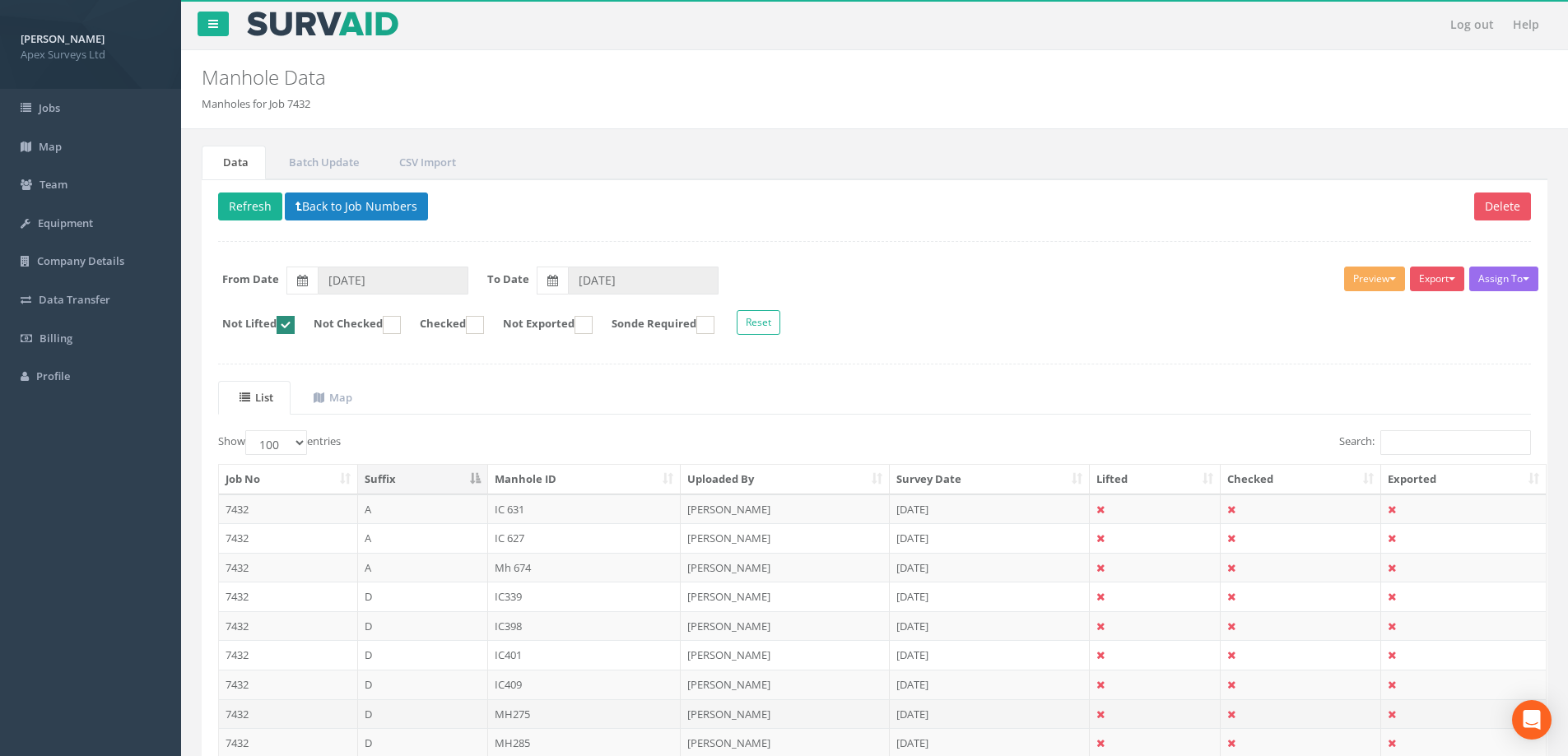
click at [240, 700] on td "7432" at bounding box center [288, 713] width 139 height 30
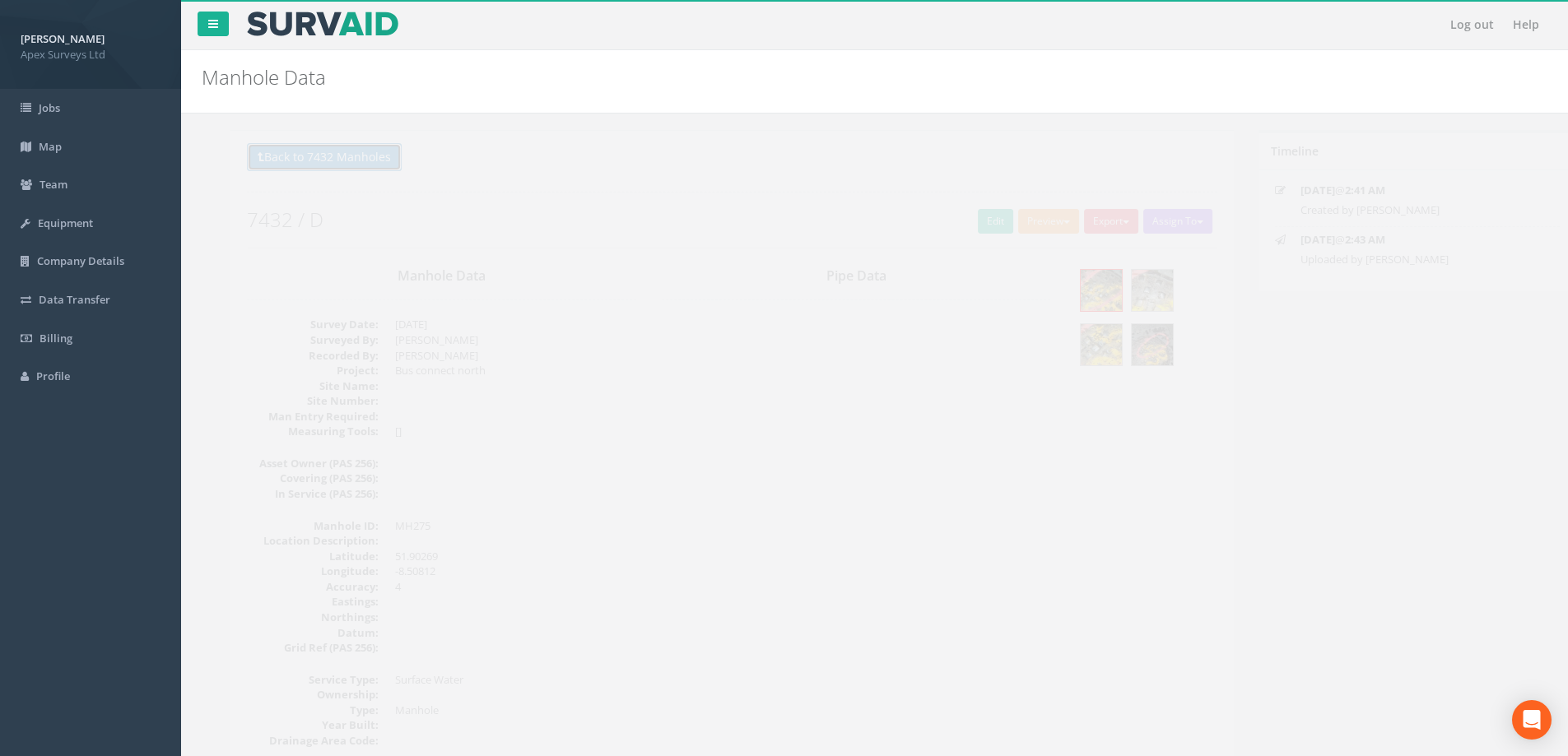
click at [289, 150] on button "Back to 7432 Manholes" at bounding box center [296, 157] width 155 height 28
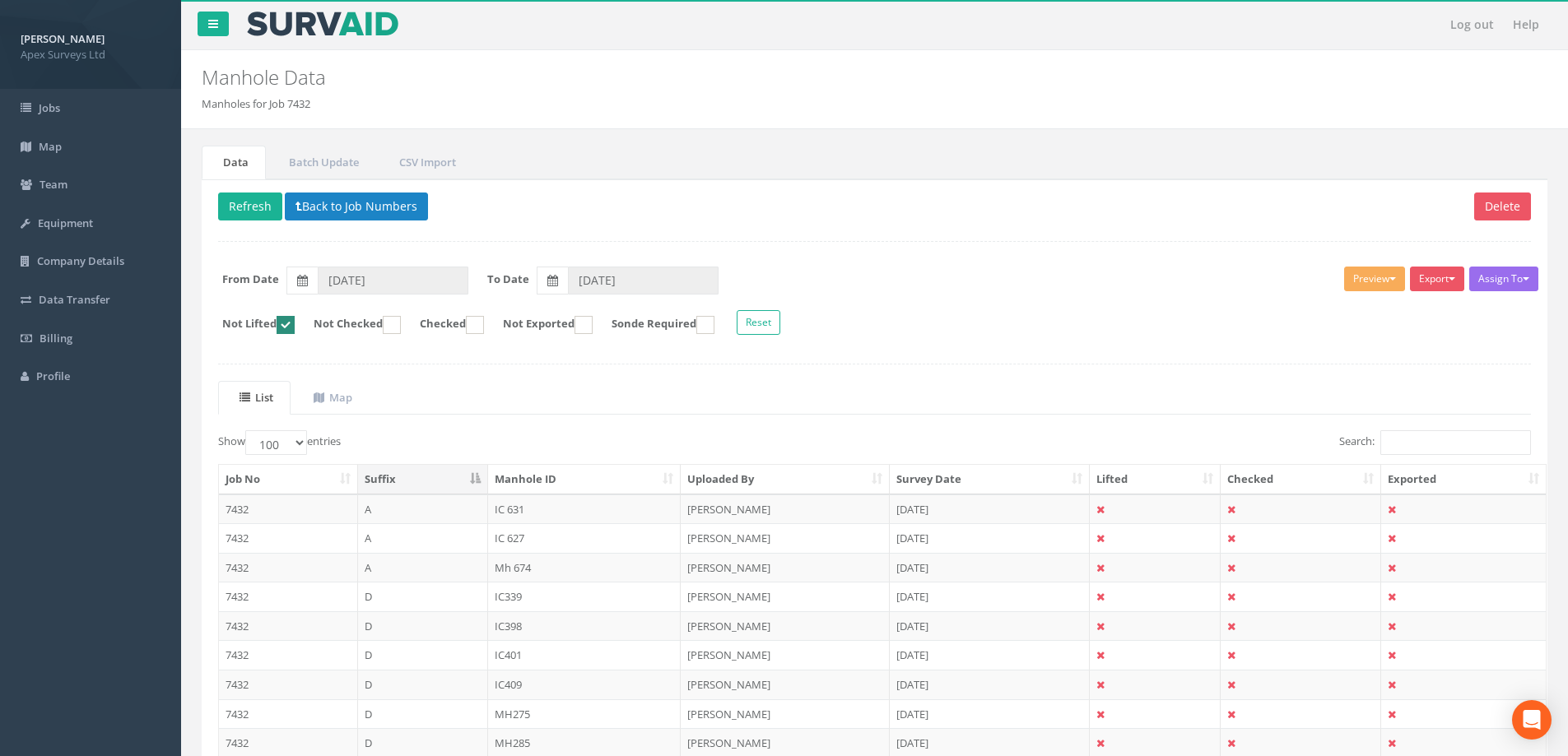
click at [291, 324] on ins at bounding box center [285, 325] width 18 height 18
checkbox input "false"
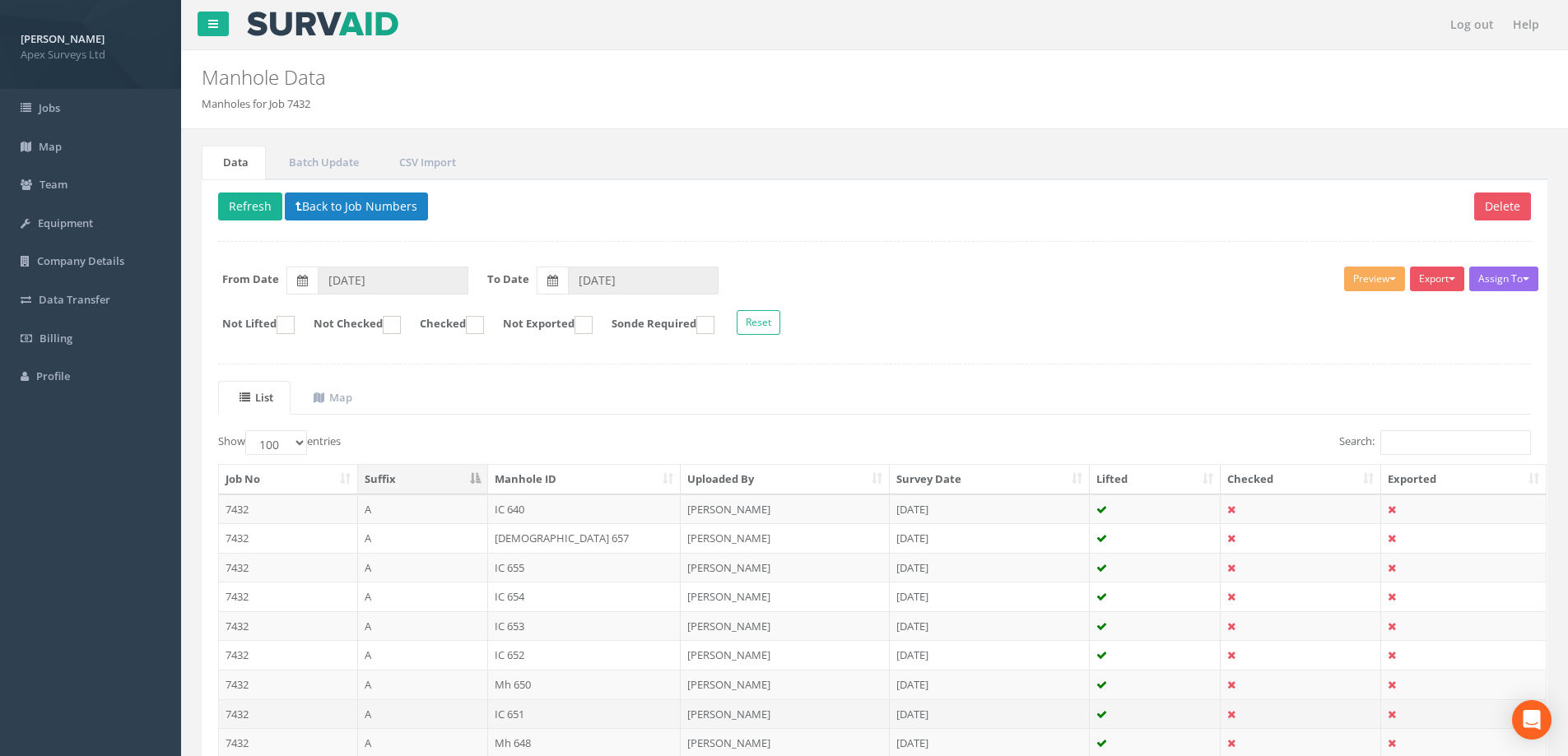
click at [241, 716] on td "7432" at bounding box center [288, 713] width 139 height 30
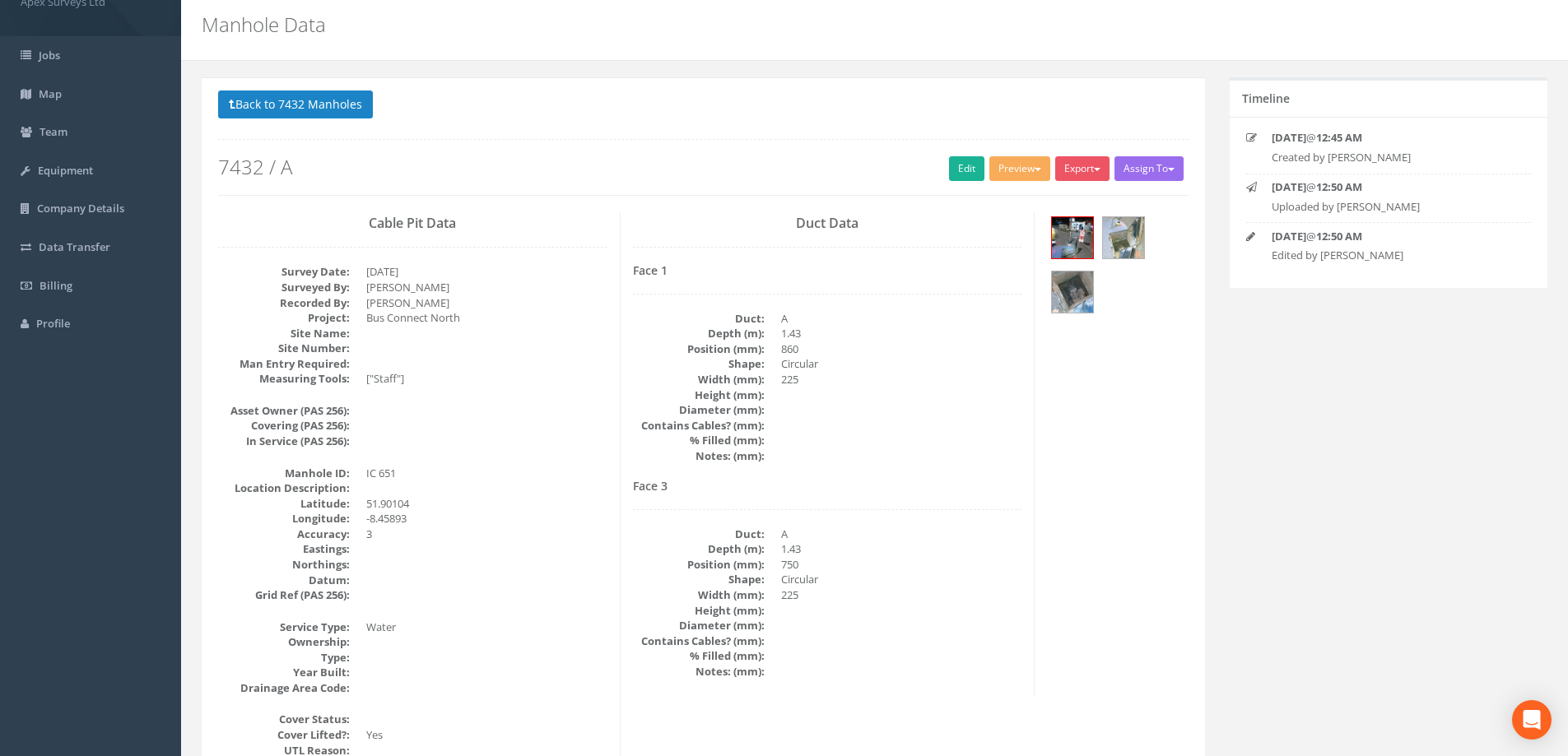
scroll to position [82, 0]
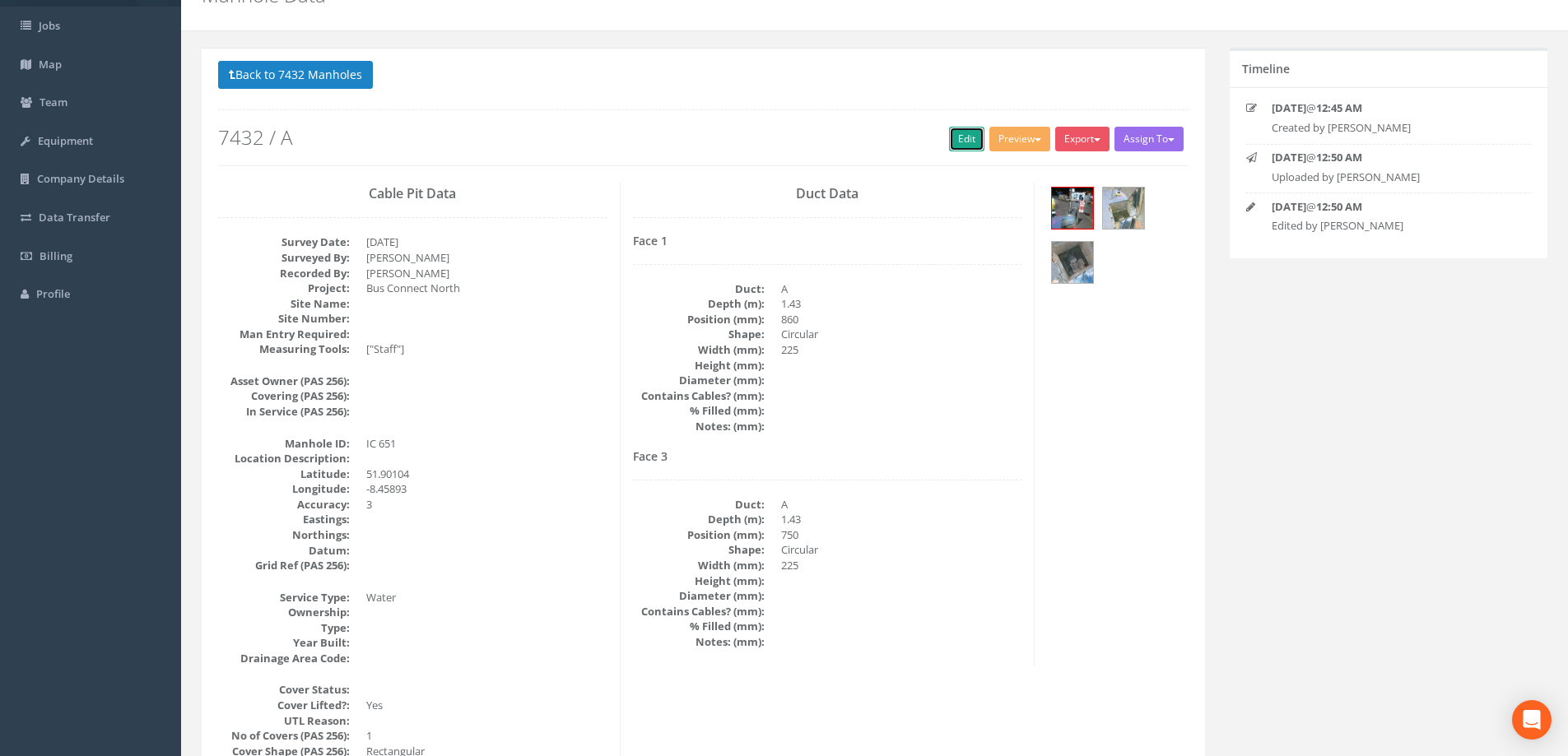
click at [955, 139] on link "Edit" at bounding box center [966, 139] width 35 height 24
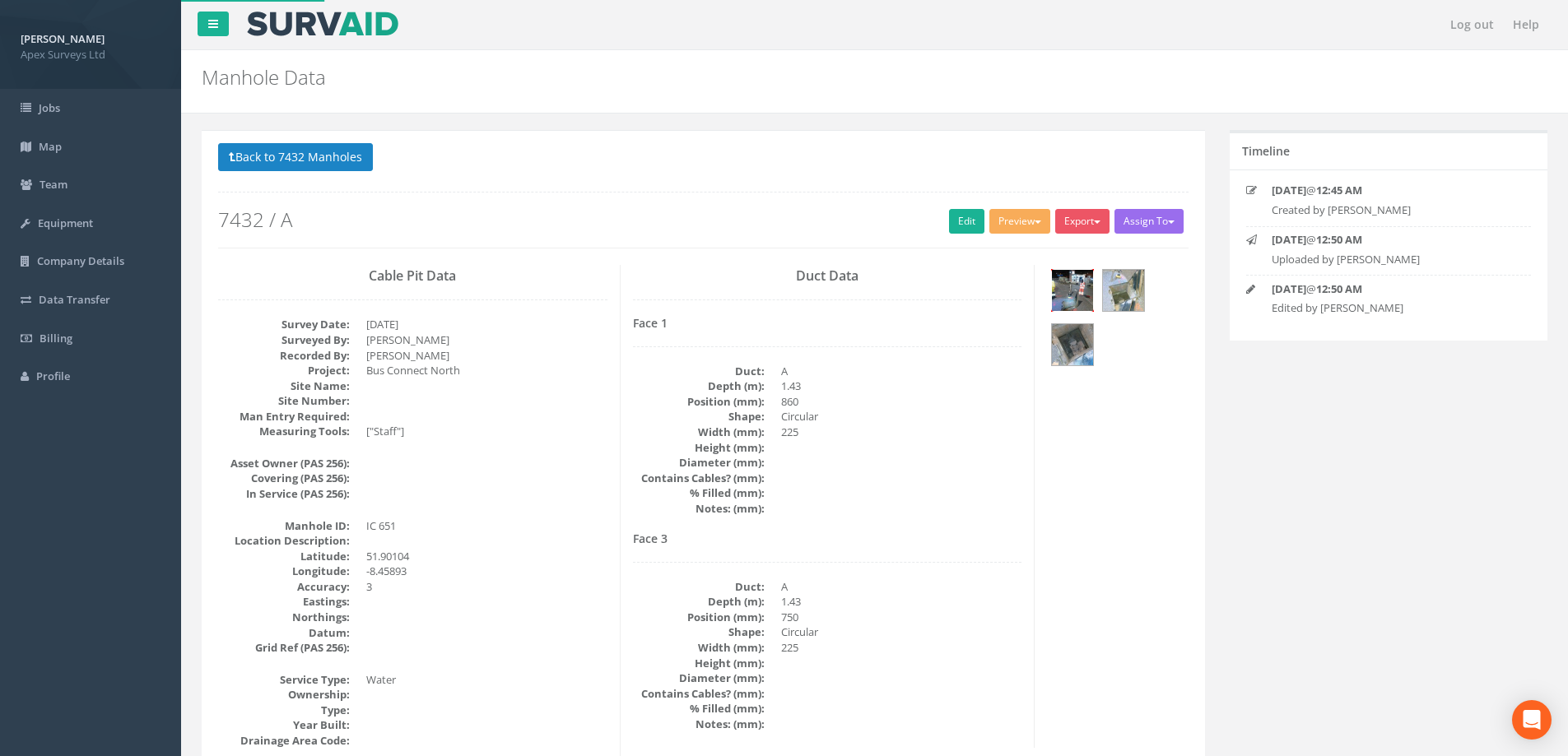
click at [1073, 296] on img at bounding box center [1072, 290] width 41 height 41
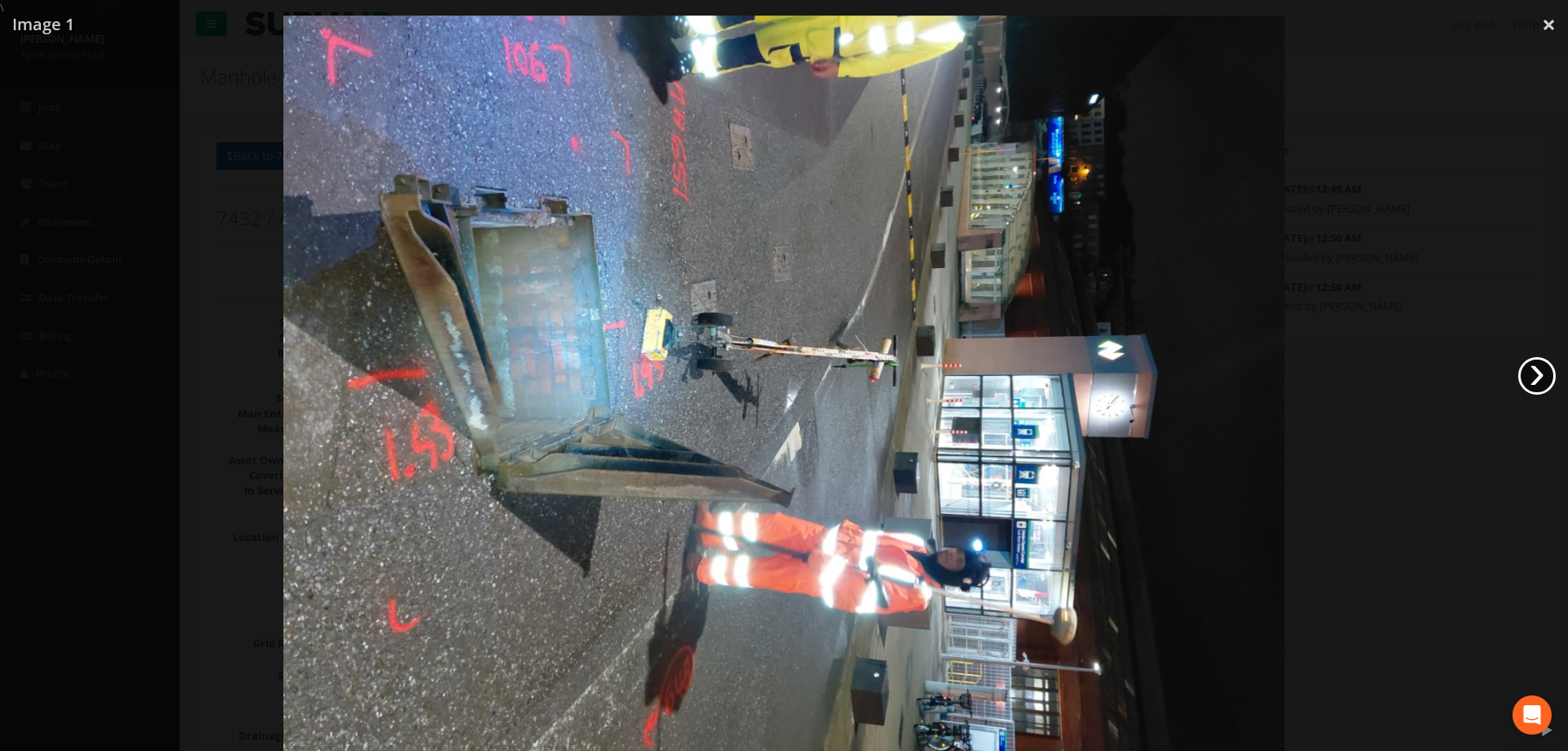
click at [1529, 384] on link "›" at bounding box center [1537, 376] width 38 height 38
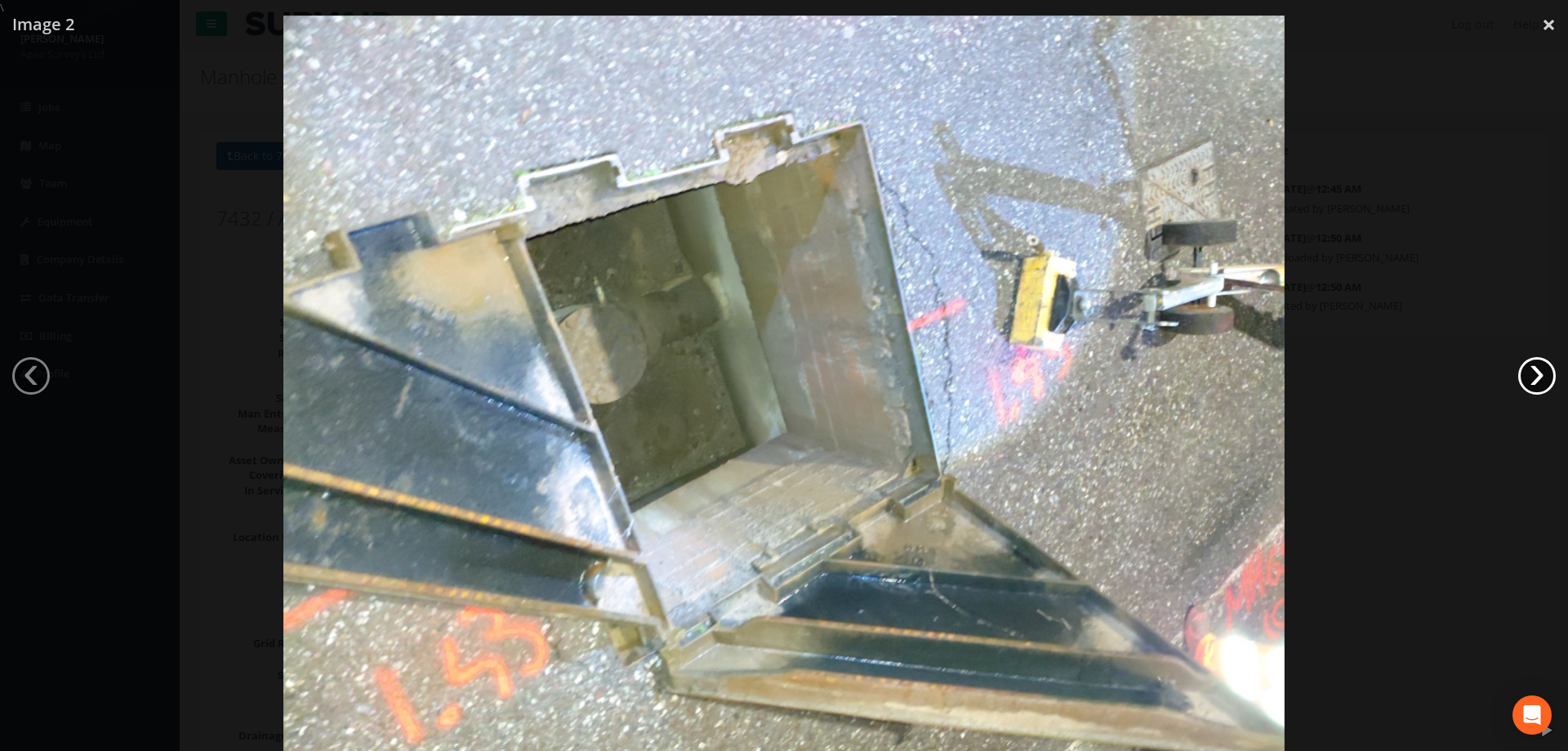
click at [1532, 382] on link "›" at bounding box center [1537, 376] width 38 height 38
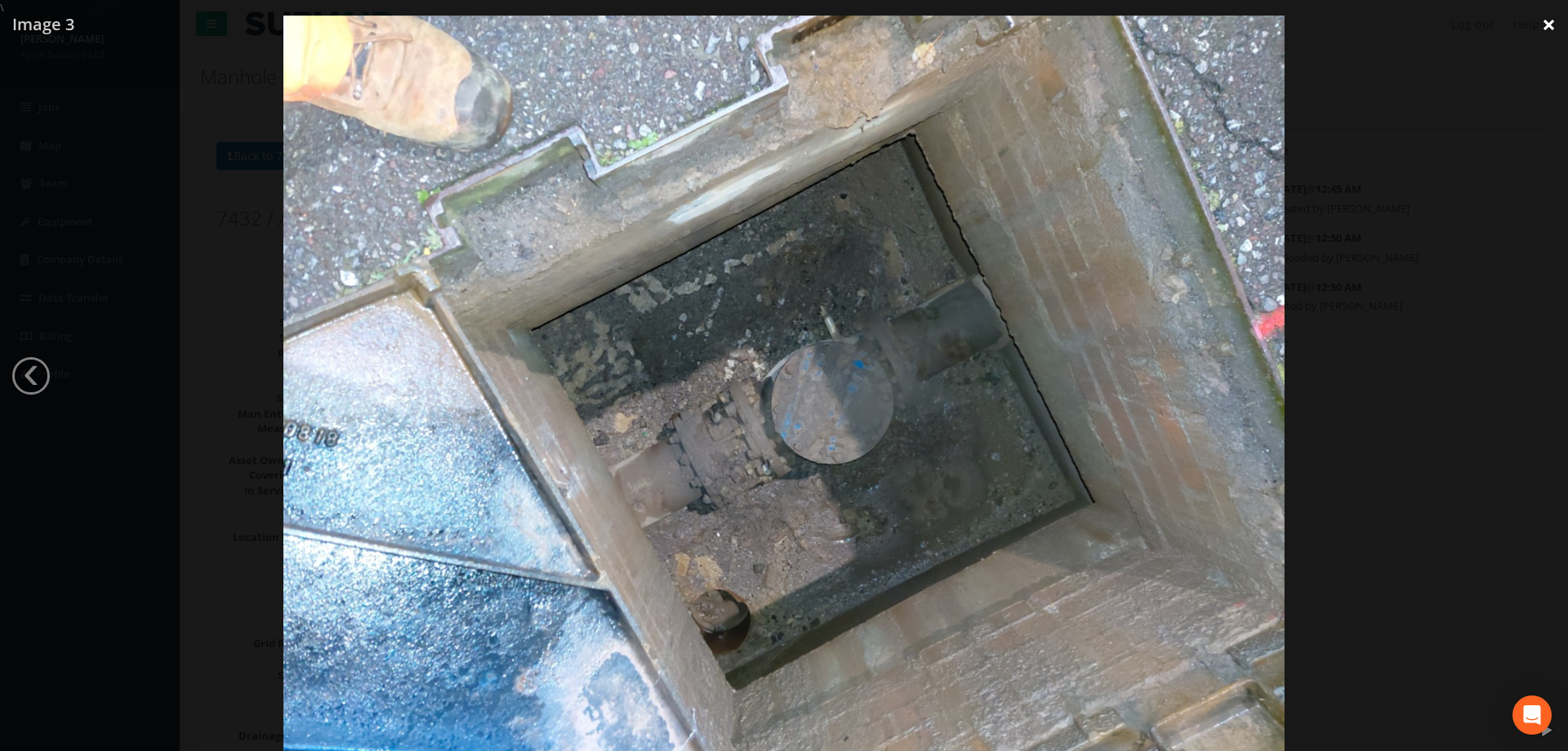
click at [1549, 26] on link "×" at bounding box center [1549, 24] width 39 height 49
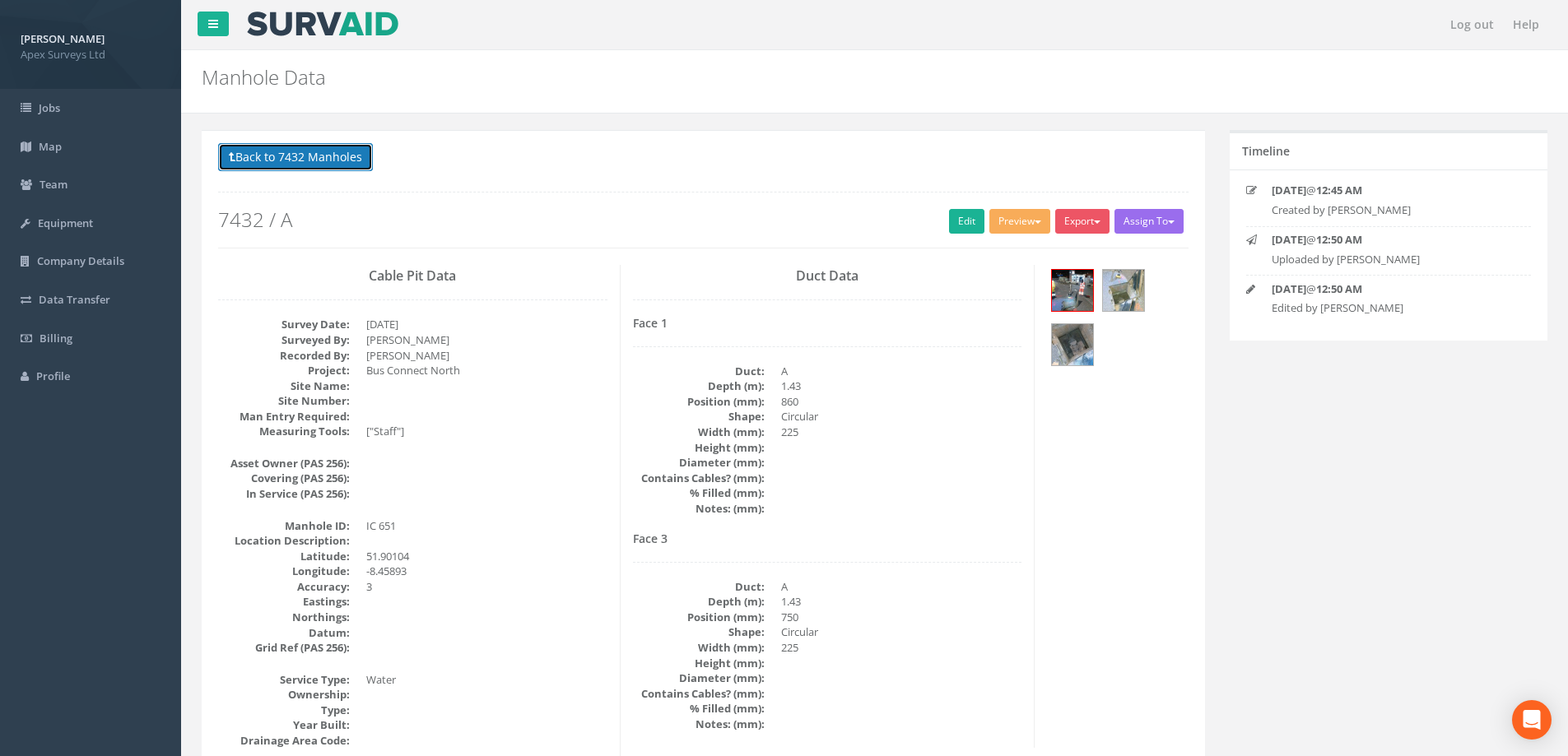
click at [265, 155] on button "Back to 7432 Manholes" at bounding box center [296, 157] width 155 height 28
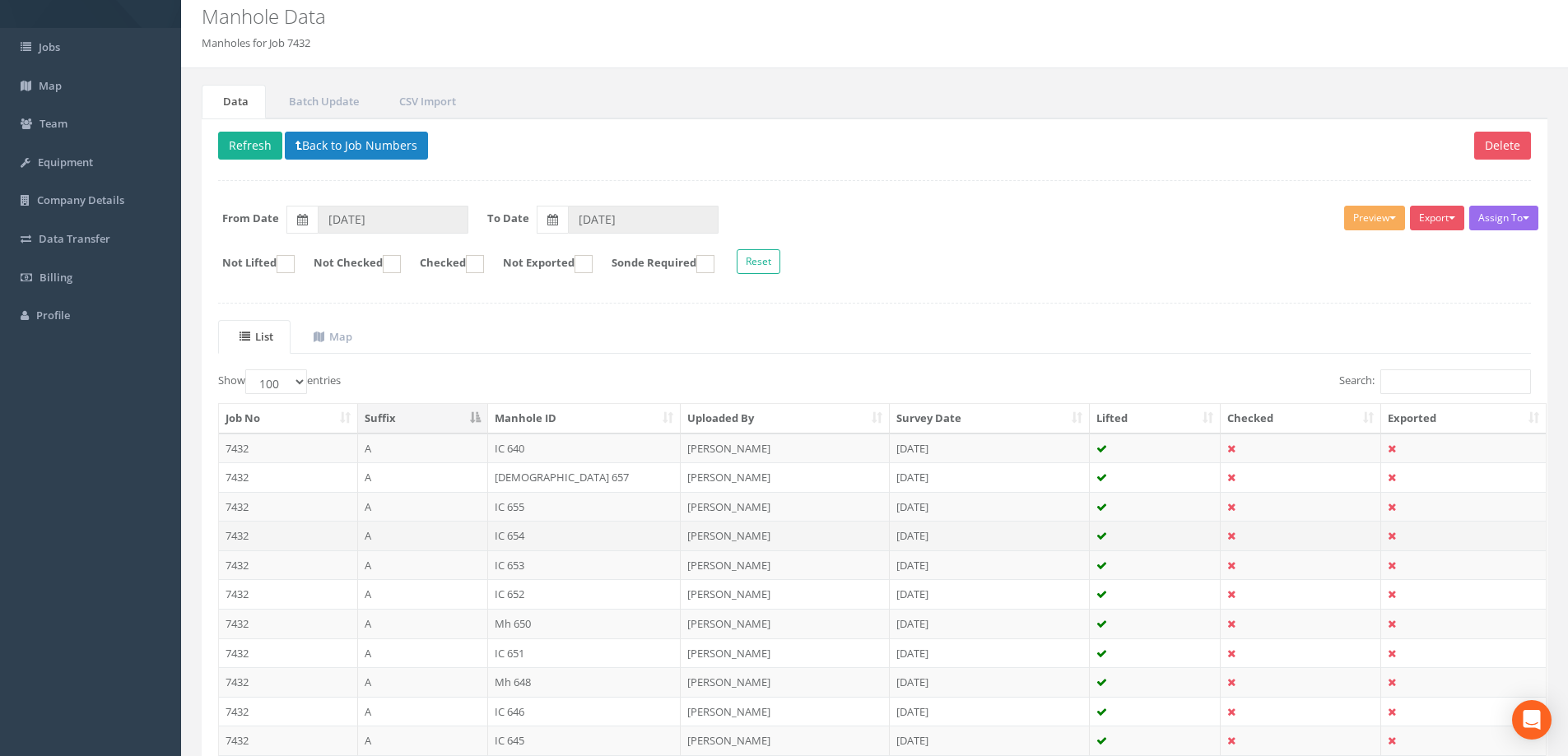
scroll to position [165, 0]
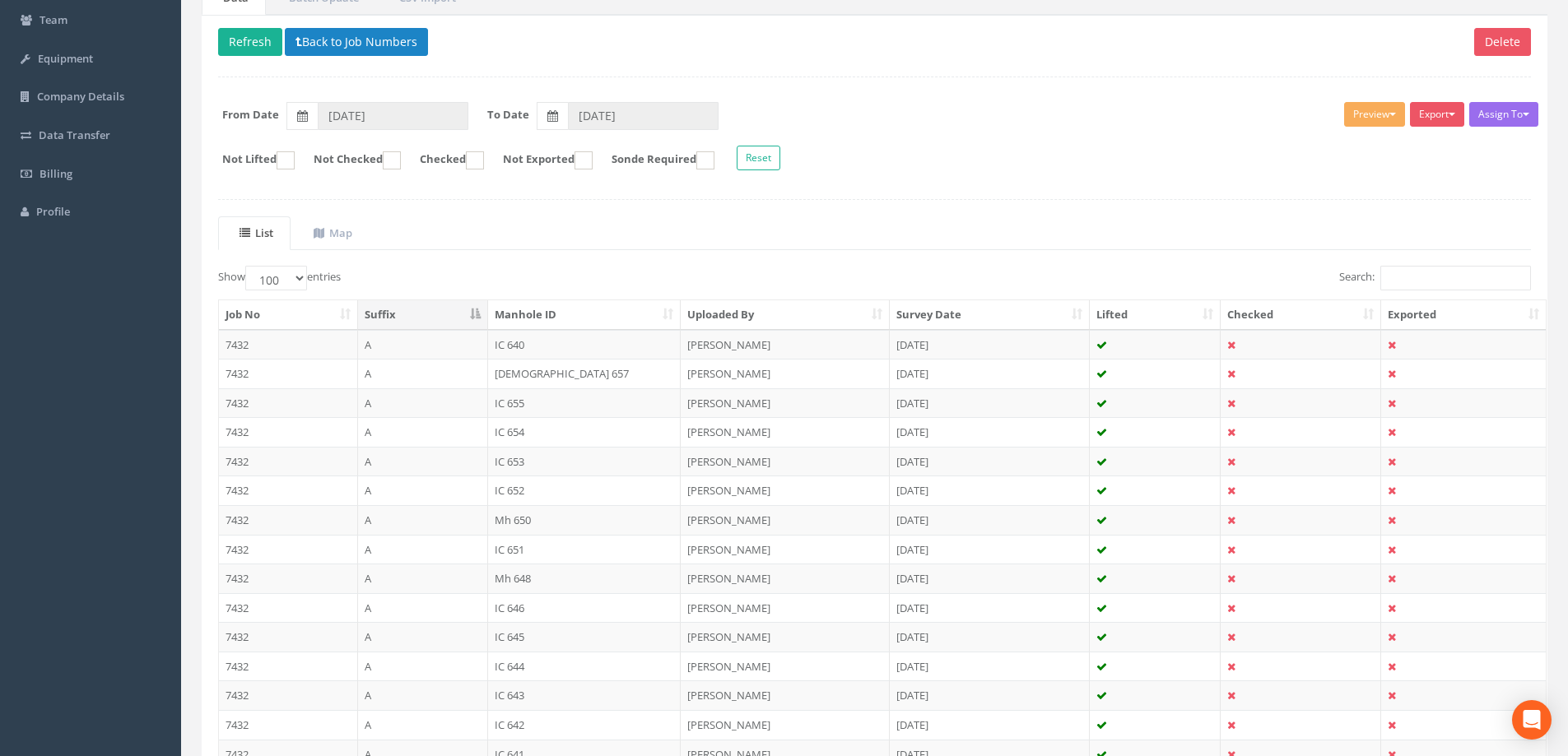
click at [240, 579] on td "7432" at bounding box center [288, 578] width 139 height 30
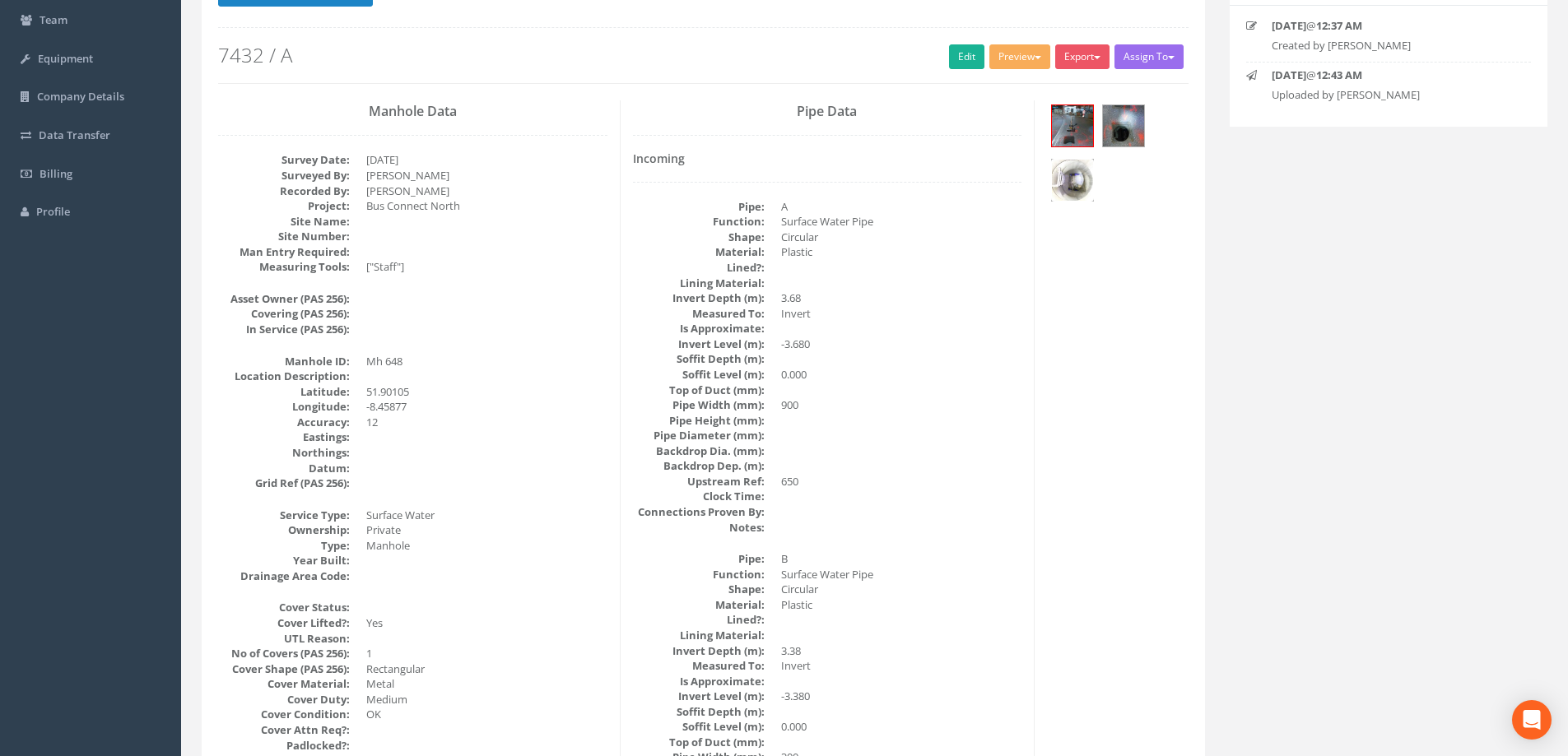
click at [1063, 186] on img at bounding box center [1072, 180] width 41 height 41
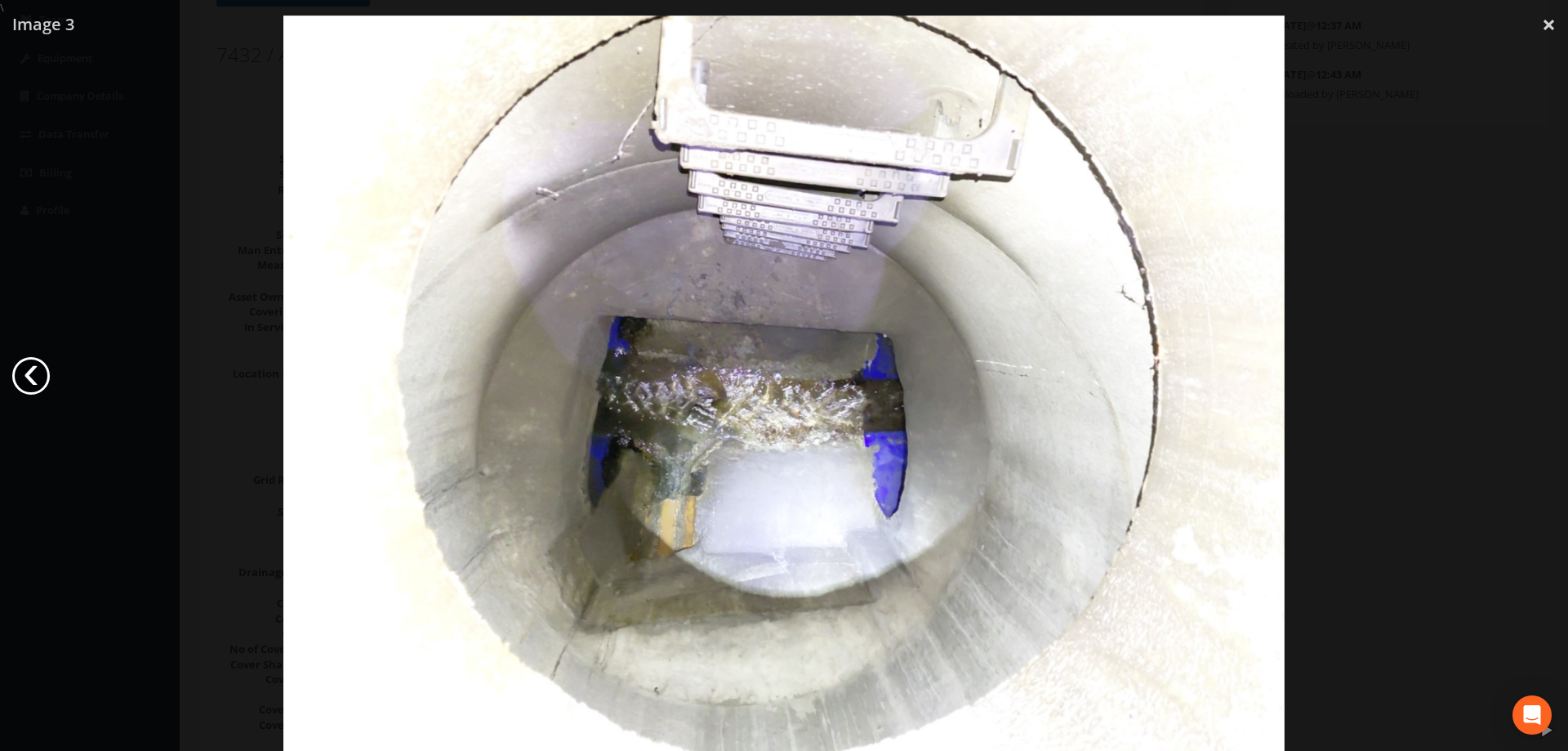
click at [36, 380] on link "‹" at bounding box center [31, 376] width 38 height 38
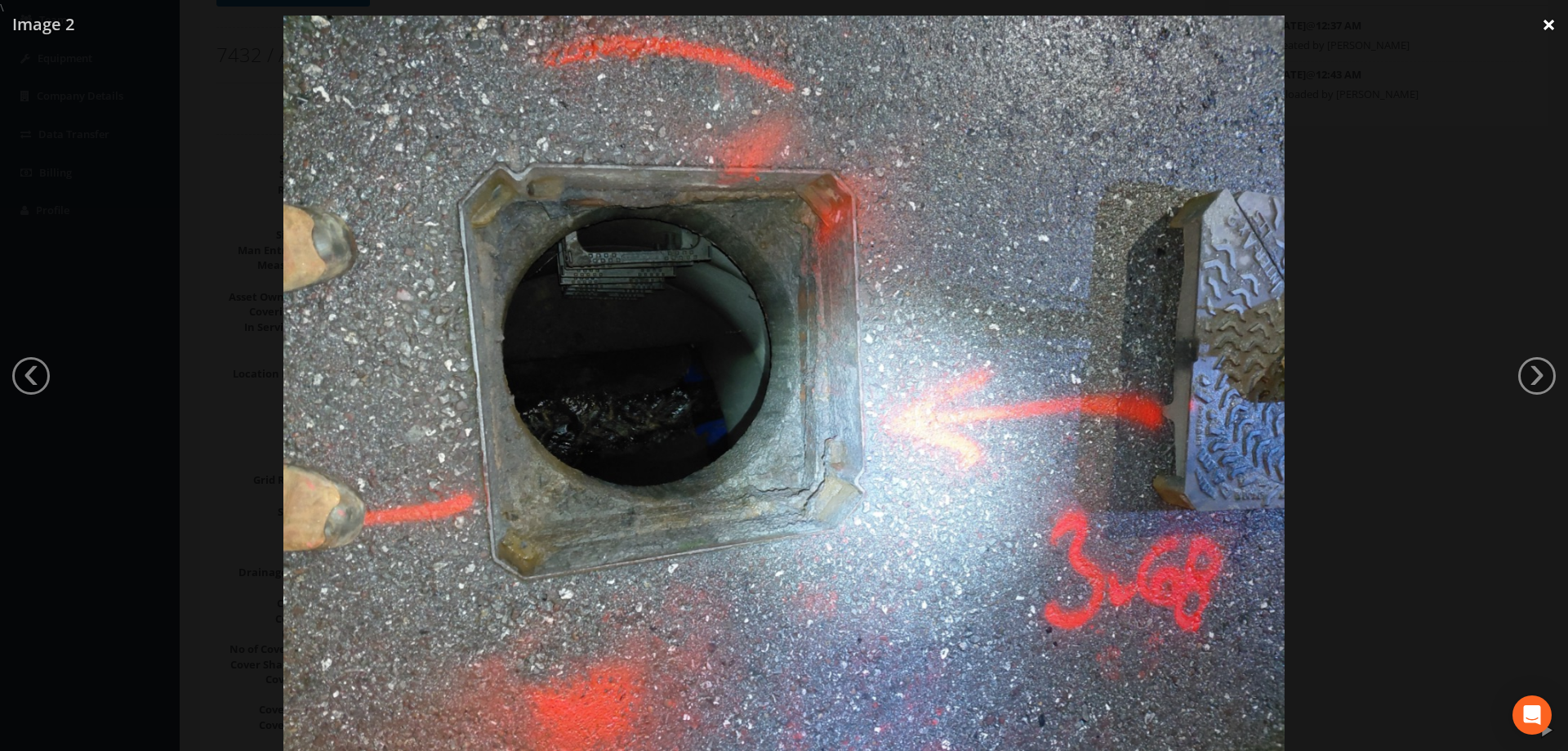
click at [1546, 19] on link "×" at bounding box center [1549, 24] width 39 height 49
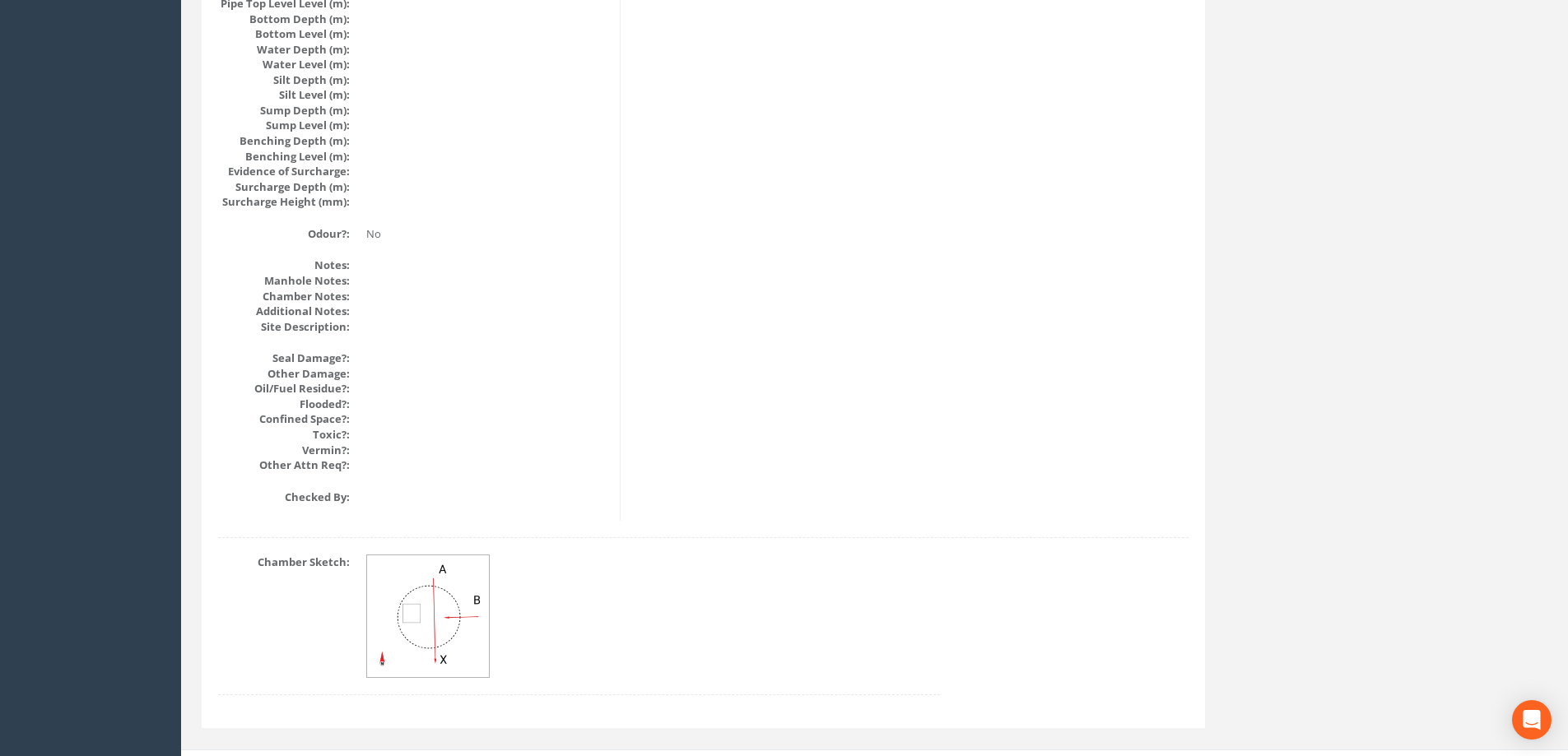
scroll to position [1780, 0]
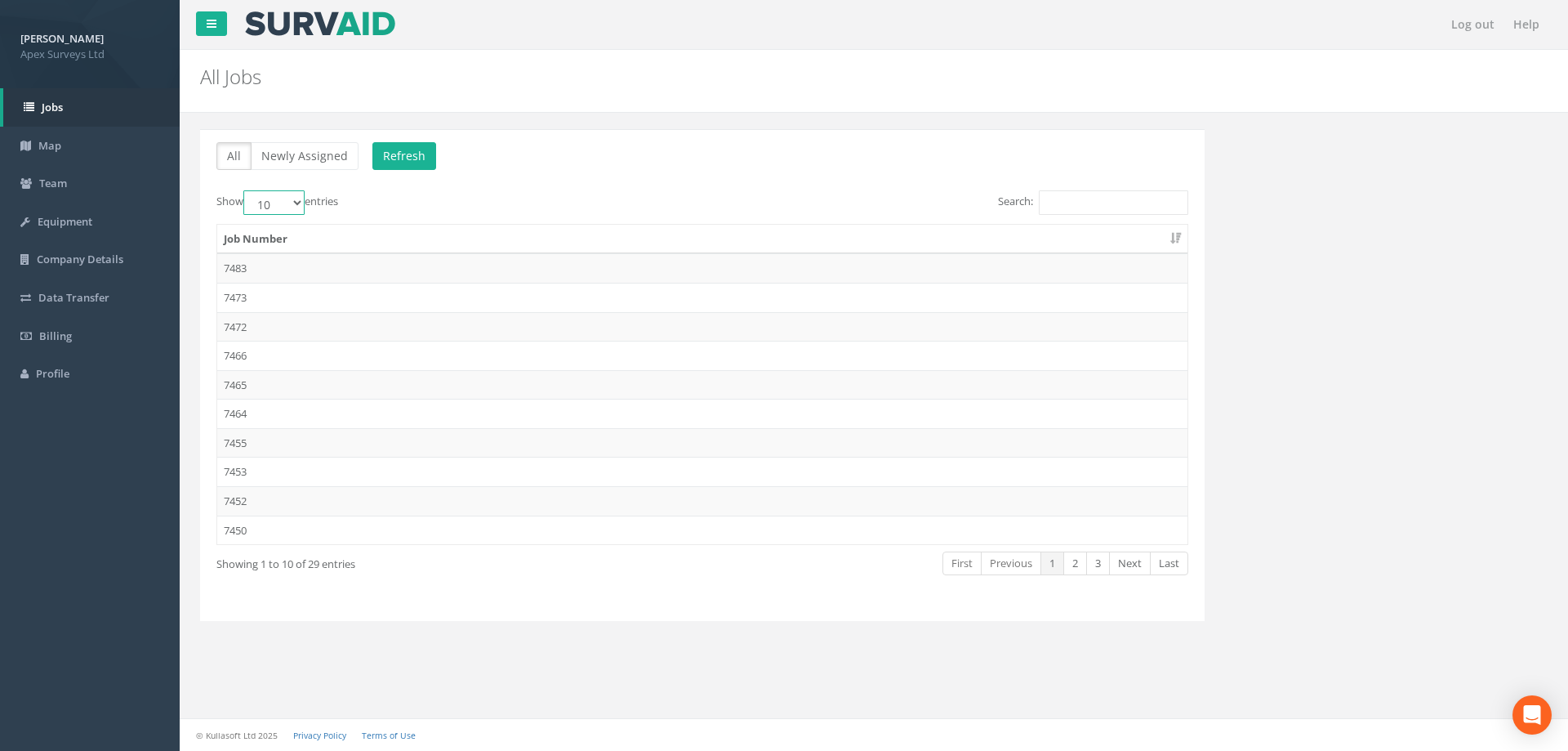
click at [298, 206] on select "10 25 50 100" at bounding box center [274, 202] width 62 height 24
select select "100"
click at [245, 191] on select "10 25 50 100" at bounding box center [274, 202] width 62 height 24
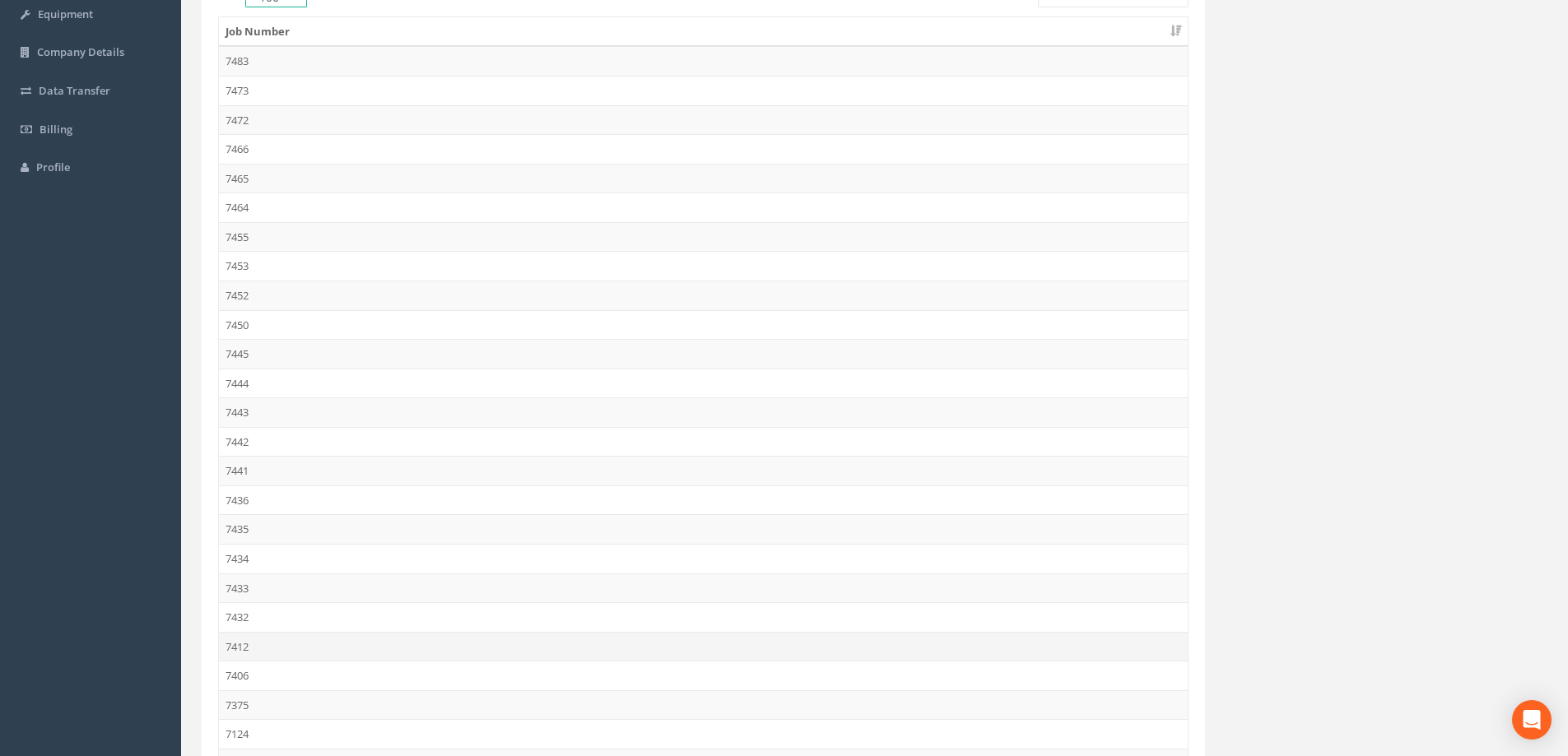
scroll to position [247, 0]
click at [233, 582] on td "7432" at bounding box center [703, 579] width 969 height 30
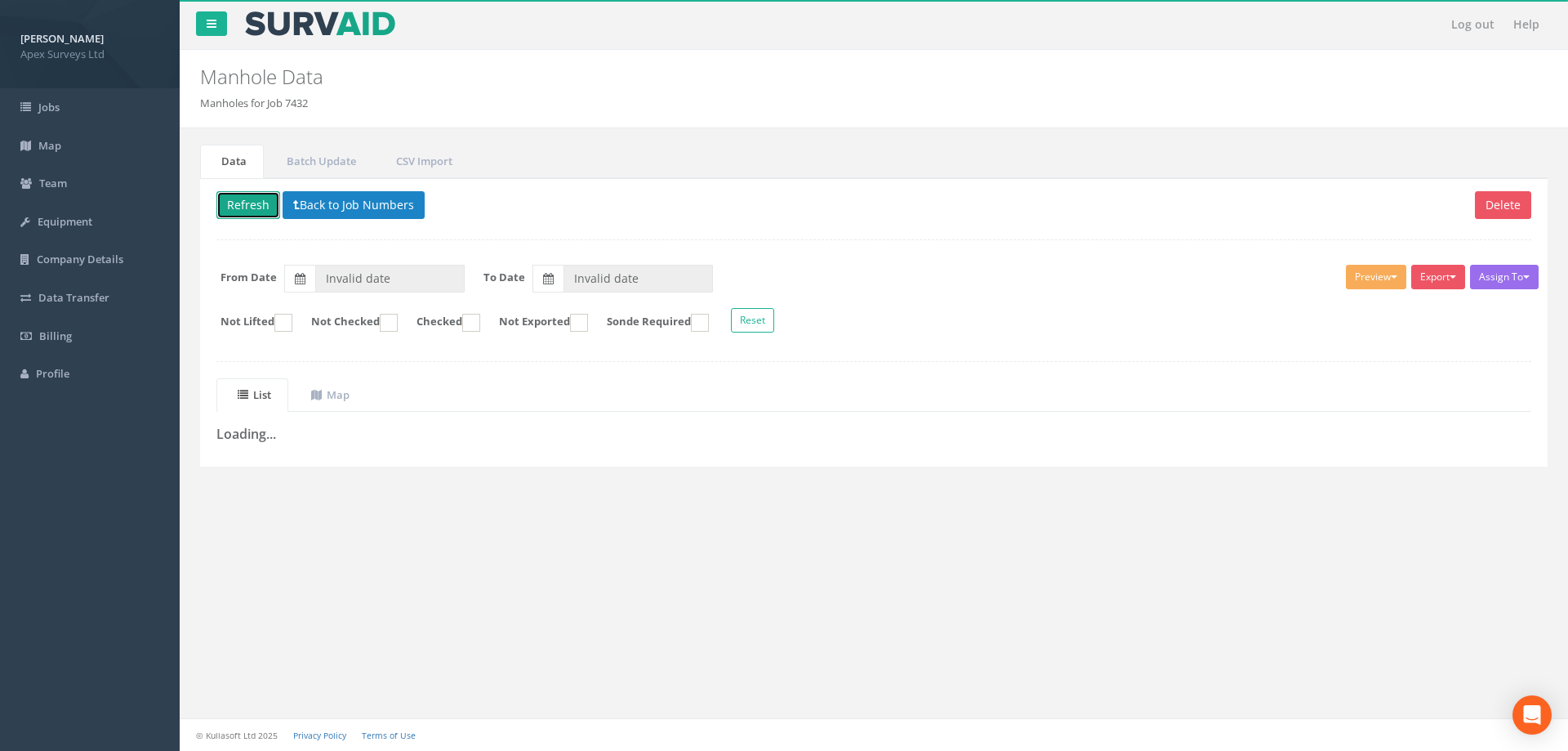
click at [239, 201] on button "Refresh" at bounding box center [248, 205] width 64 height 28
click at [347, 213] on button "Back to Job Numbers" at bounding box center [366, 205] width 142 height 28
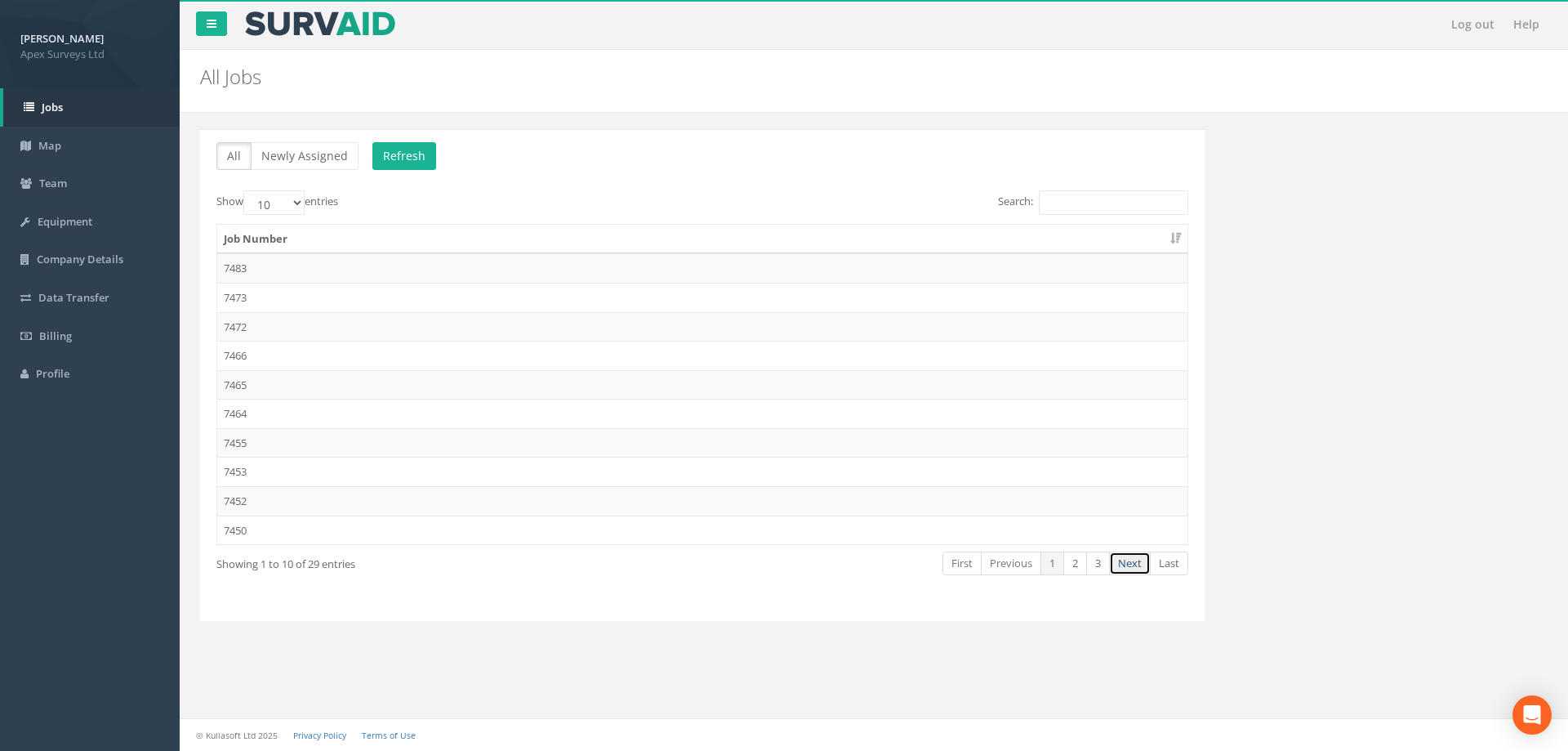
click at [1126, 566] on link "Next" at bounding box center [1129, 563] width 41 height 24
click at [235, 530] on td "7432" at bounding box center [703, 530] width 970 height 30
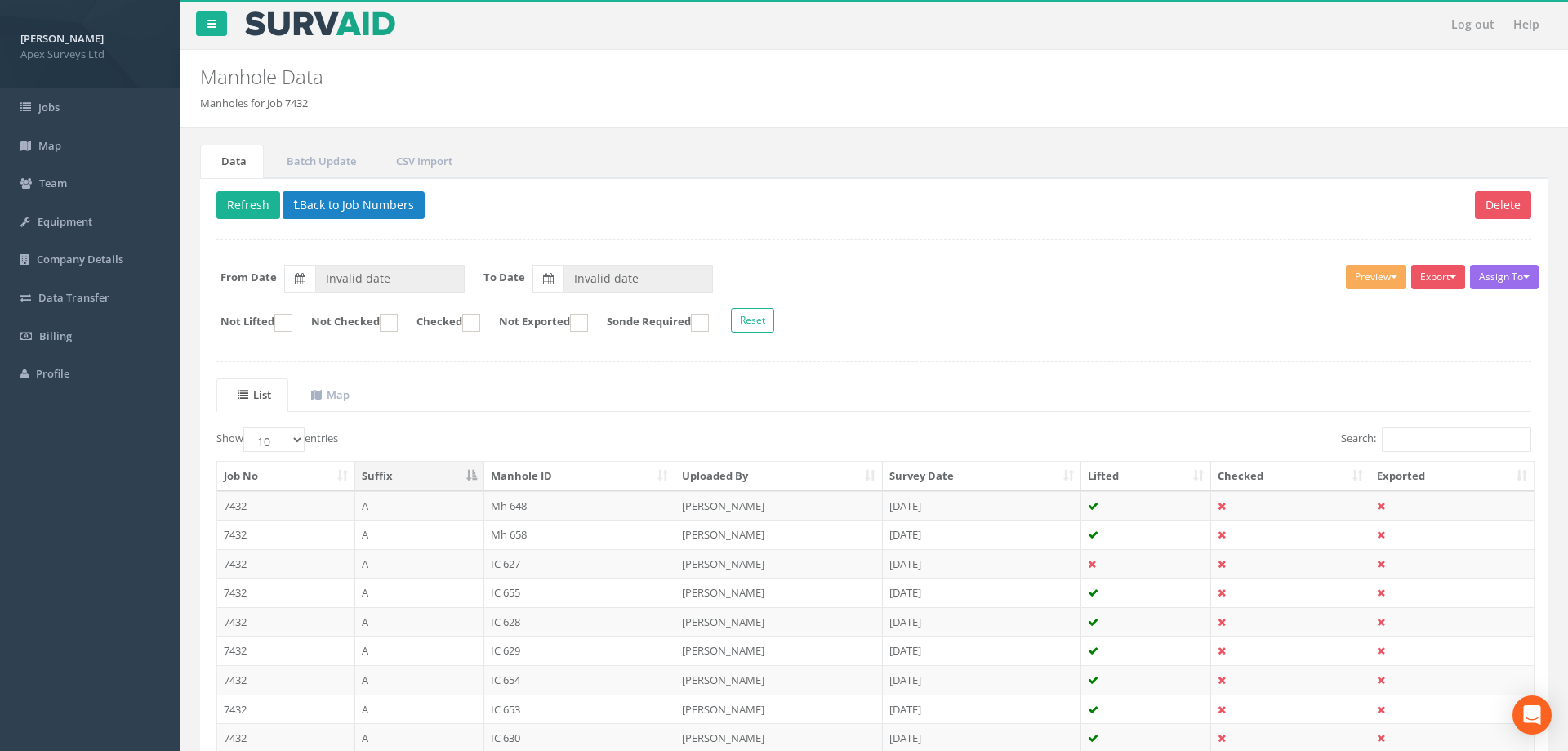
type input "[DATE]"
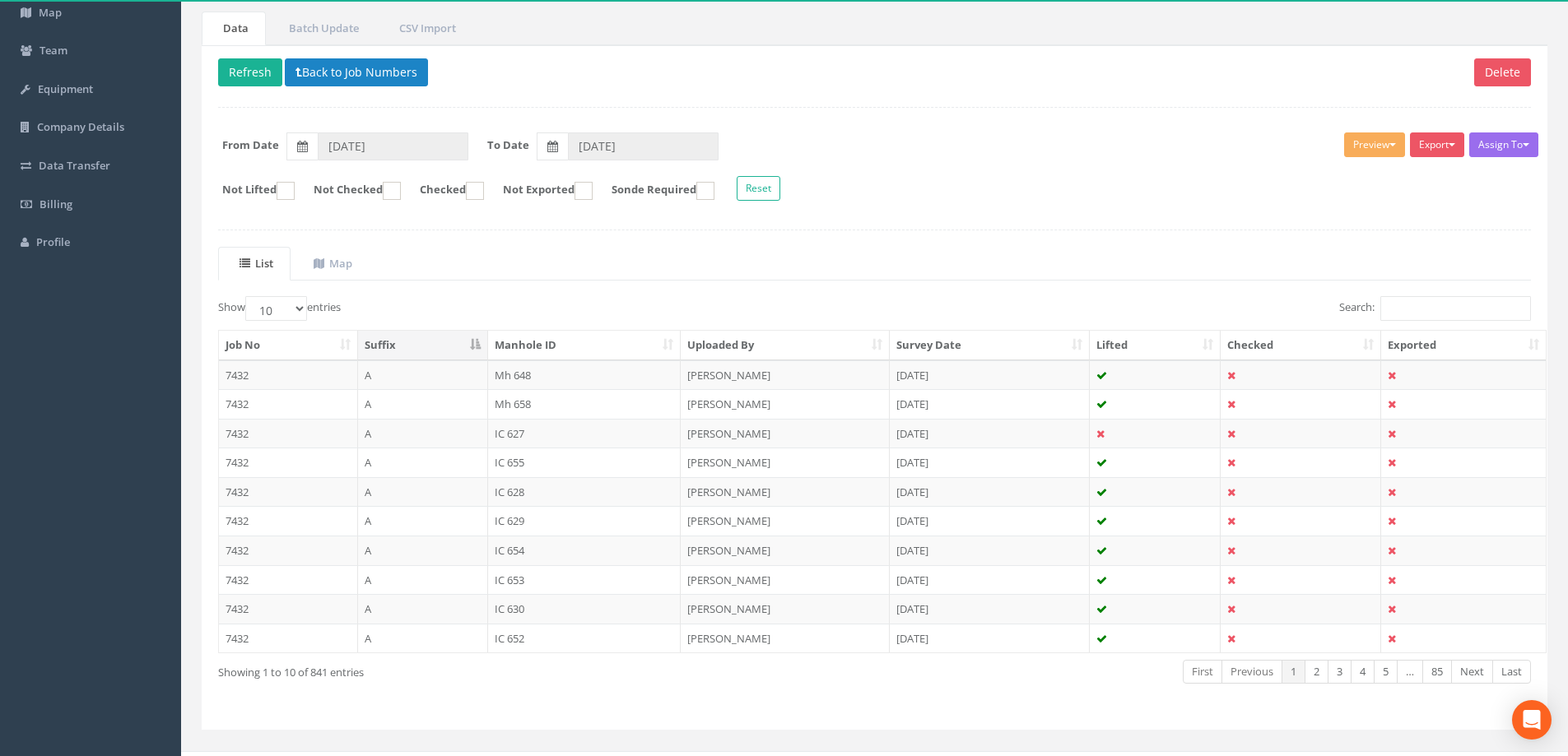
scroll to position [161, 0]
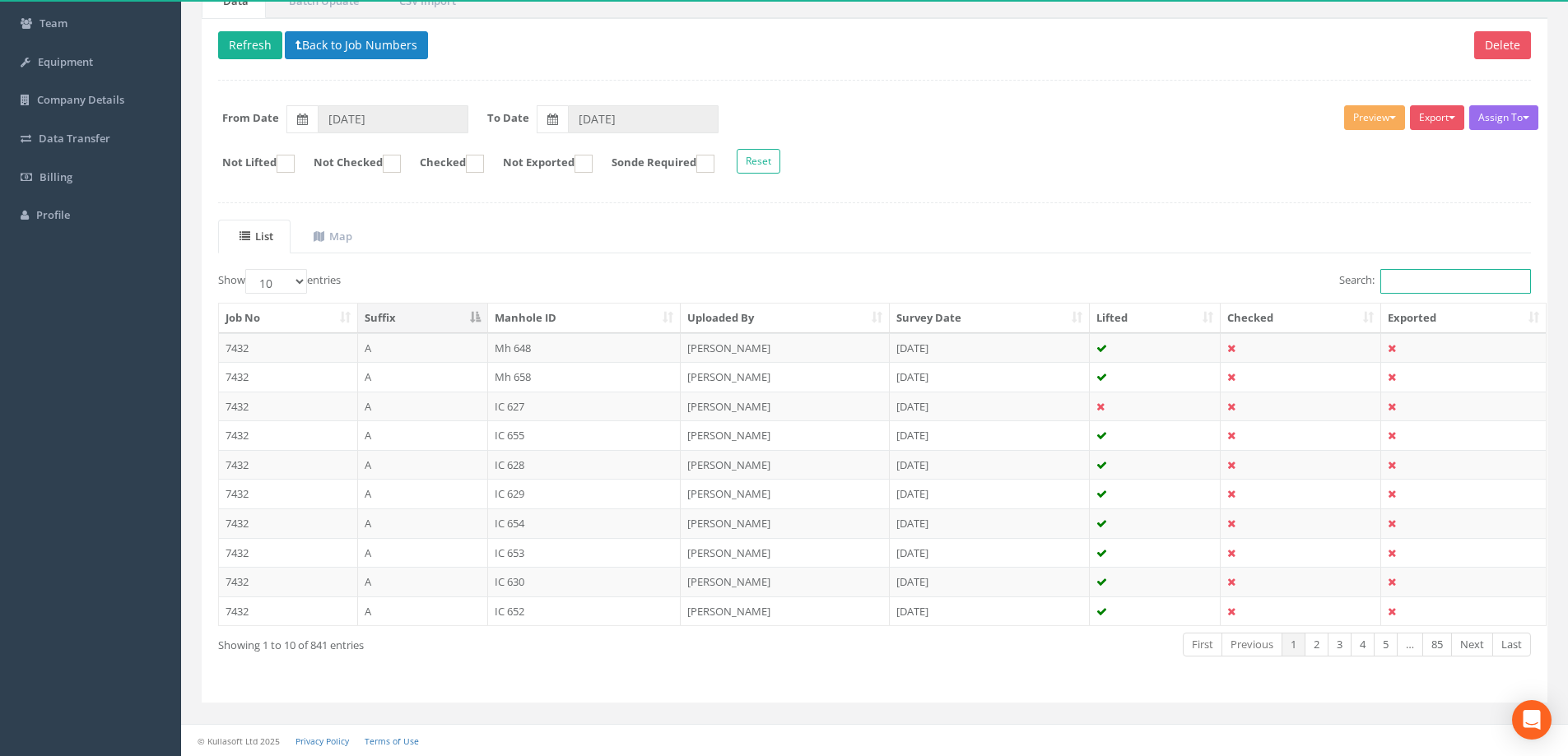
click at [1392, 280] on input "Search:" at bounding box center [1455, 281] width 150 height 24
type input "i"
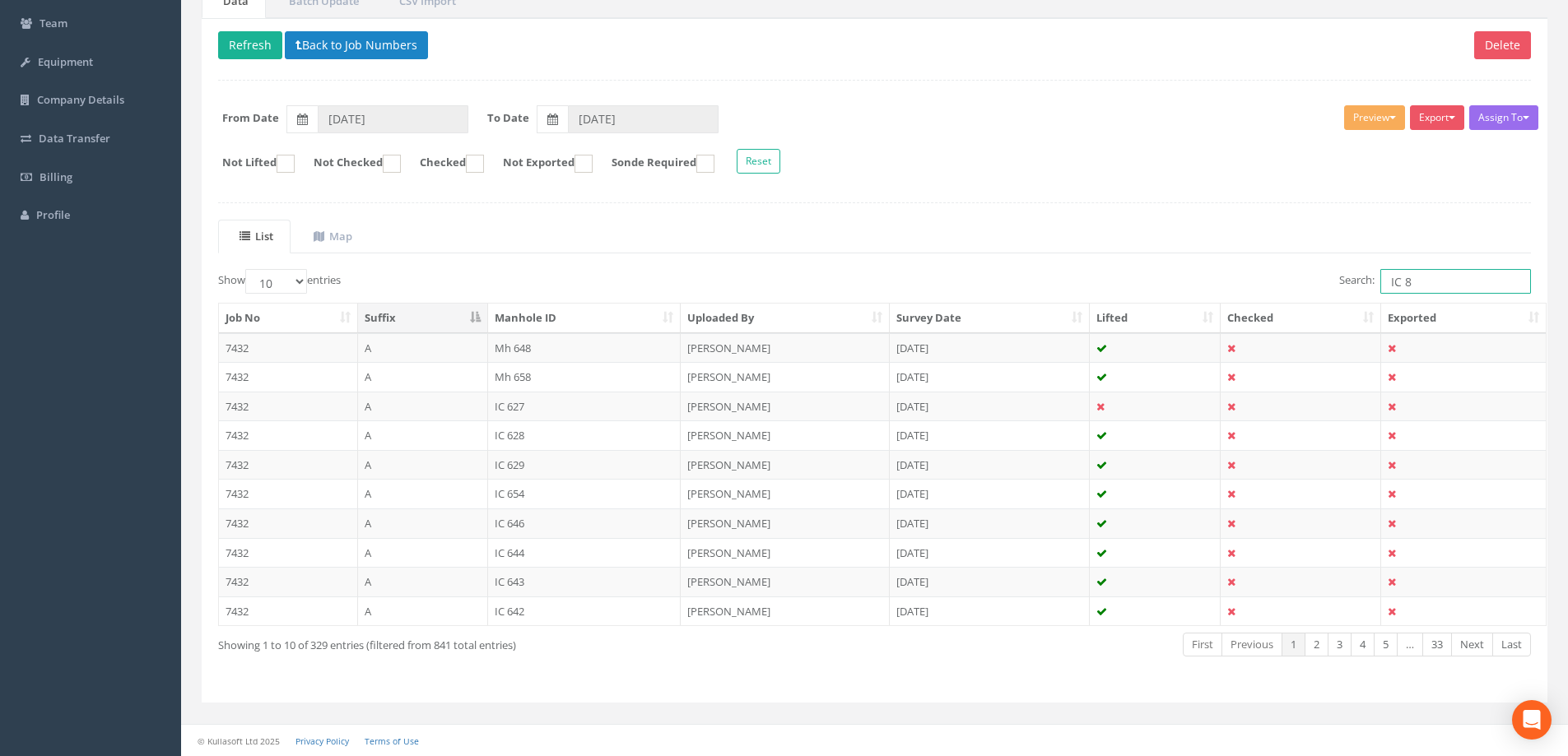
click at [1435, 281] on input "IC 8" at bounding box center [1455, 281] width 150 height 24
type input "IC 8"
click at [303, 279] on select "10 25 50 100" at bounding box center [276, 281] width 62 height 24
select select "100"
click at [247, 269] on select "10 25 50 100" at bounding box center [276, 281] width 62 height 24
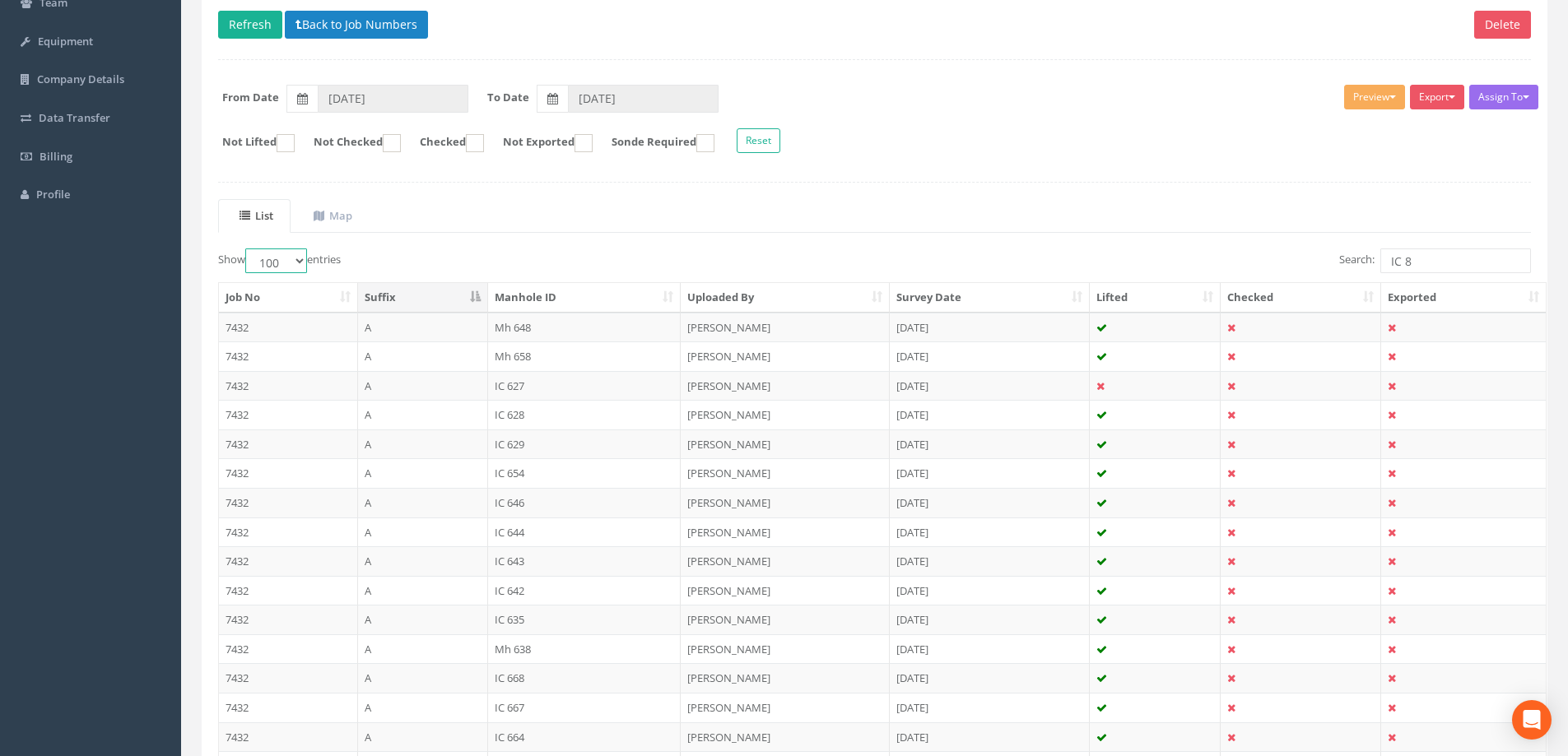
scroll to position [0, 0]
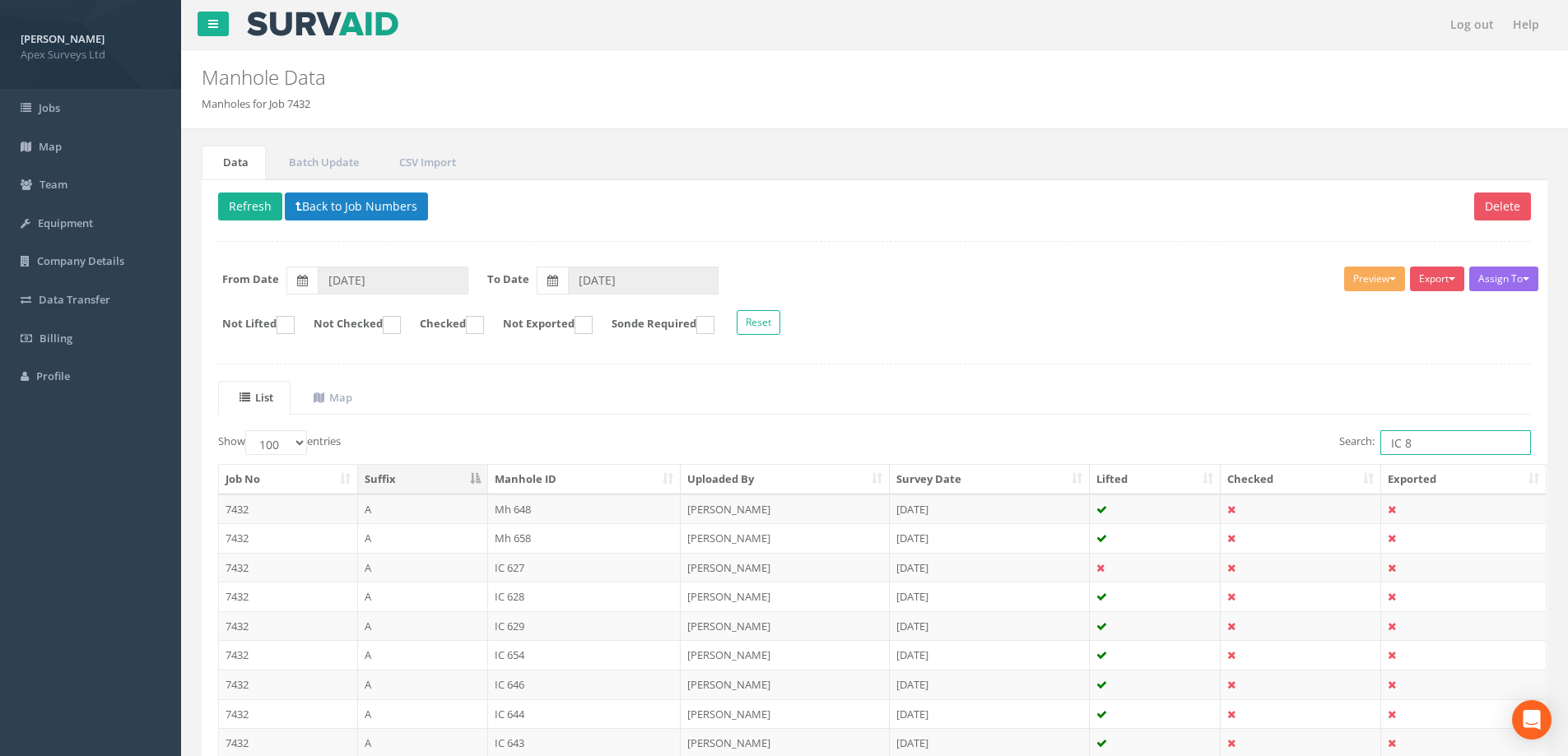
click at [1449, 450] on input "IC 8" at bounding box center [1455, 442] width 150 height 24
click at [1423, 444] on input "IC 8" at bounding box center [1455, 442] width 150 height 24
click at [264, 509] on td "7432" at bounding box center [288, 509] width 139 height 30
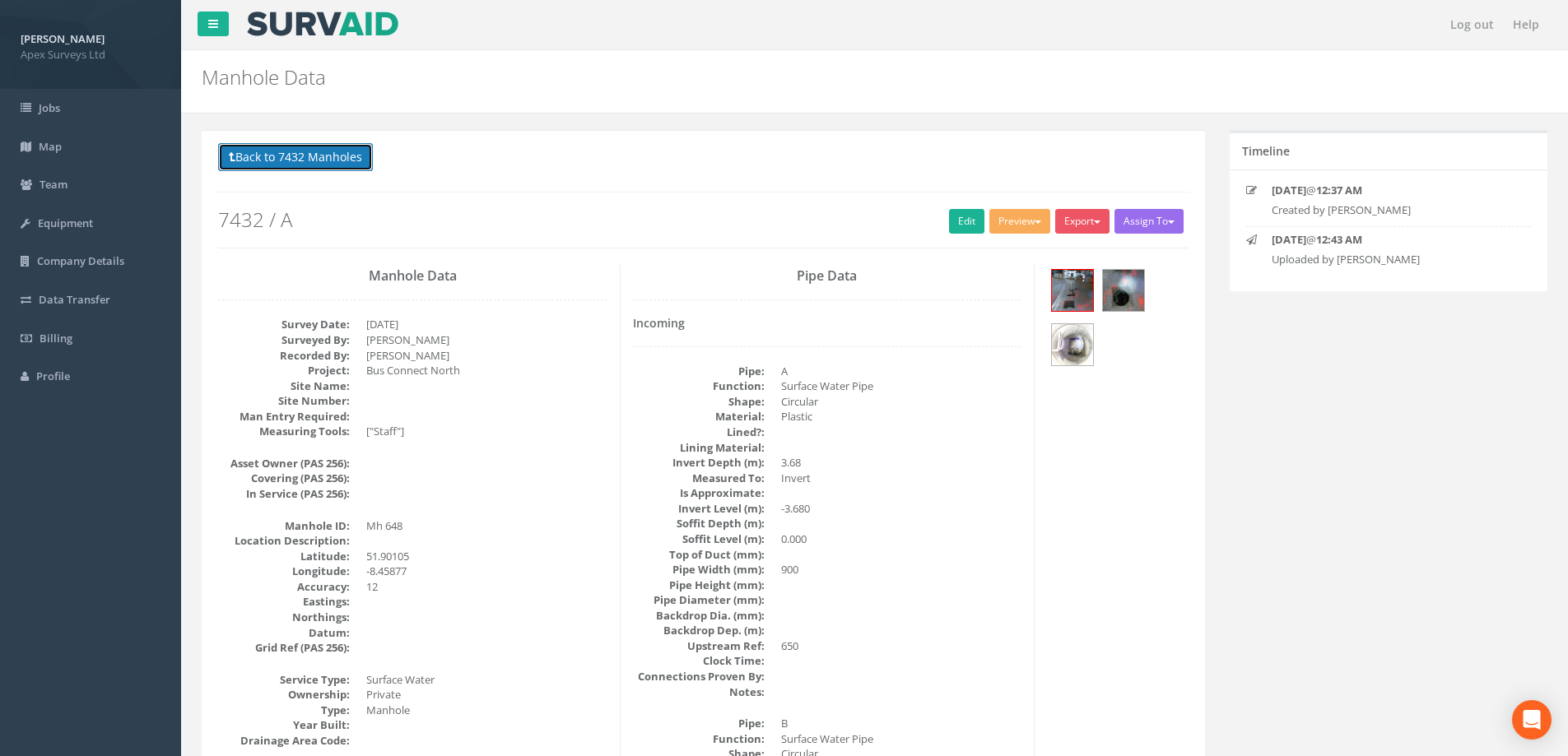
click at [277, 158] on button "Back to 7432 Manholes" at bounding box center [296, 157] width 155 height 28
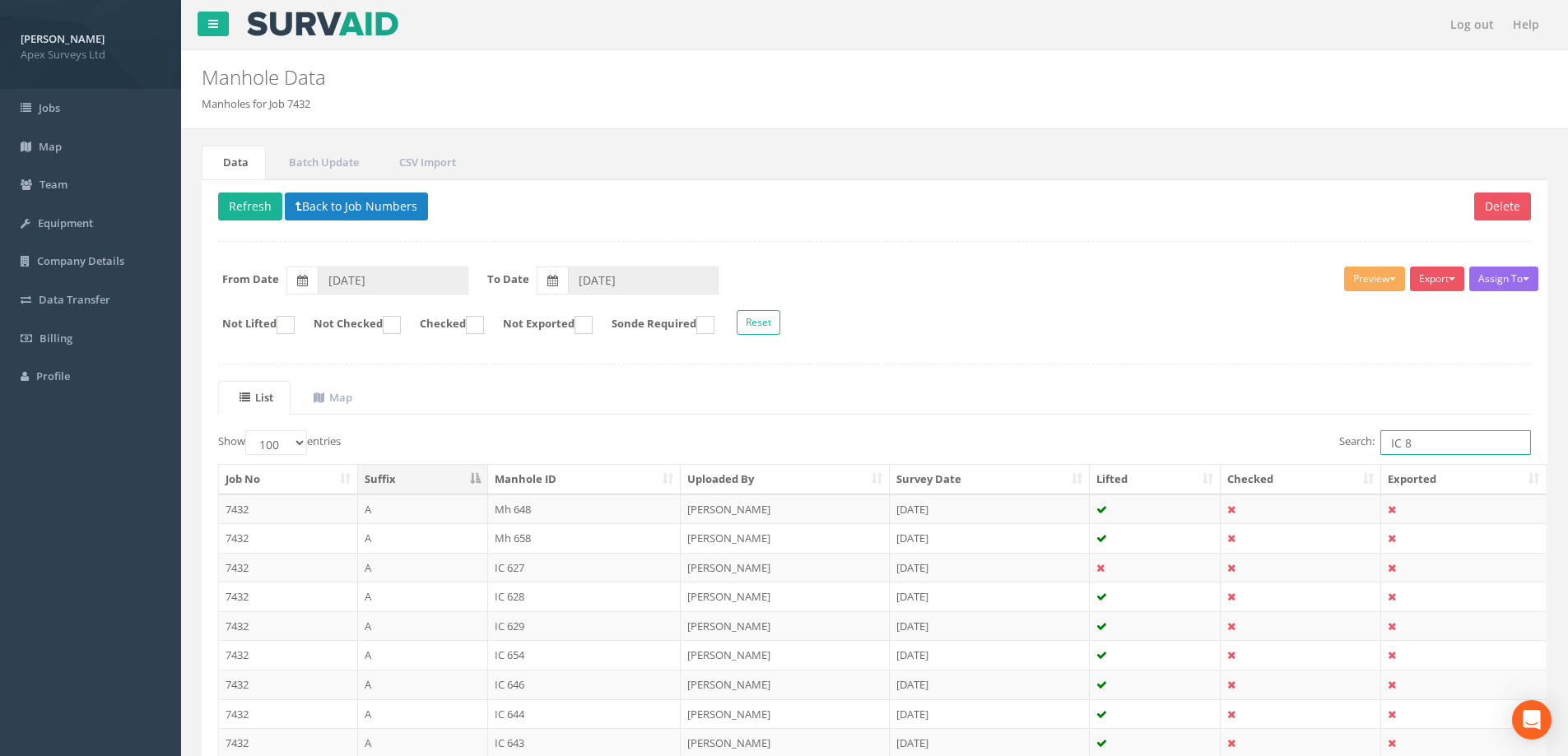
click at [1405, 446] on input "IC 8" at bounding box center [1455, 442] width 150 height 24
drag, startPoint x: 1407, startPoint y: 445, endPoint x: 1383, endPoint y: 442, distance: 24.2
click at [1383, 442] on input "IC" at bounding box center [1455, 442] width 150 height 24
click at [1412, 444] on input "IC" at bounding box center [1455, 442] width 150 height 24
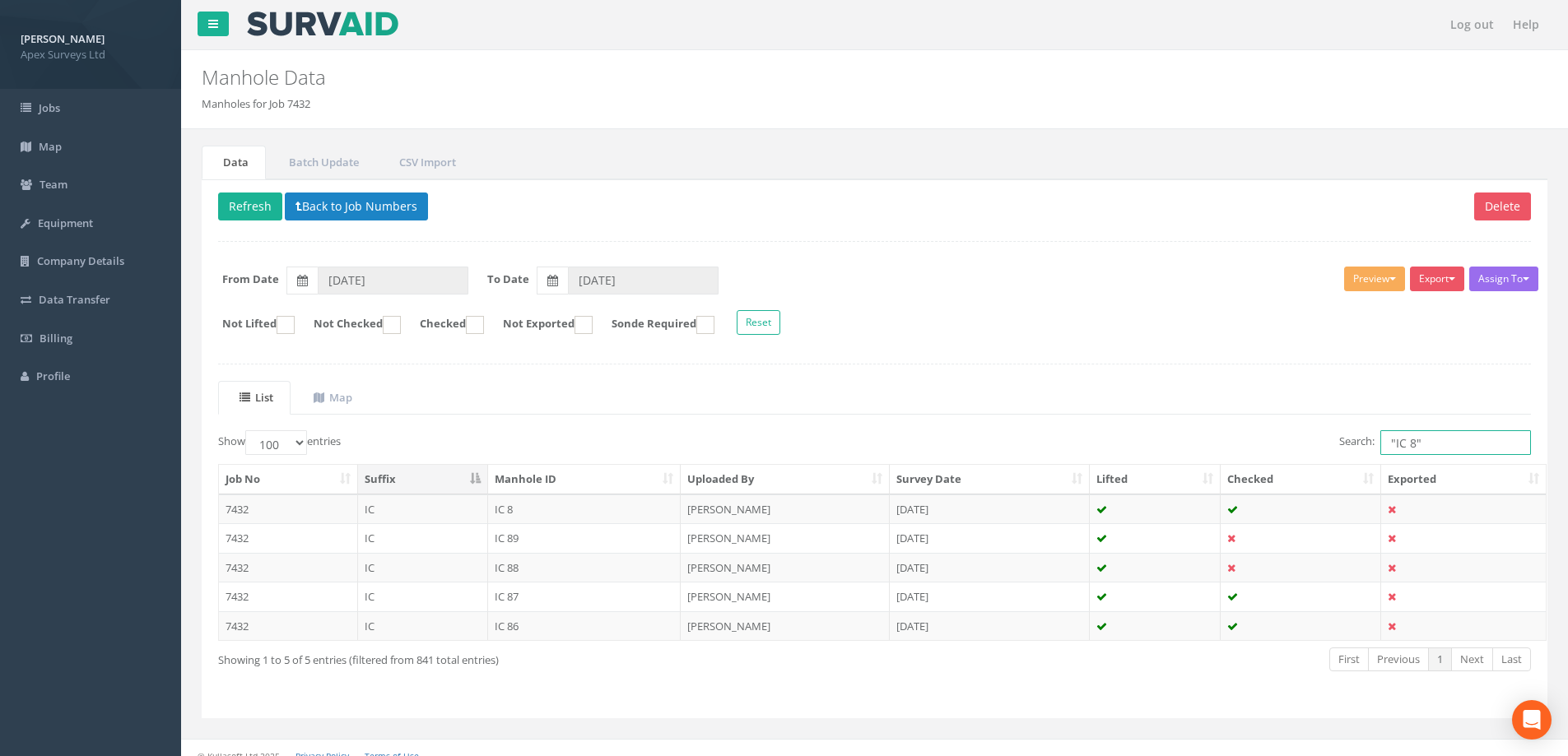
drag, startPoint x: 1421, startPoint y: 440, endPoint x: 1388, endPoint y: 443, distance: 33.1
click at [1388, 443] on input ""IC 8"" at bounding box center [1455, 442] width 150 height 24
click at [1430, 443] on input ""IC 8"" at bounding box center [1455, 442] width 150 height 24
drag, startPoint x: 1410, startPoint y: 442, endPoint x: 1394, endPoint y: 443, distance: 16.0
click at [1394, 443] on input ""IC 8"" at bounding box center [1455, 442] width 150 height 24
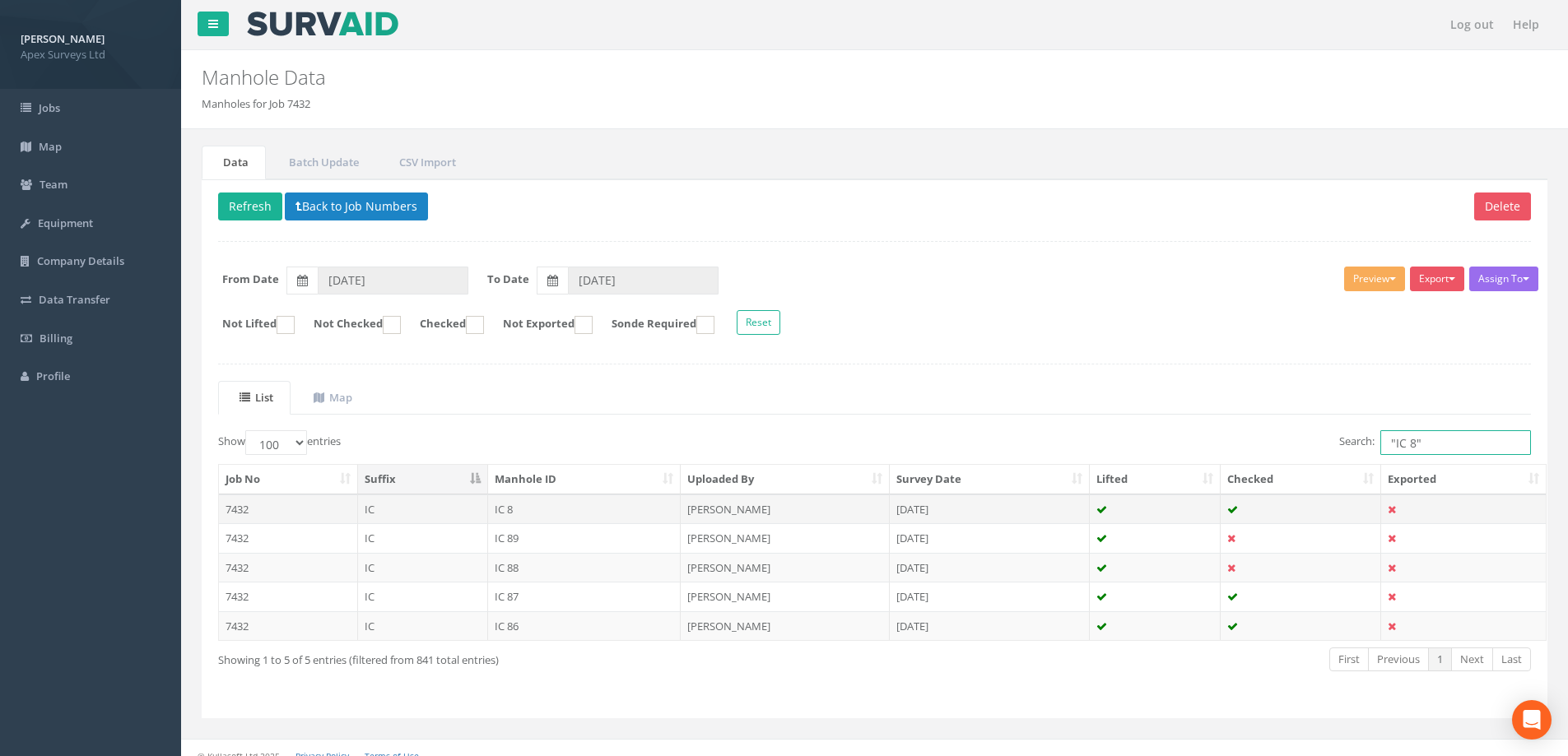
type input ""IC 8""
click at [273, 512] on td "7432" at bounding box center [288, 509] width 139 height 30
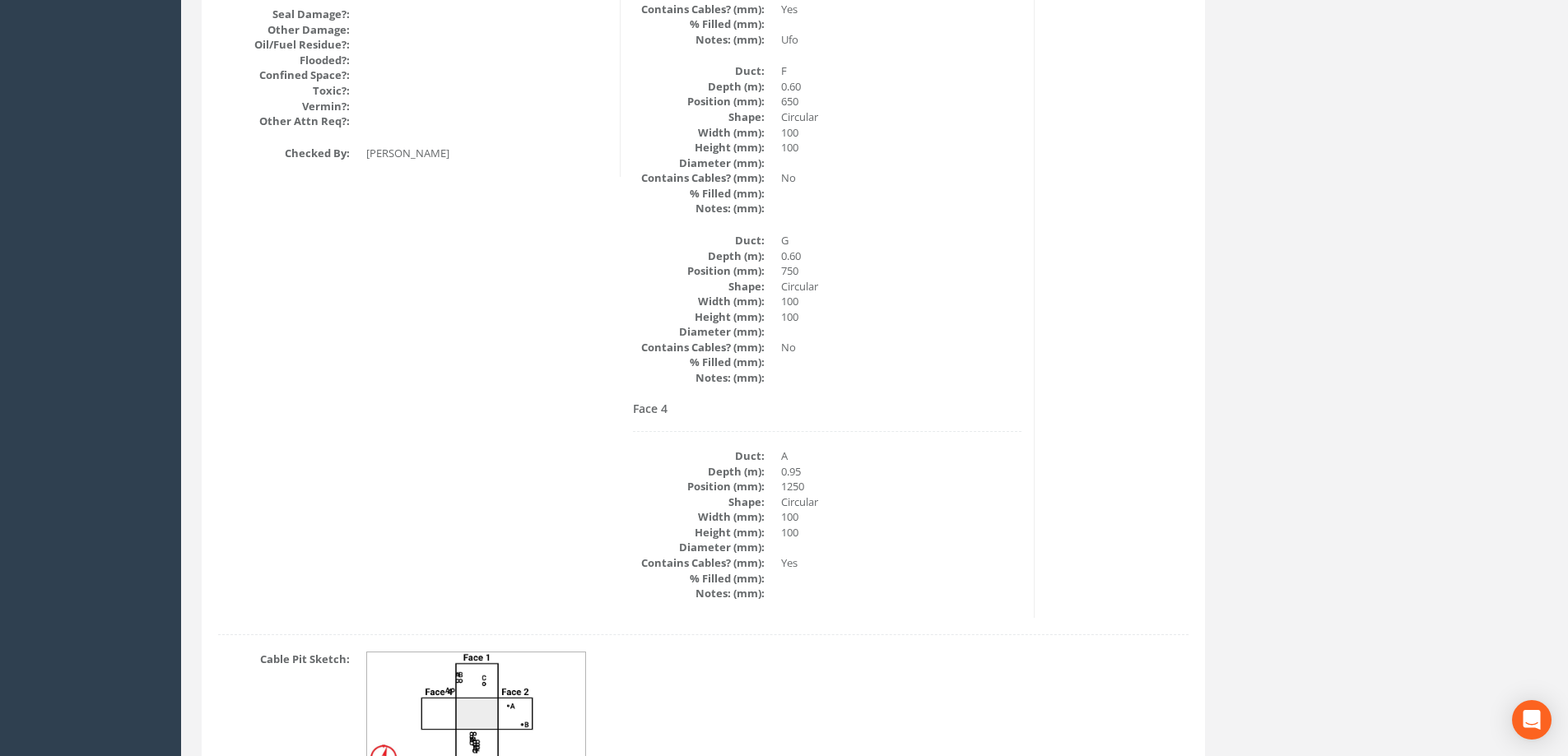
scroll to position [2221, 0]
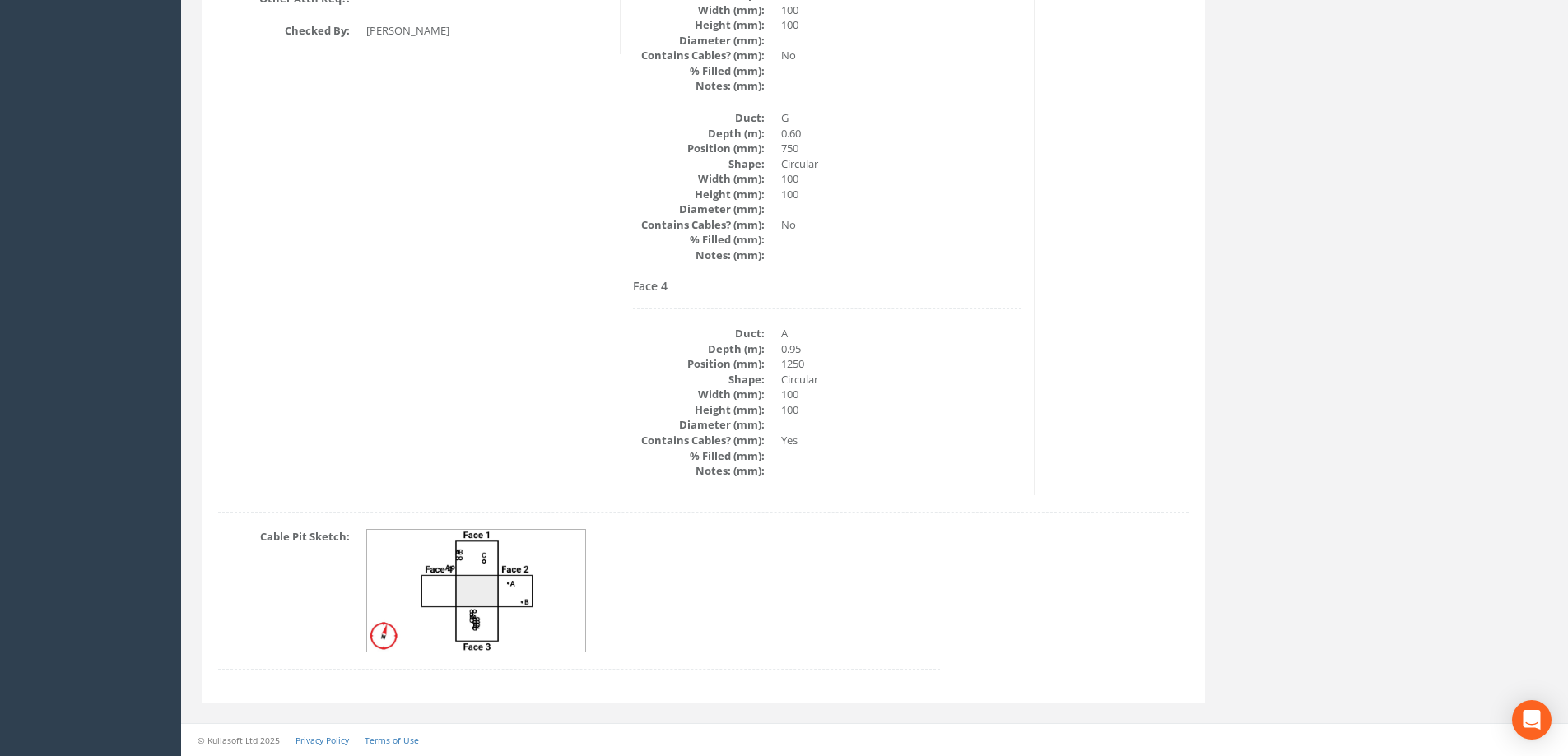
click at [476, 620] on img at bounding box center [476, 591] width 220 height 122
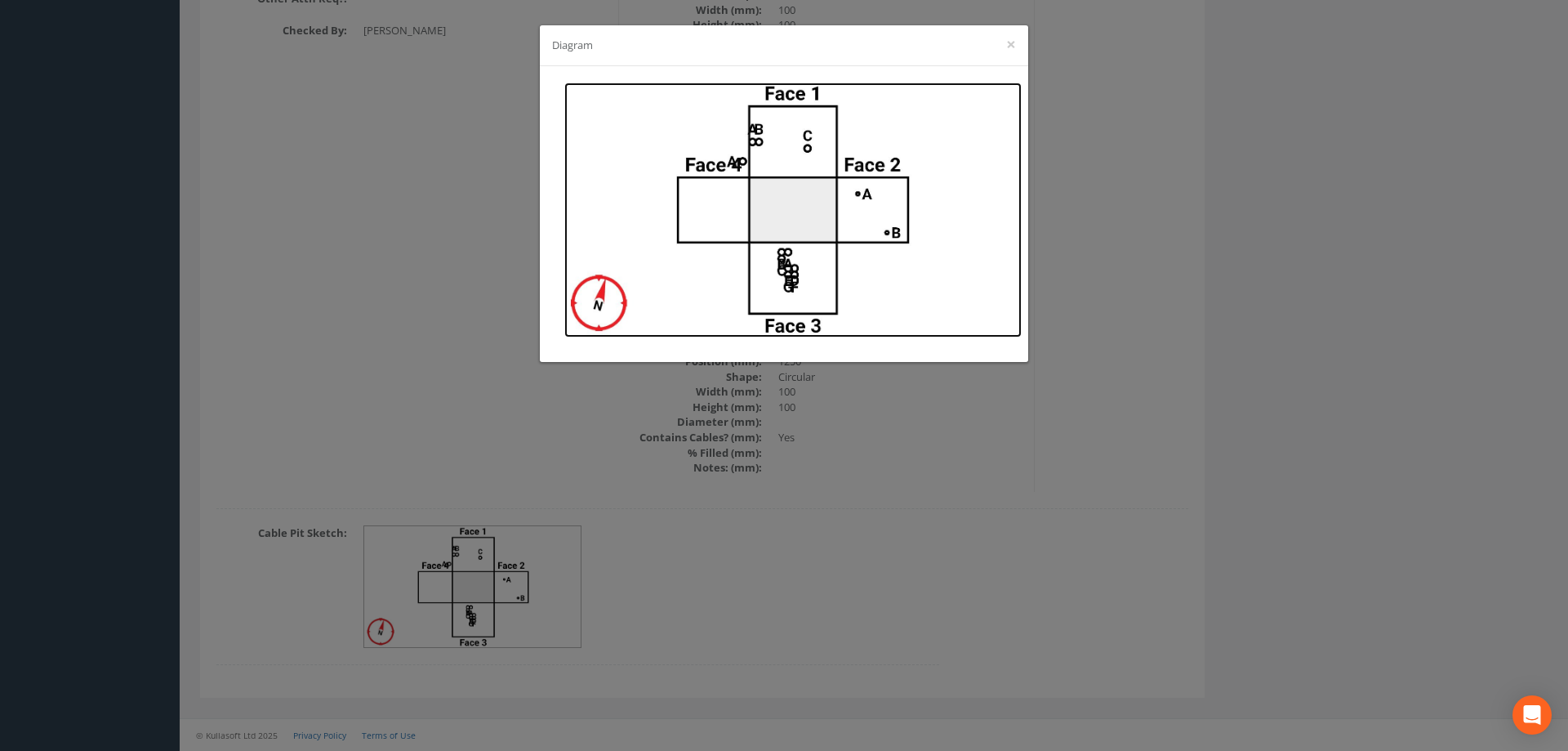
click at [800, 262] on img at bounding box center [792, 210] width 457 height 255
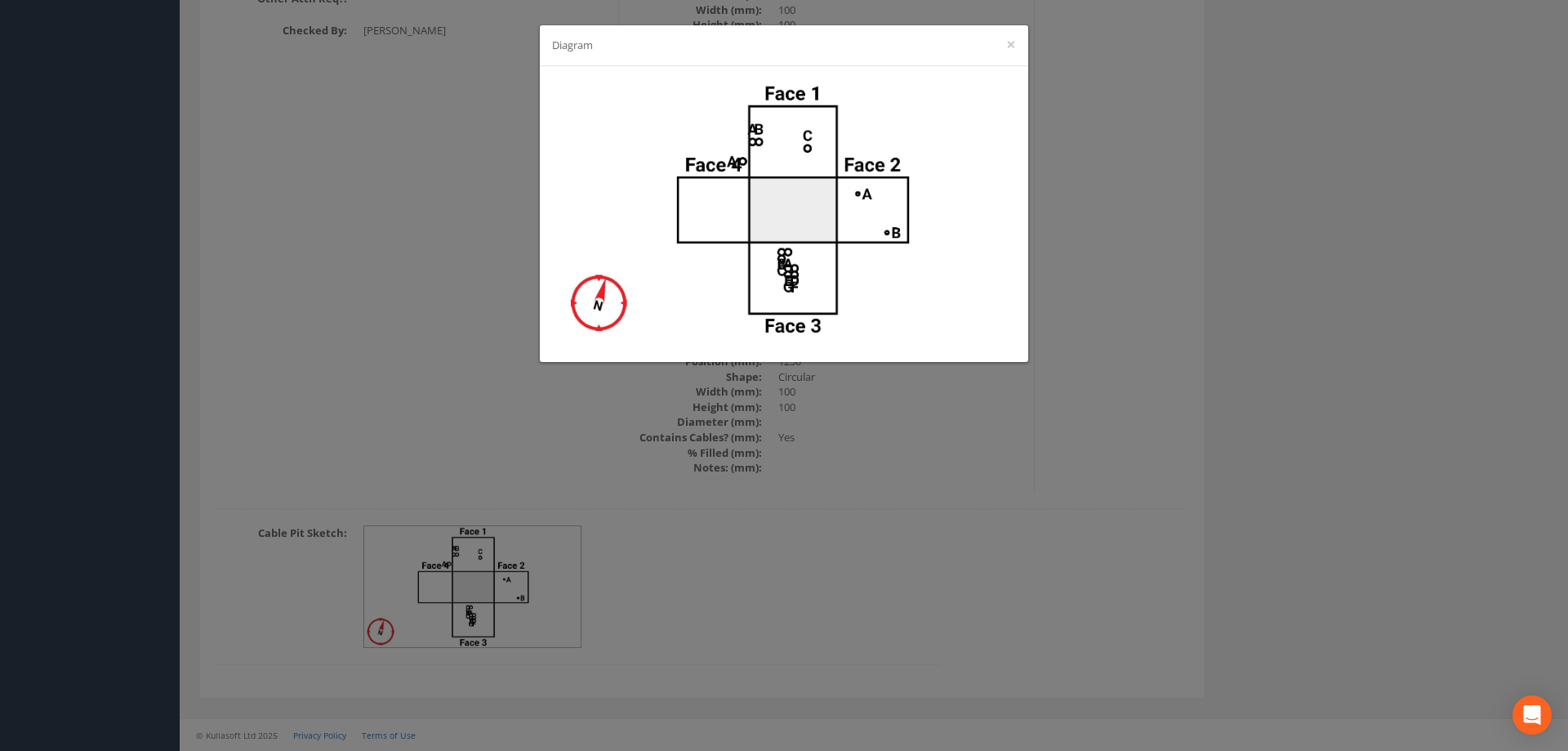
click at [1387, 285] on div "Diagram ×" at bounding box center [784, 376] width 1568 height 751
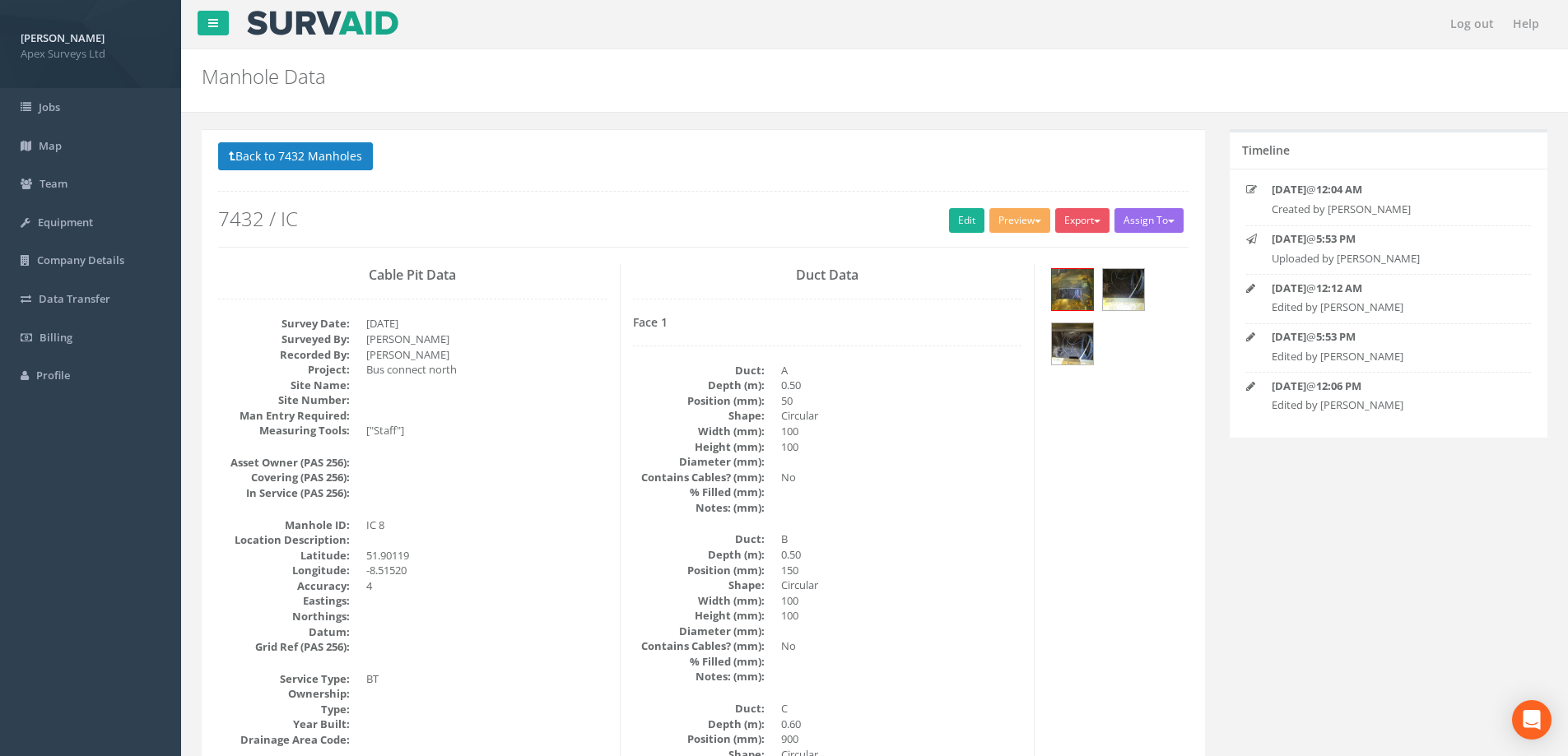
scroll to position [0, 0]
click at [289, 157] on button "Back to 7432 Manholes" at bounding box center [296, 157] width 155 height 28
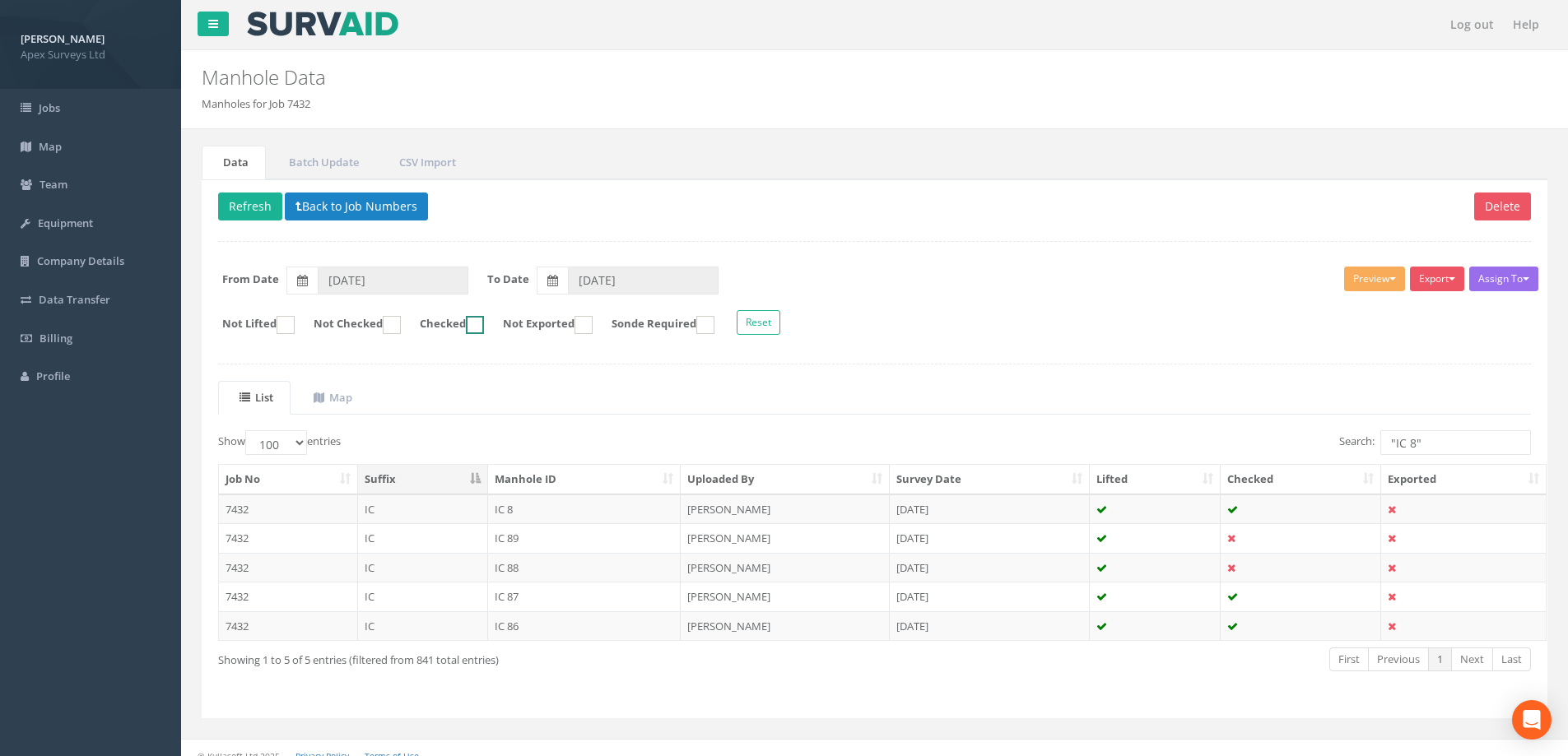
click at [484, 329] on ins at bounding box center [474, 325] width 18 height 18
checkbox input "true"
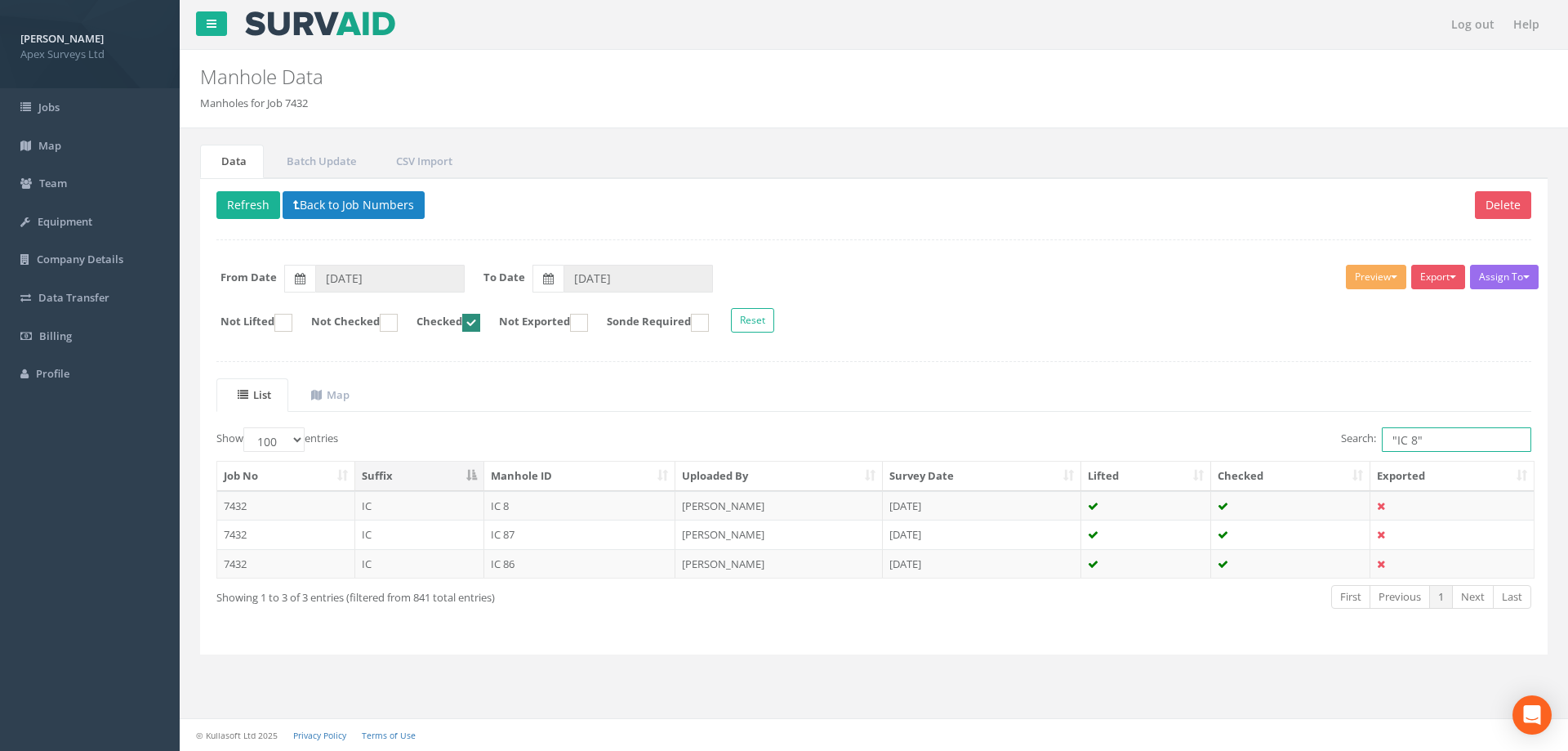
drag, startPoint x: 1440, startPoint y: 438, endPoint x: 1327, endPoint y: 438, distance: 113.0
click at [1327, 438] on div "Search: "IC 8"" at bounding box center [1209, 442] width 645 height 29
